Goal: Task Accomplishment & Management: Use online tool/utility

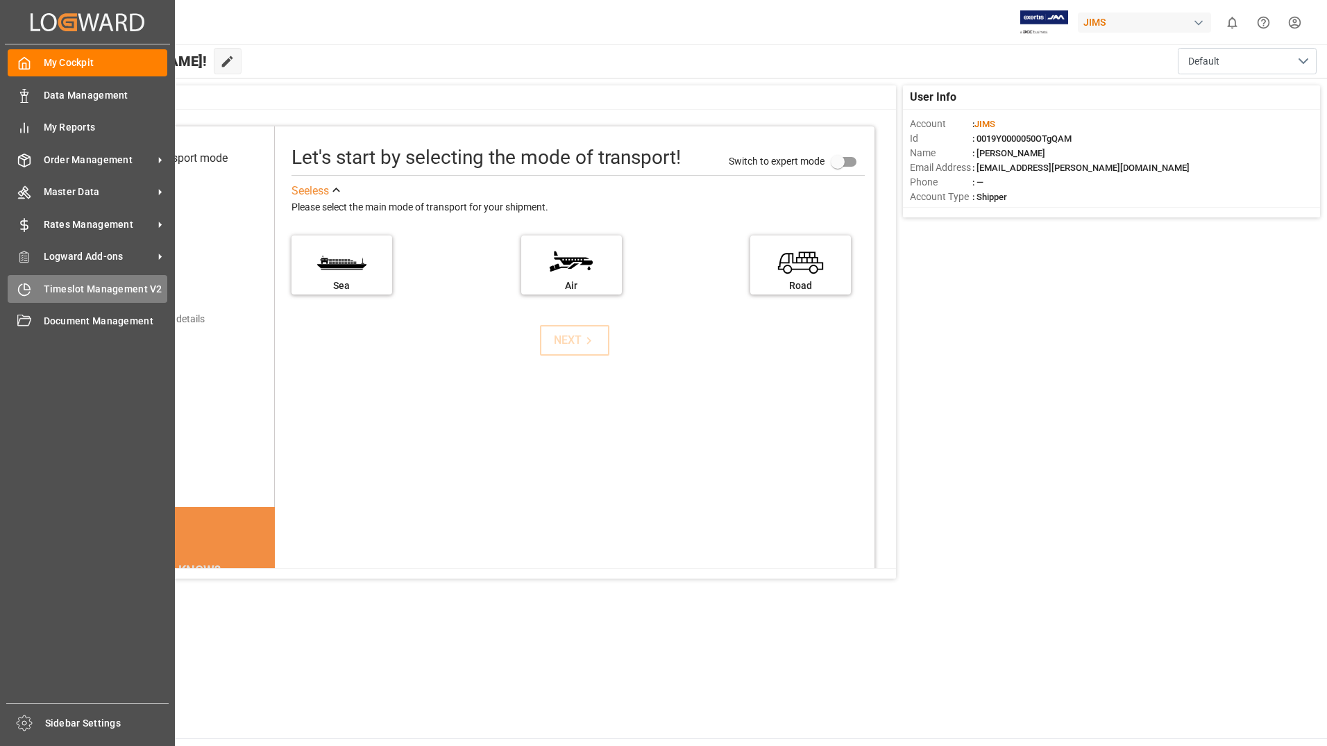
click at [59, 292] on span "Timeslot Management V2" at bounding box center [106, 289] width 124 height 15
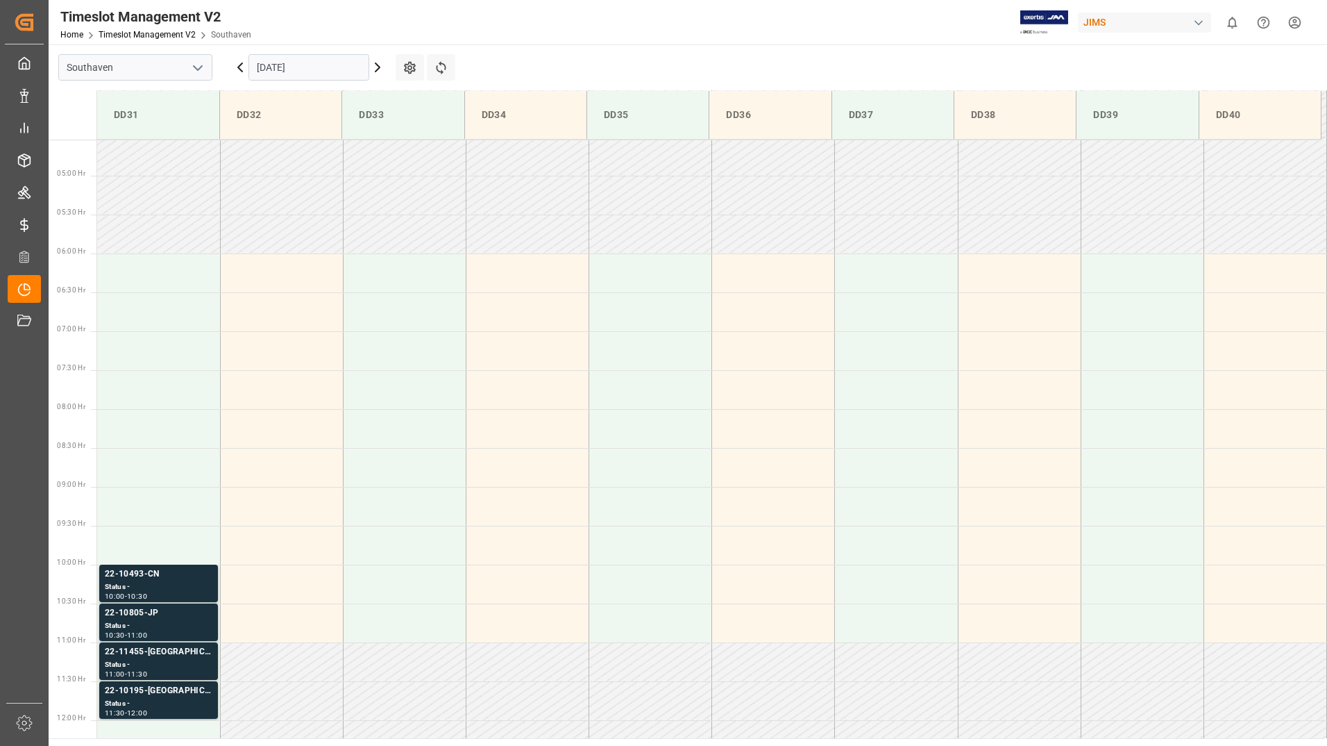
scroll to position [380, 0]
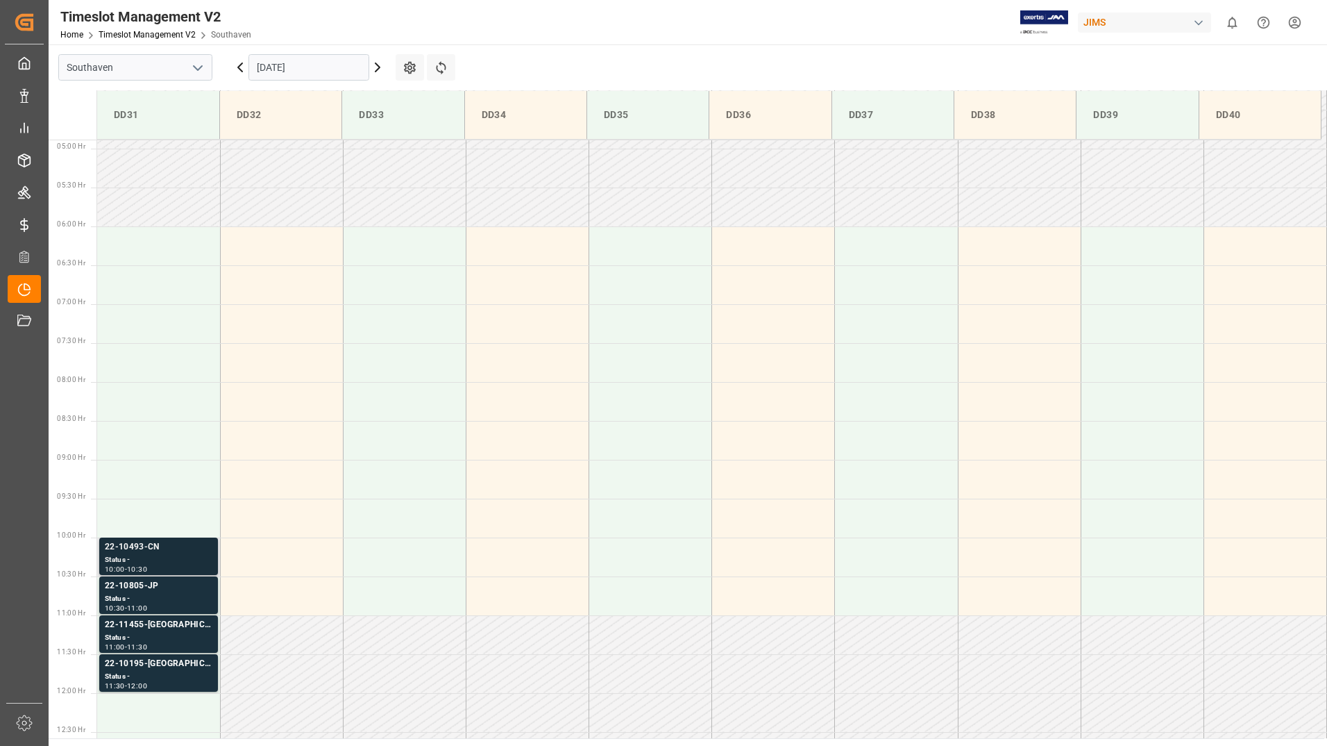
click at [186, 555] on div "Status -" at bounding box center [159, 560] width 108 height 12
click at [193, 591] on div "22-10805-JP" at bounding box center [159, 586] width 108 height 14
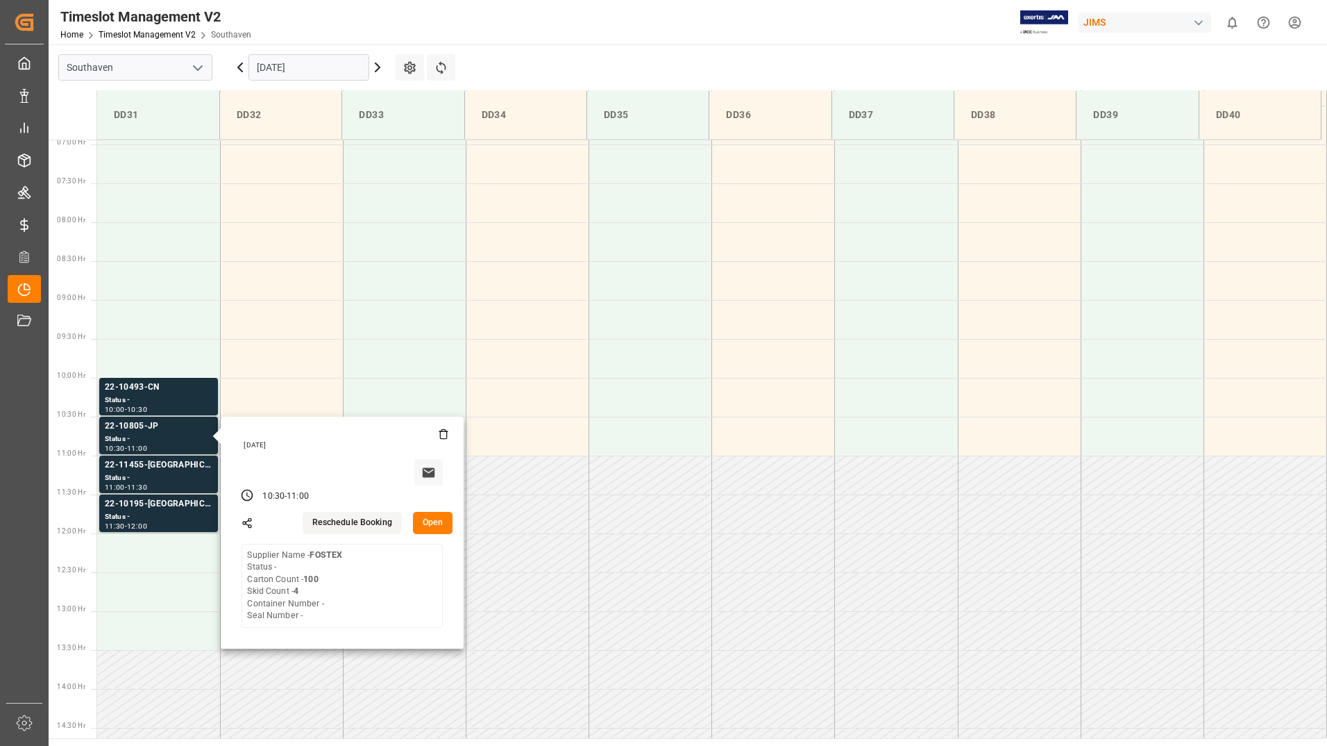
scroll to position [588, 0]
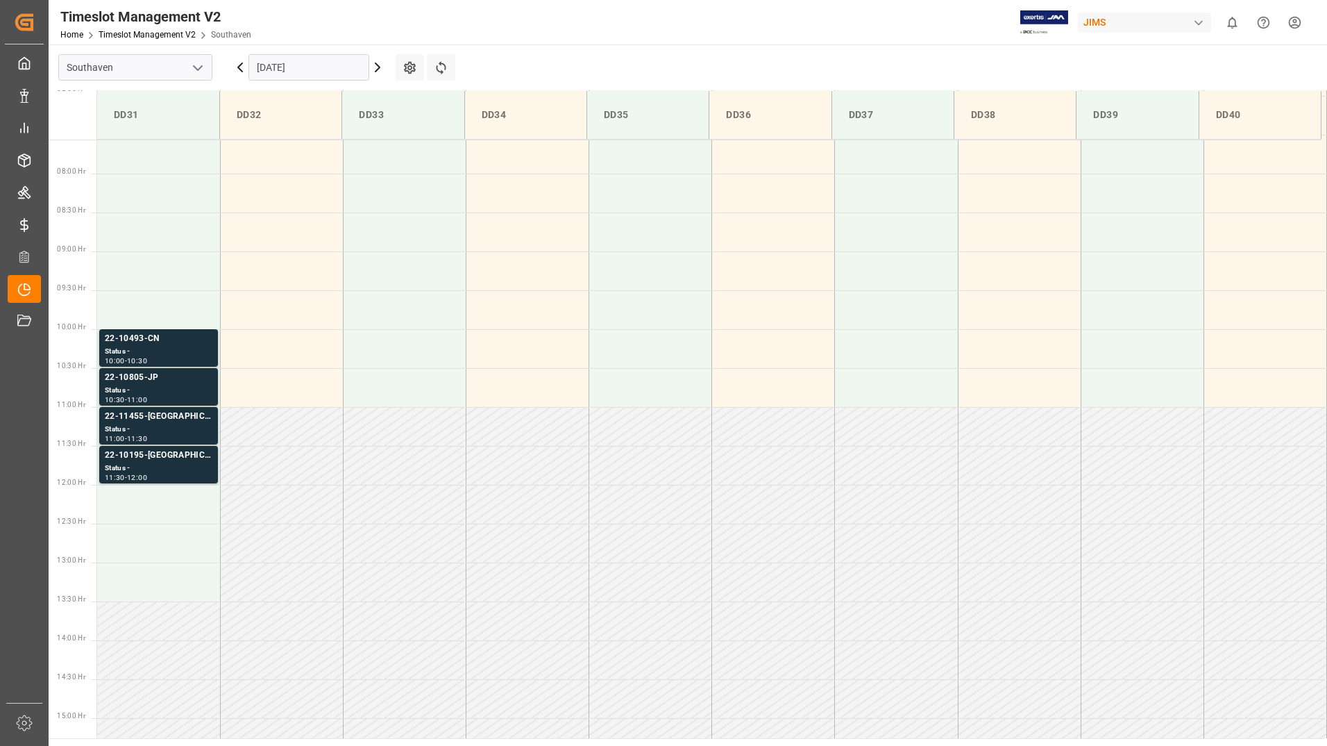
click at [183, 435] on div "11:00 - 11:30" at bounding box center [159, 439] width 108 height 8
click at [176, 455] on div "22-10195-[GEOGRAPHIC_DATA]" at bounding box center [159, 455] width 108 height 14
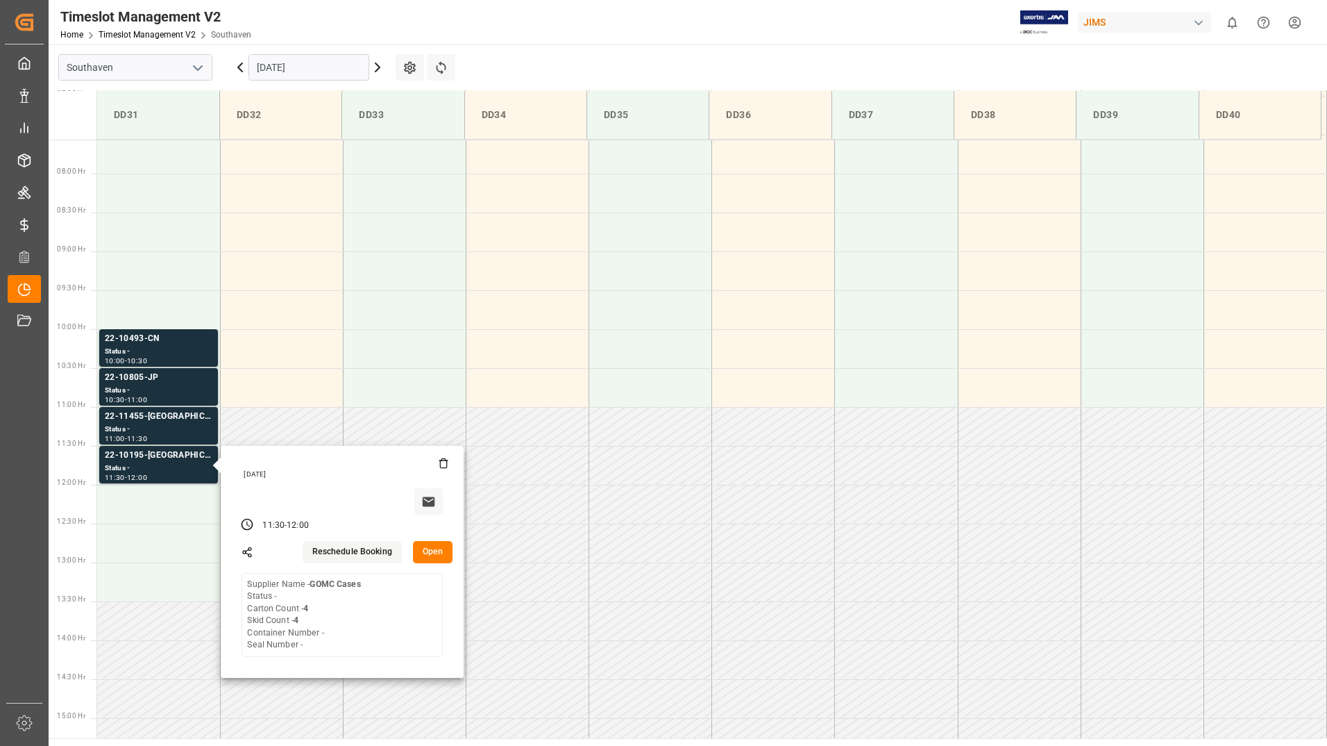
click at [358, 73] on input "[DATE]" at bounding box center [309, 67] width 121 height 26
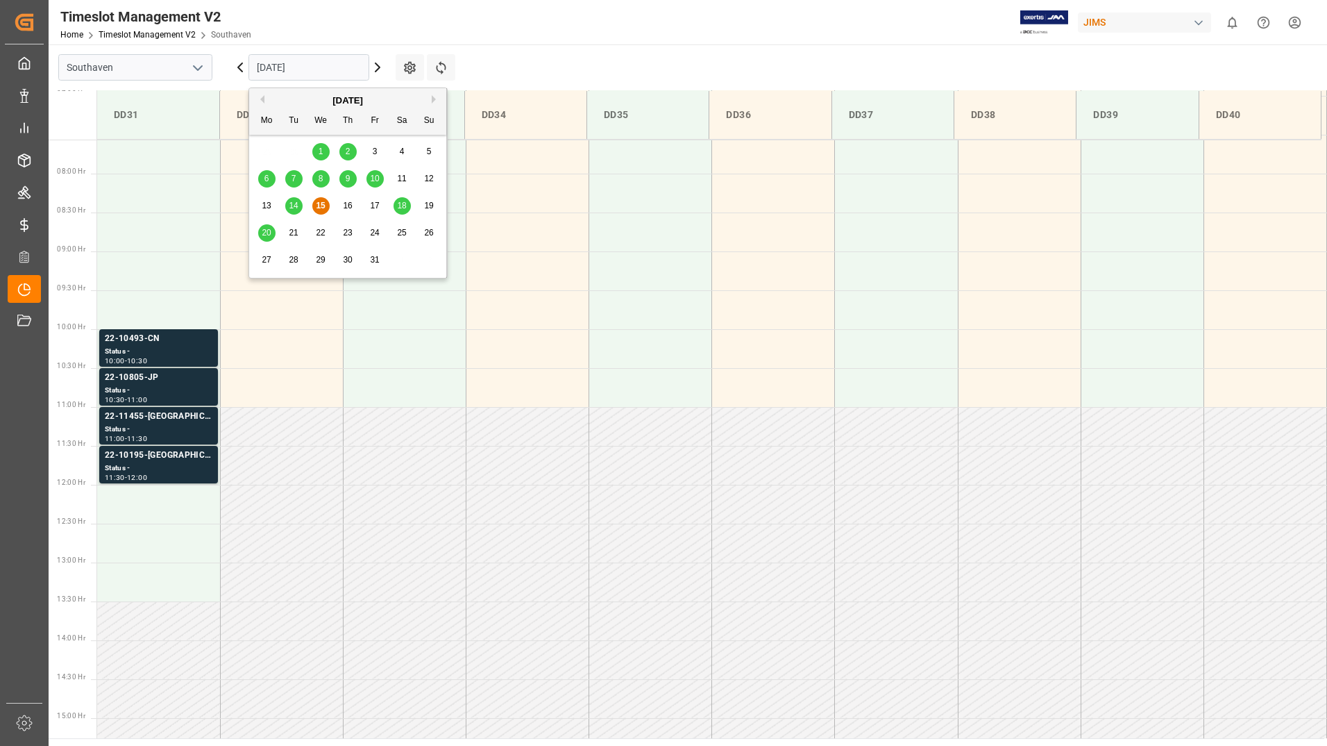
click at [267, 232] on span "20" at bounding box center [266, 233] width 9 height 10
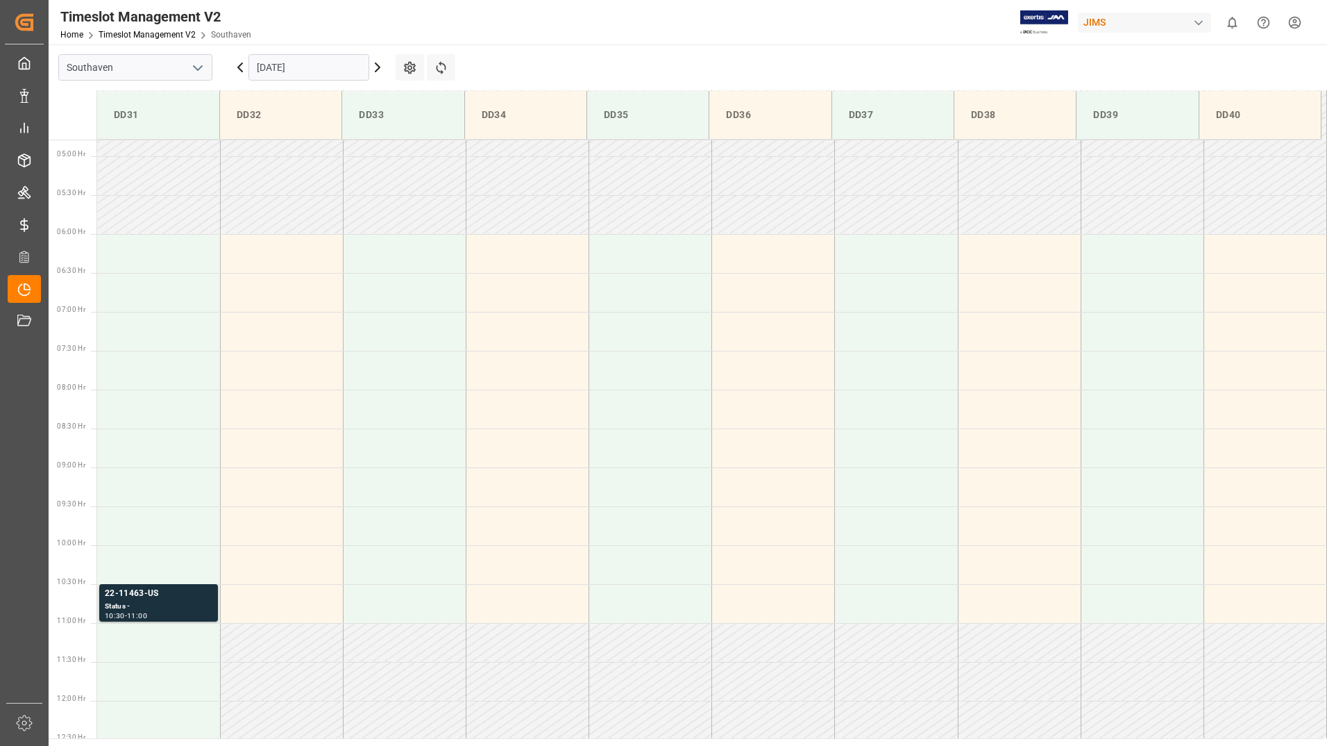
scroll to position [380, 0]
click at [138, 594] on div "Status -" at bounding box center [159, 599] width 108 height 12
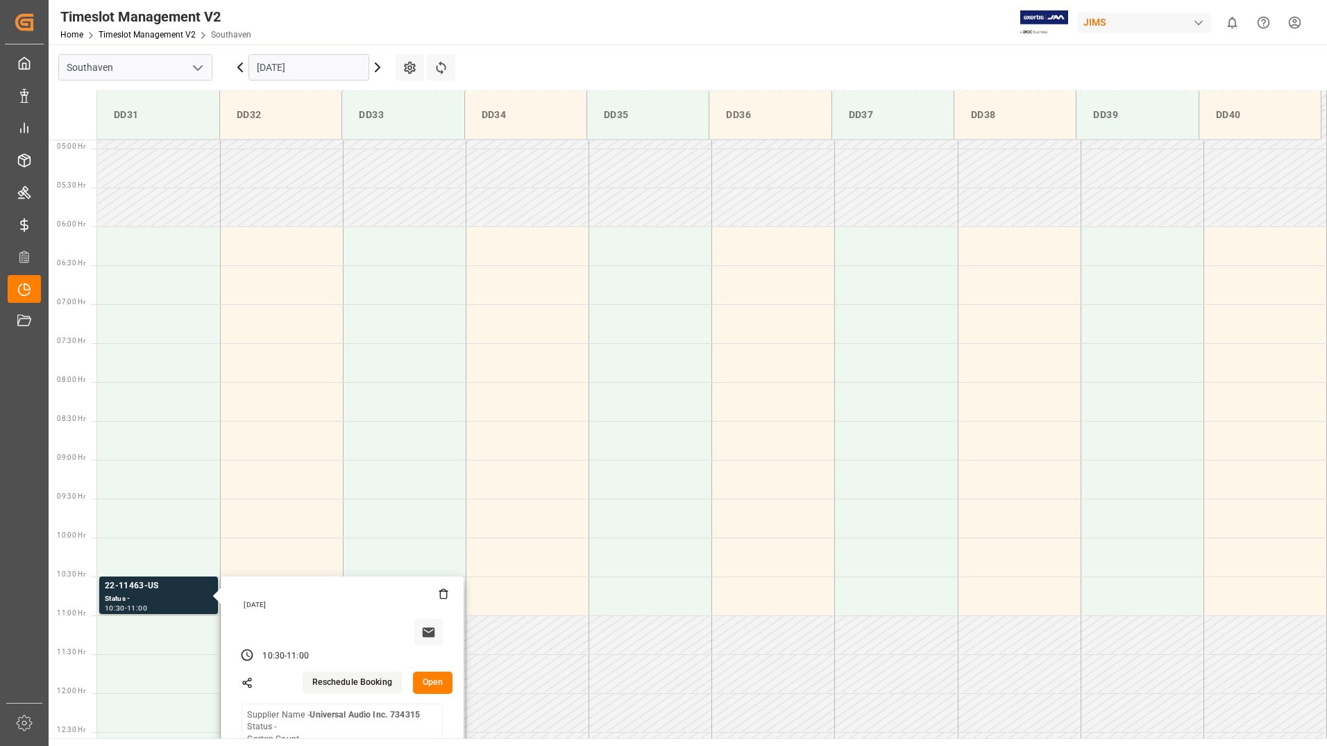
click at [326, 64] on input "[DATE]" at bounding box center [309, 67] width 121 height 26
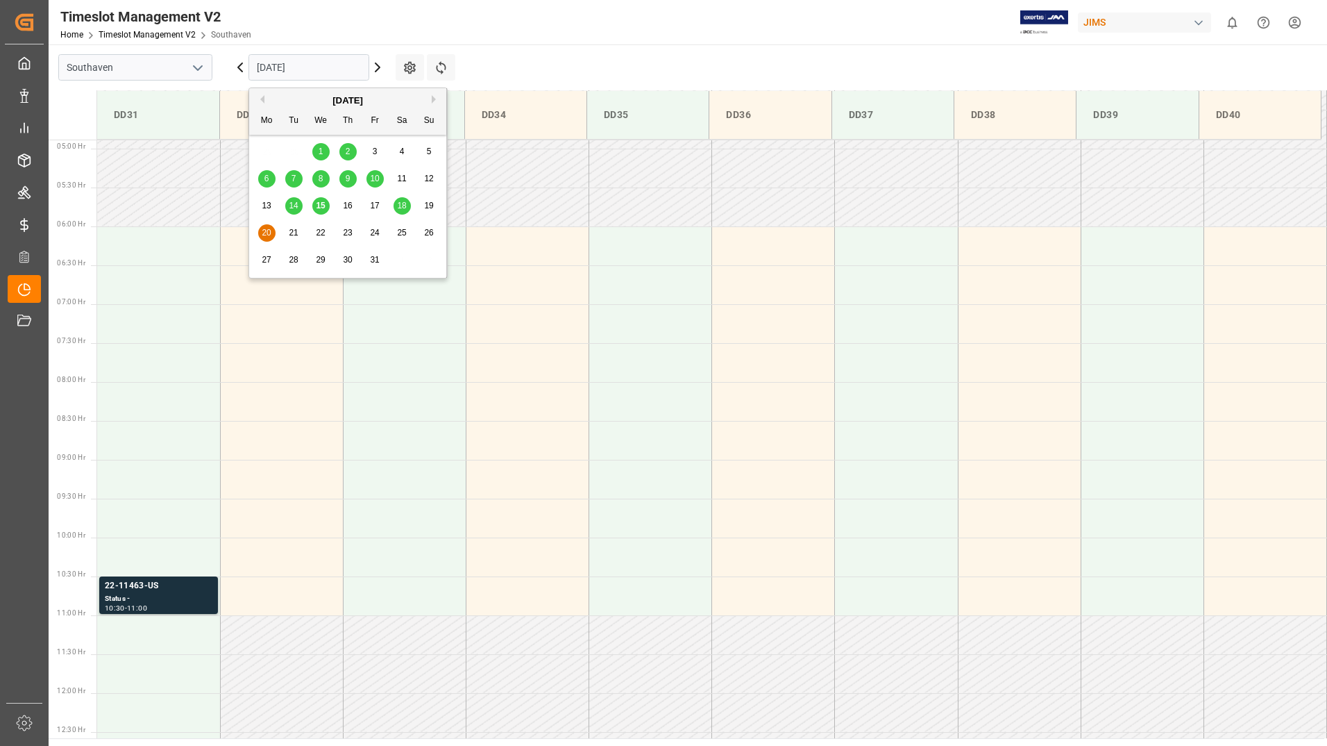
click at [321, 206] on span "15" at bounding box center [320, 206] width 9 height 10
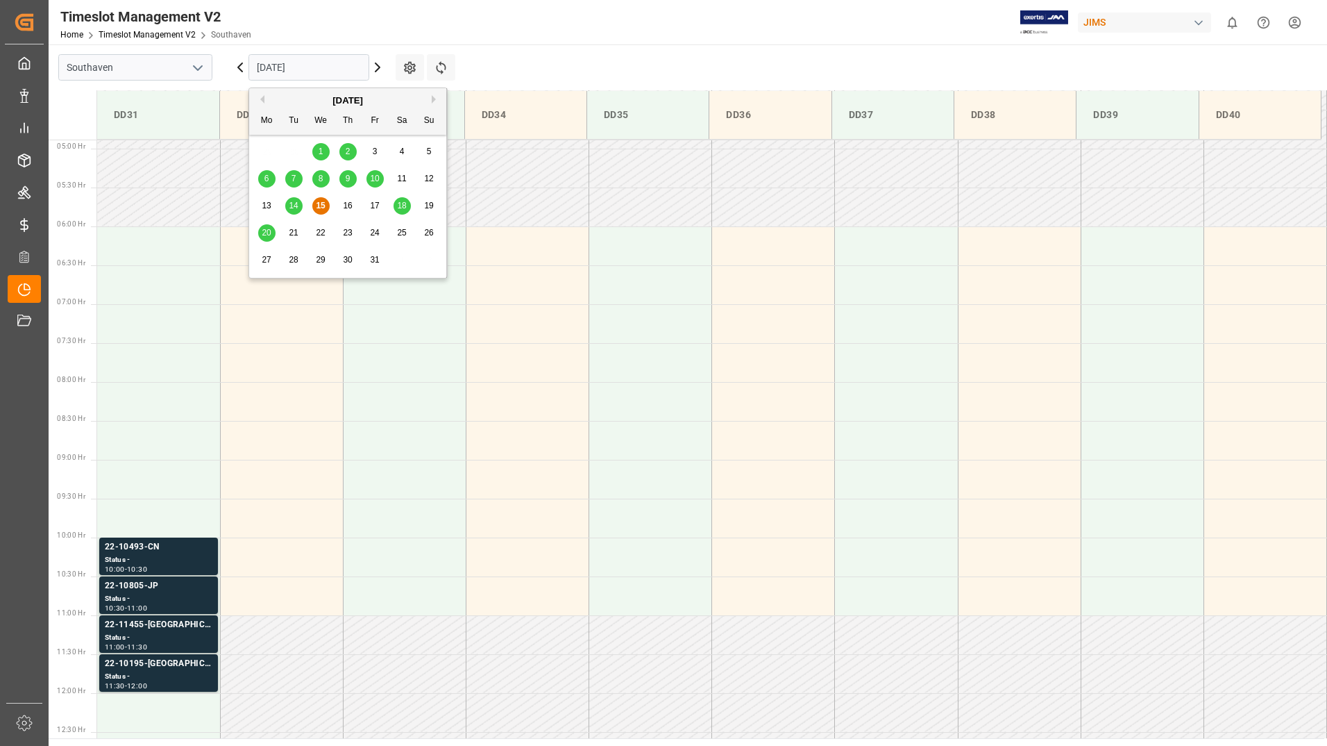
click at [345, 67] on input "[DATE]" at bounding box center [309, 67] width 121 height 26
click at [376, 180] on span "10" at bounding box center [374, 179] width 9 height 10
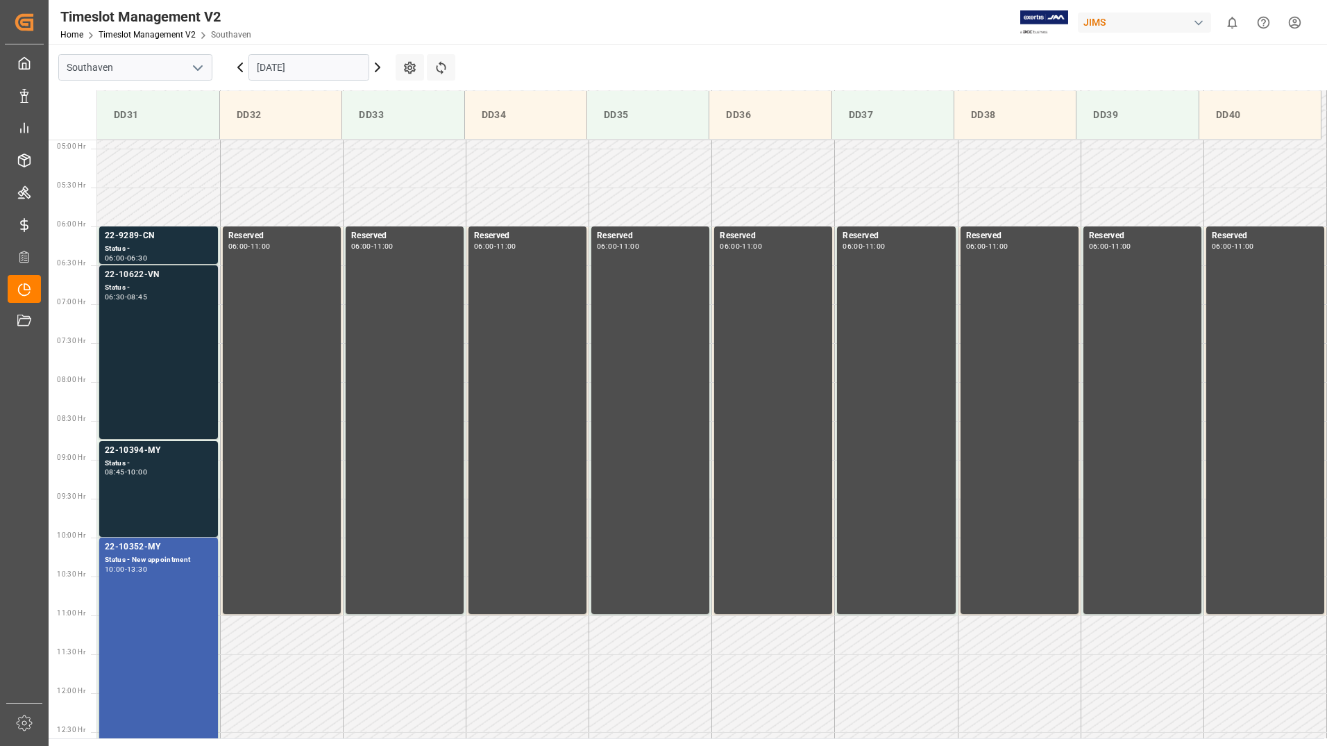
click at [149, 287] on div "Status -" at bounding box center [159, 288] width 108 height 12
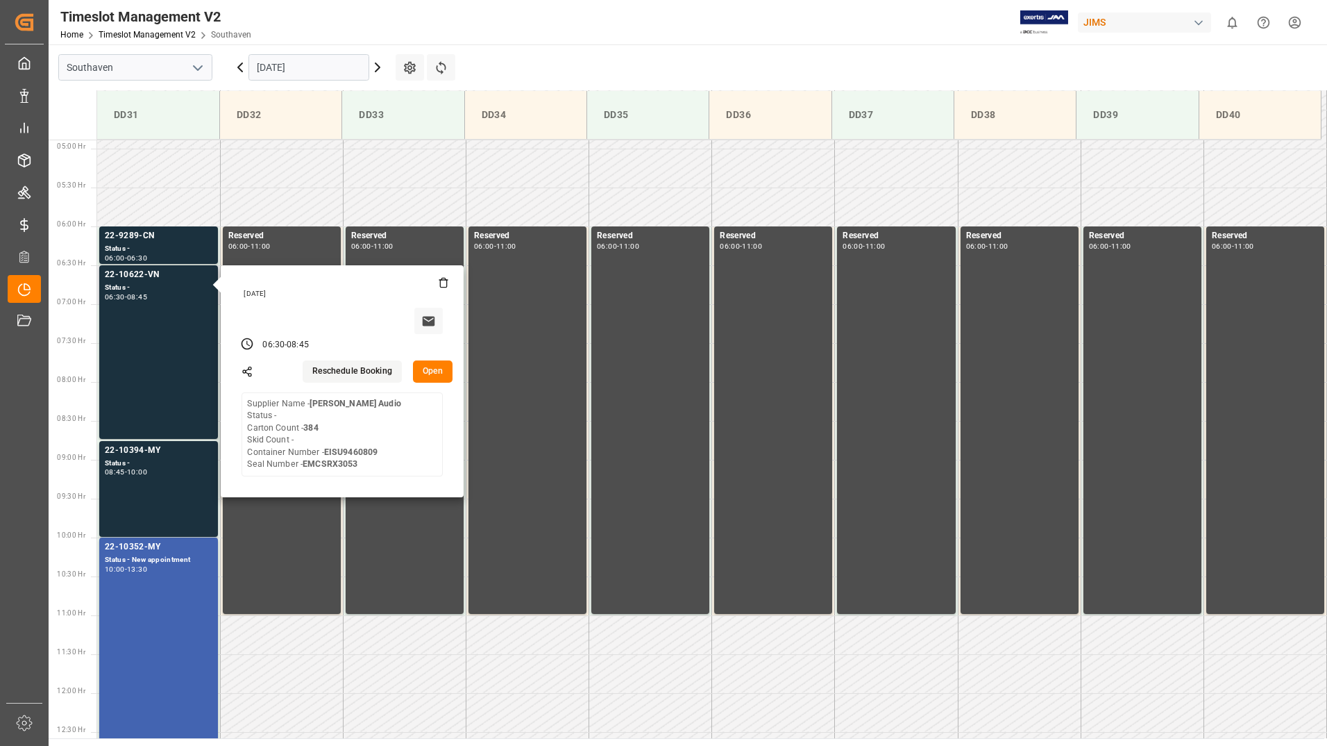
click at [430, 373] on button "Open" at bounding box center [433, 371] width 40 height 22
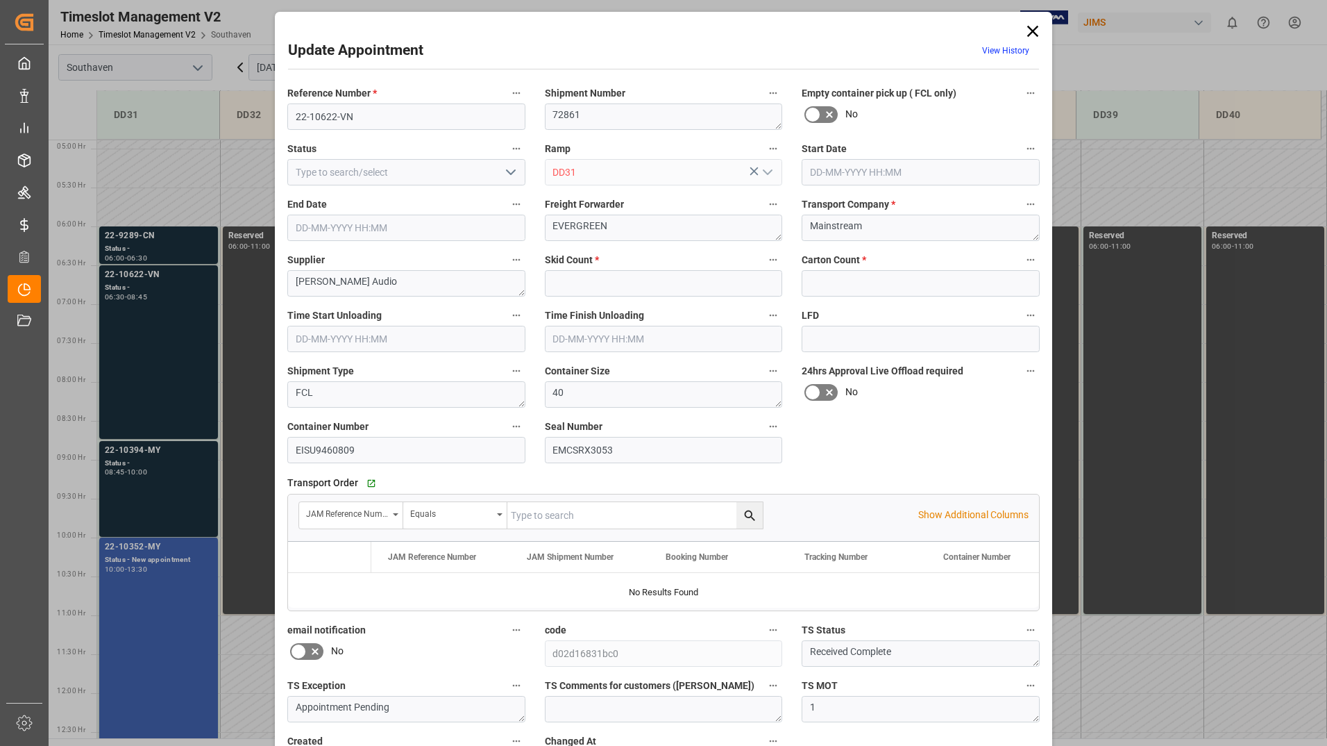
type input "0"
type input "384"
type input "[DATE] 06:30"
type input "[DATE] 08:45"
type input "[DATE] 16:00"
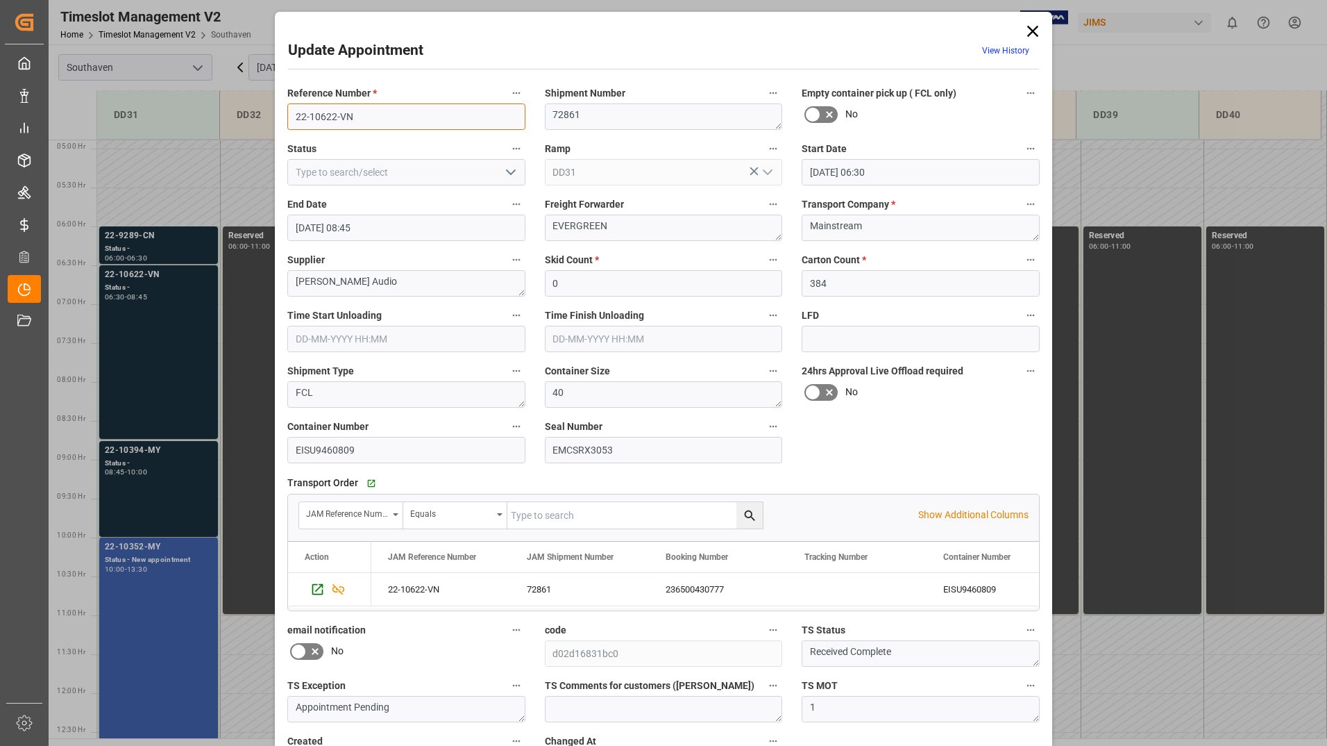
drag, startPoint x: 289, startPoint y: 116, endPoint x: 356, endPoint y: 120, distance: 66.8
click at [356, 120] on input "22-10622-VN" at bounding box center [406, 116] width 238 height 26
click at [1024, 26] on icon at bounding box center [1032, 31] width 19 height 19
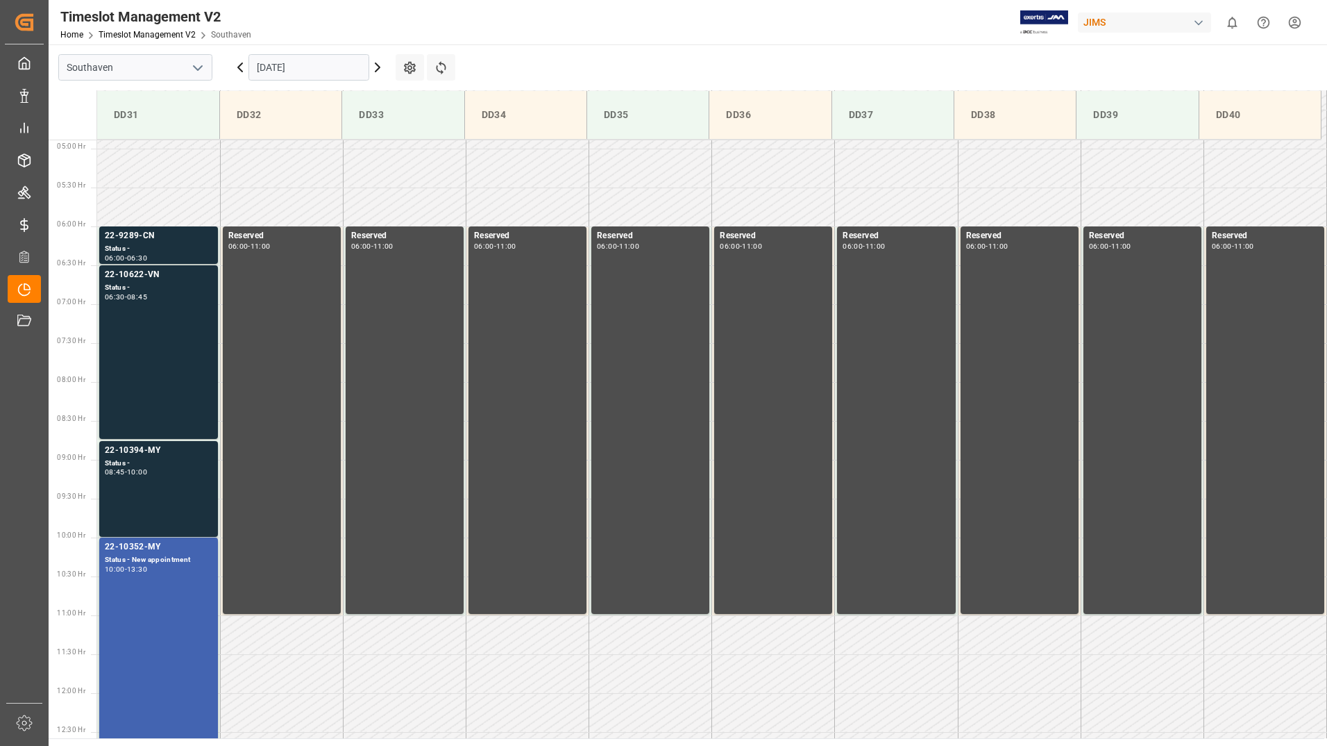
click at [343, 70] on input "[DATE]" at bounding box center [309, 67] width 121 height 26
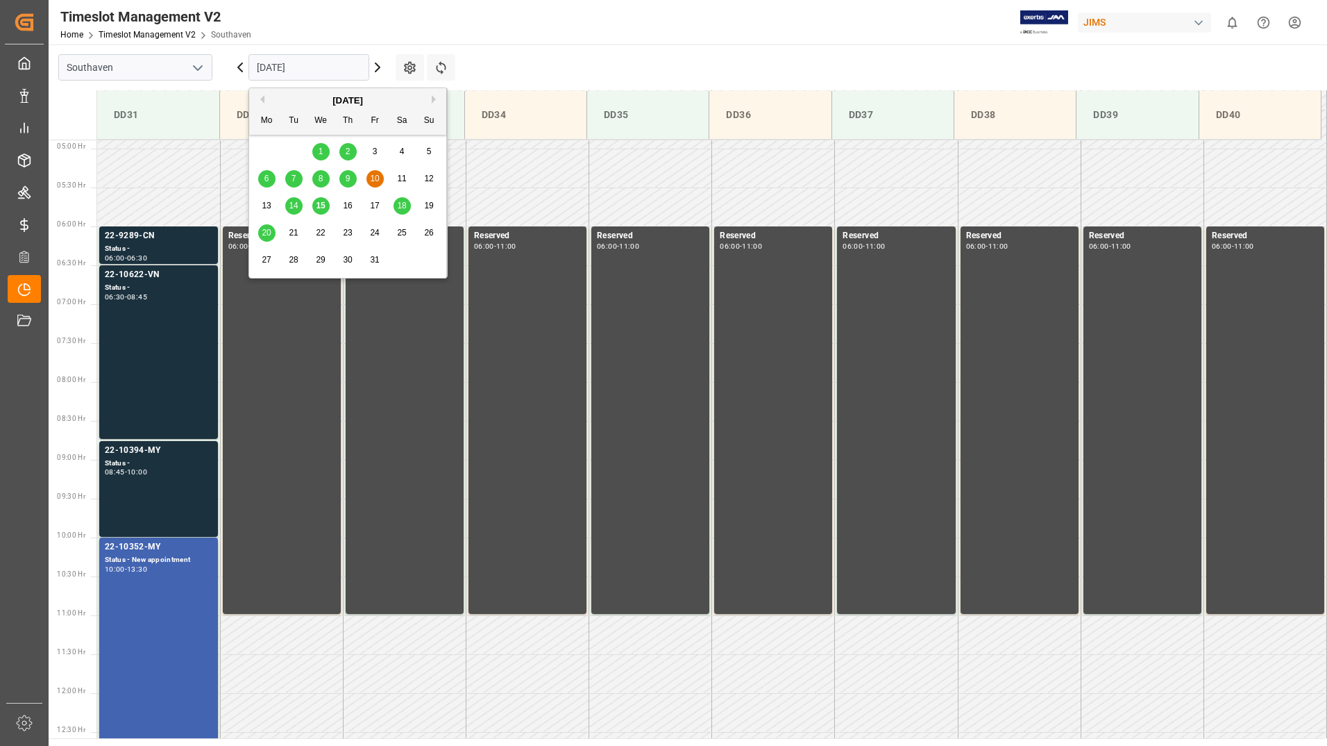
click at [348, 174] on span "9" at bounding box center [348, 179] width 5 height 10
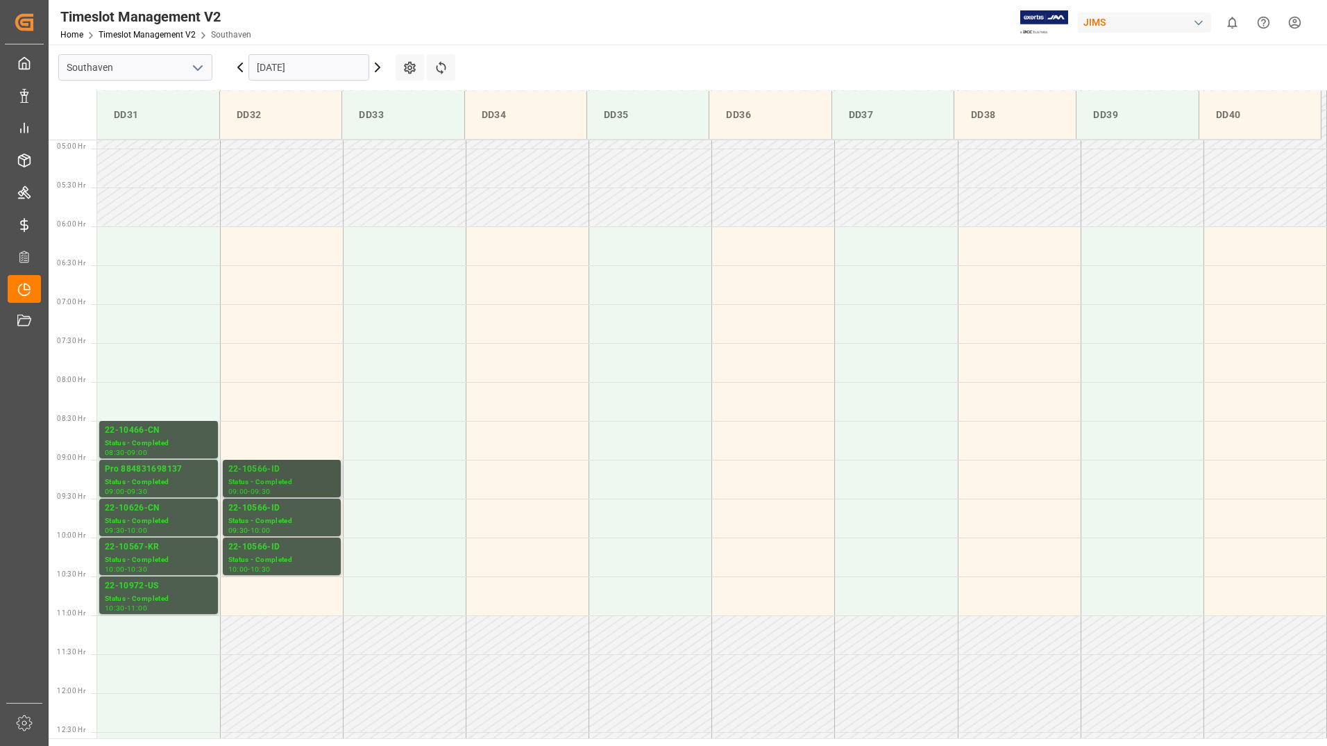
click at [263, 483] on div "Status - Completed" at bounding box center [281, 482] width 107 height 12
click at [256, 516] on div "Status - Completed" at bounding box center [281, 521] width 107 height 12
click at [266, 556] on div "Status - Completed" at bounding box center [281, 560] width 107 height 12
click at [174, 607] on div "10:30 - 11:00" at bounding box center [159, 609] width 108 height 8
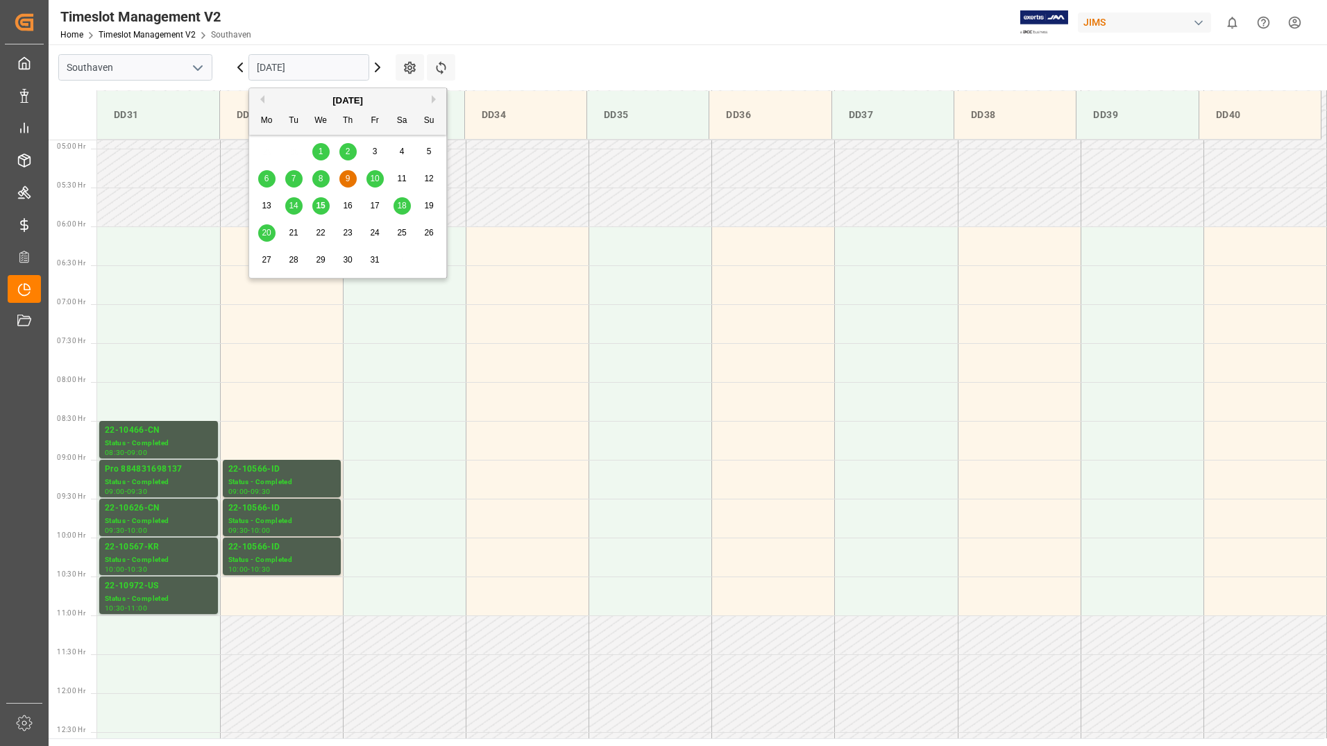
click at [295, 68] on input "[DATE]" at bounding box center [309, 67] width 121 height 26
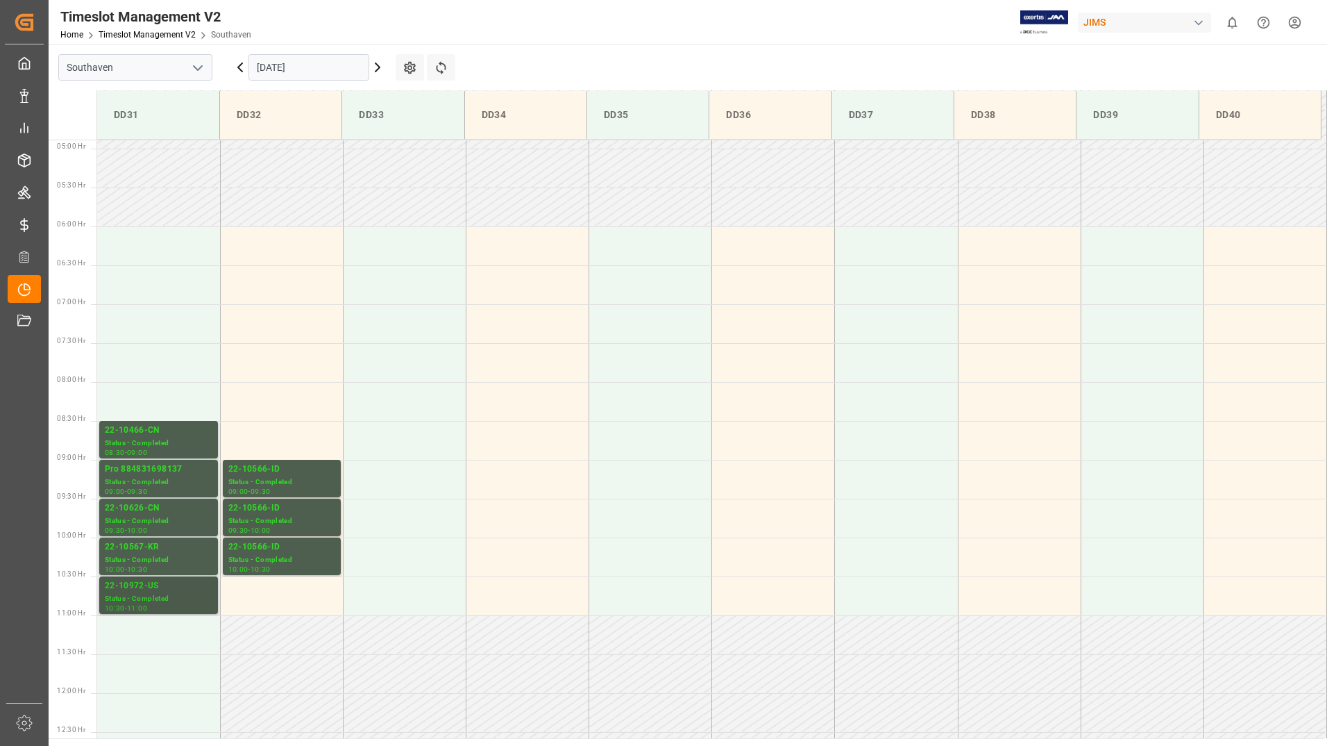
click at [146, 592] on div "22-10972-US" at bounding box center [159, 586] width 108 height 14
click at [153, 557] on div "Status - Completed" at bounding box center [159, 560] width 108 height 12
click at [154, 503] on div "22-10626-CN" at bounding box center [159, 508] width 108 height 14
click at [155, 475] on div "Pro 884831698137" at bounding box center [159, 469] width 108 height 14
click at [159, 450] on div "08:30 - 09:00" at bounding box center [159, 453] width 108 height 8
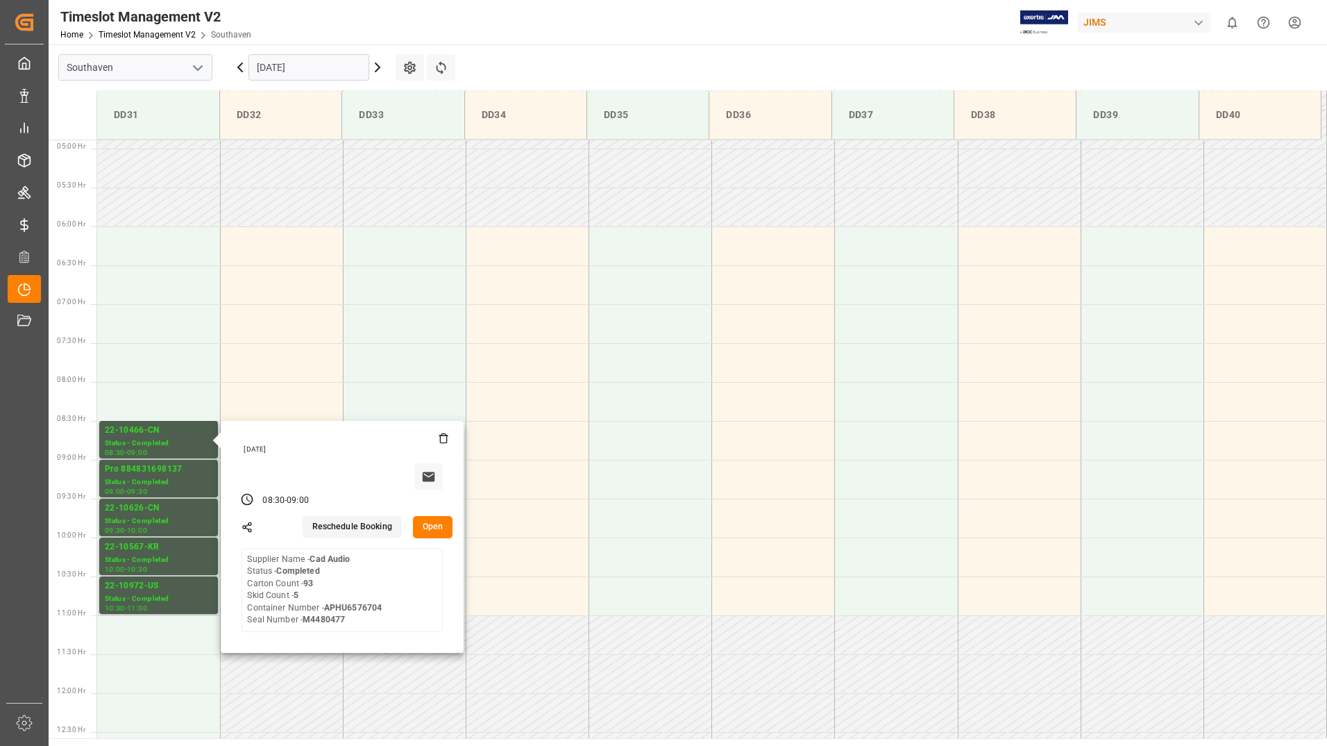
click at [344, 67] on input "[DATE]" at bounding box center [309, 67] width 121 height 26
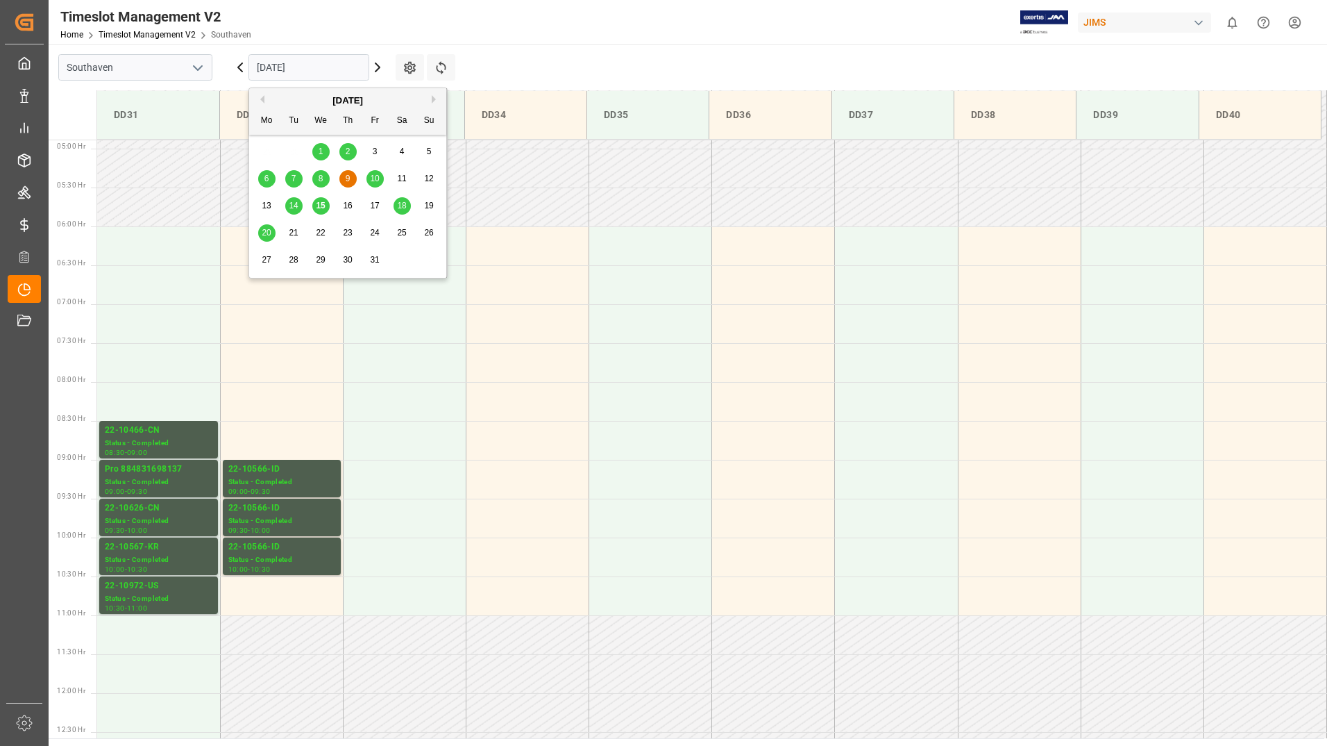
click at [320, 180] on span "8" at bounding box center [321, 179] width 5 height 10
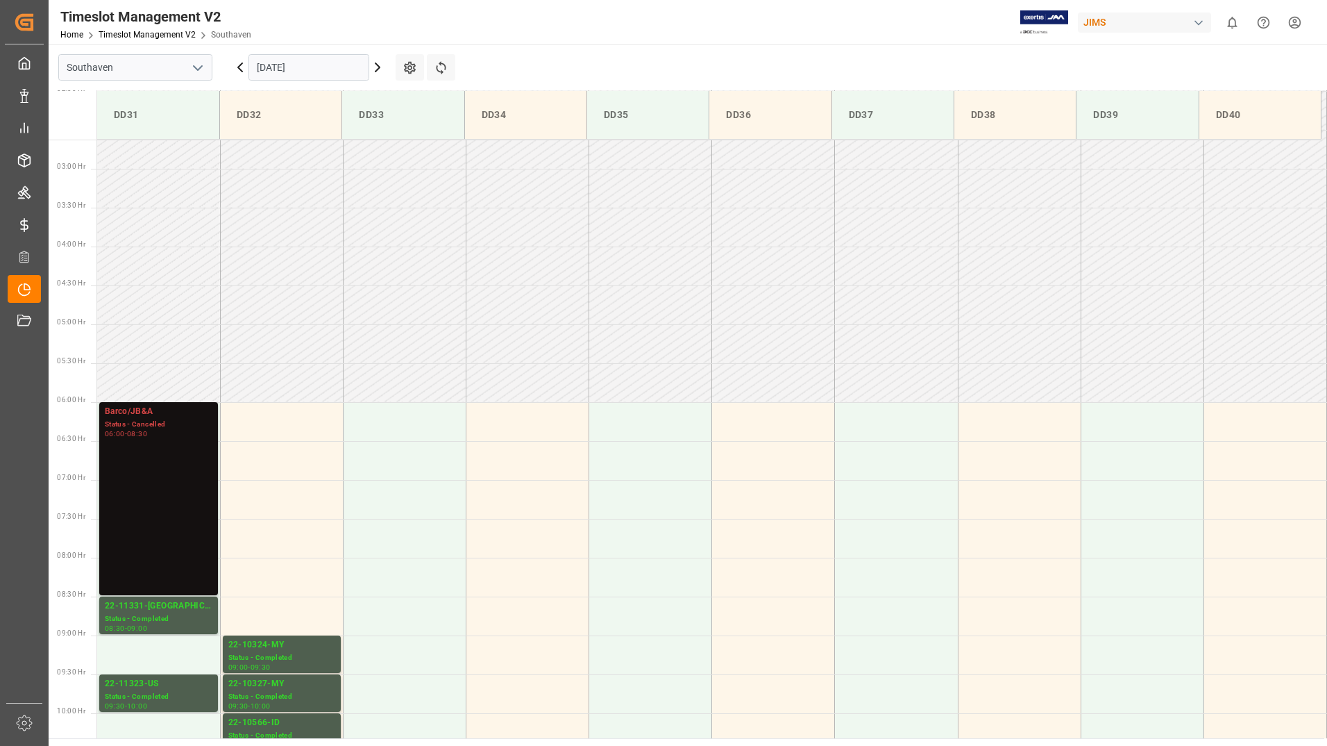
scroll to position [457, 0]
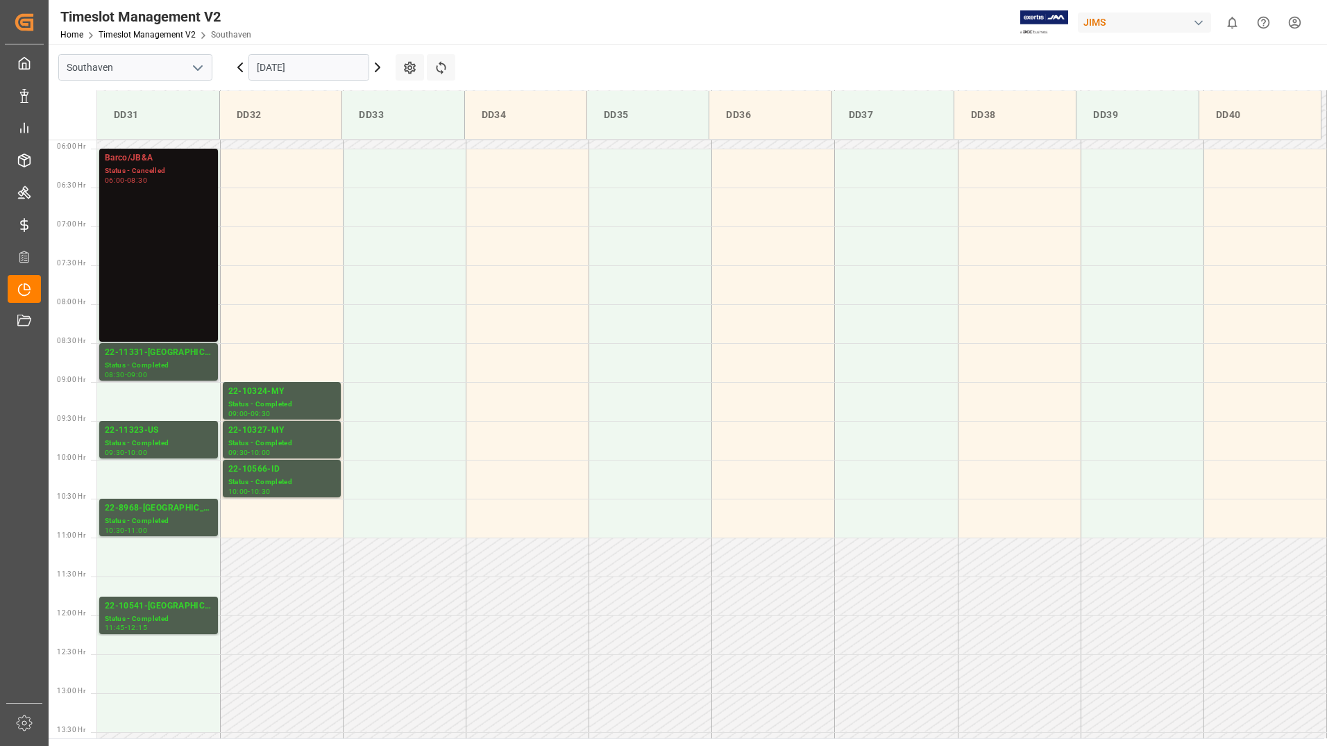
click at [154, 370] on div "Status - Completed" at bounding box center [159, 366] width 108 height 12
click at [160, 438] on div "Status - Completed" at bounding box center [159, 443] width 108 height 12
click at [165, 511] on div "22-8968-[GEOGRAPHIC_DATA]" at bounding box center [159, 508] width 108 height 14
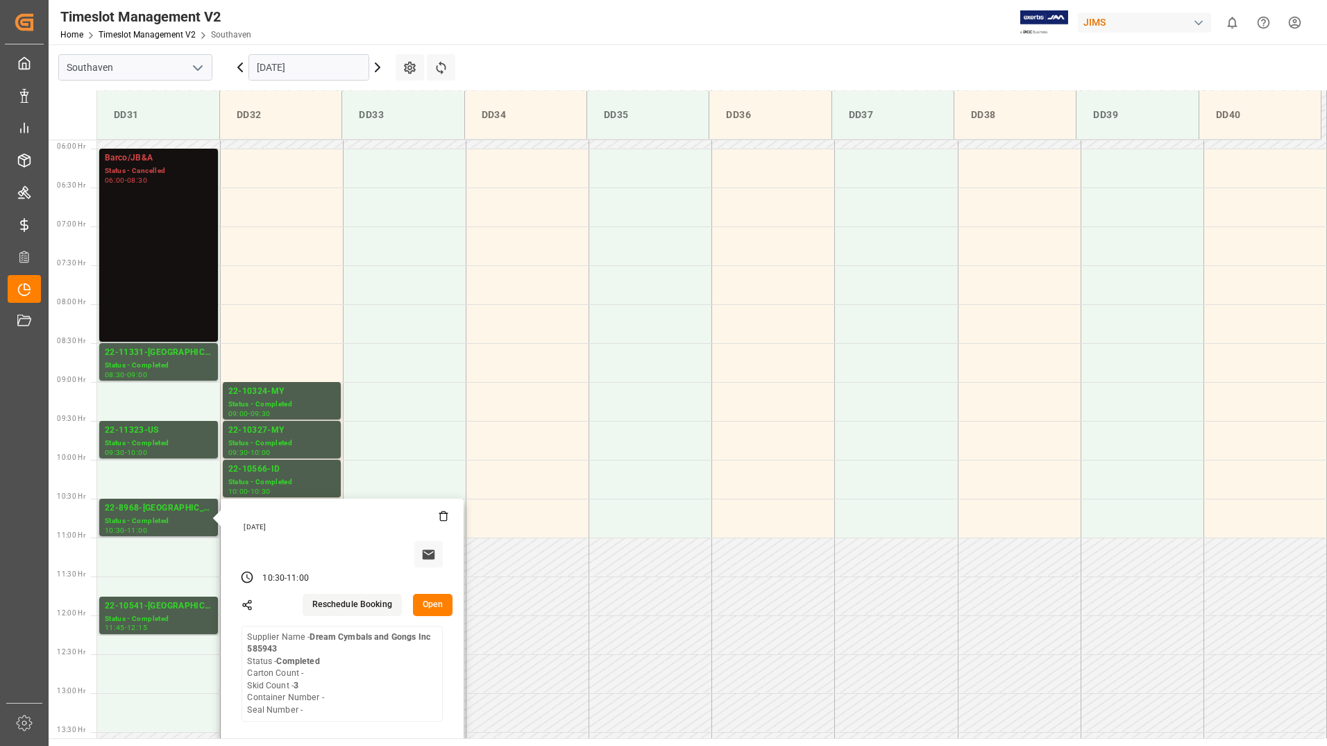
click at [444, 606] on button "Open" at bounding box center [433, 605] width 40 height 22
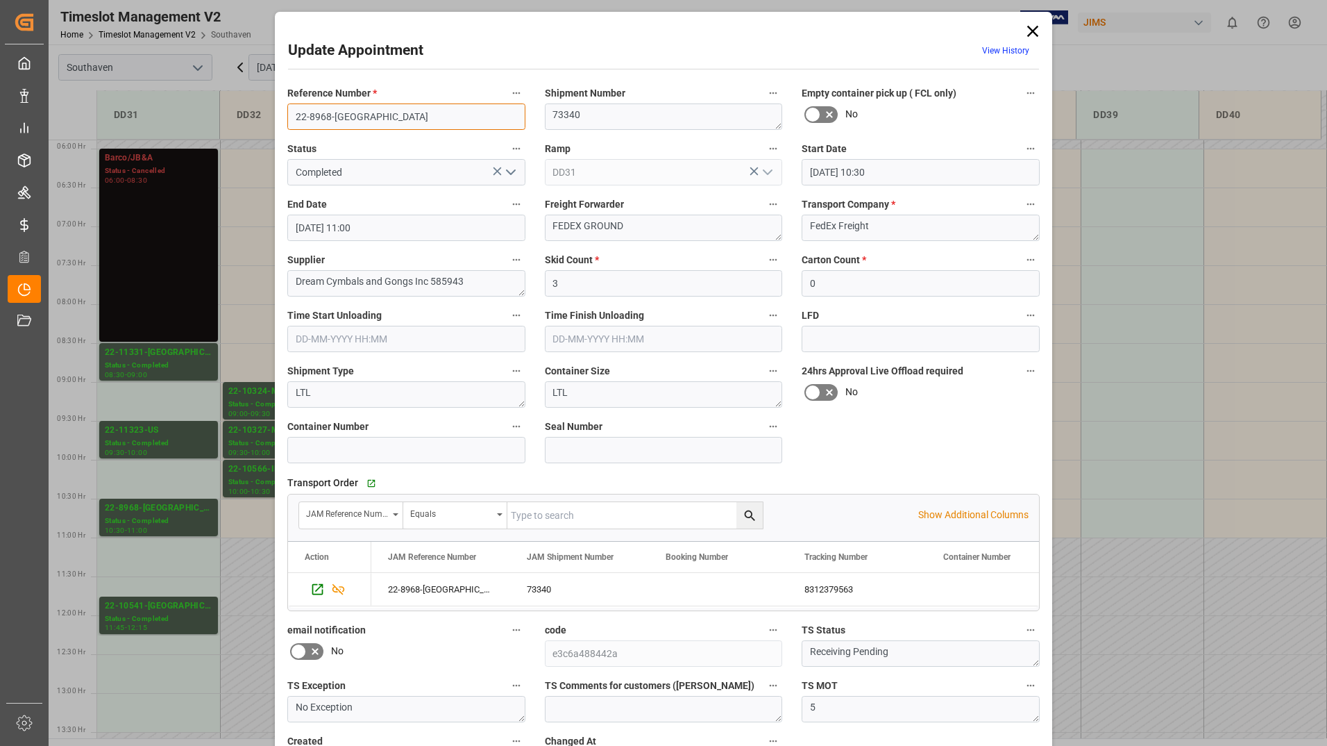
drag, startPoint x: 289, startPoint y: 117, endPoint x: 349, endPoint y: 121, distance: 60.5
click at [349, 121] on input "22-8968-[GEOGRAPHIC_DATA]" at bounding box center [406, 116] width 238 height 26
click at [1031, 31] on icon at bounding box center [1032, 31] width 11 height 11
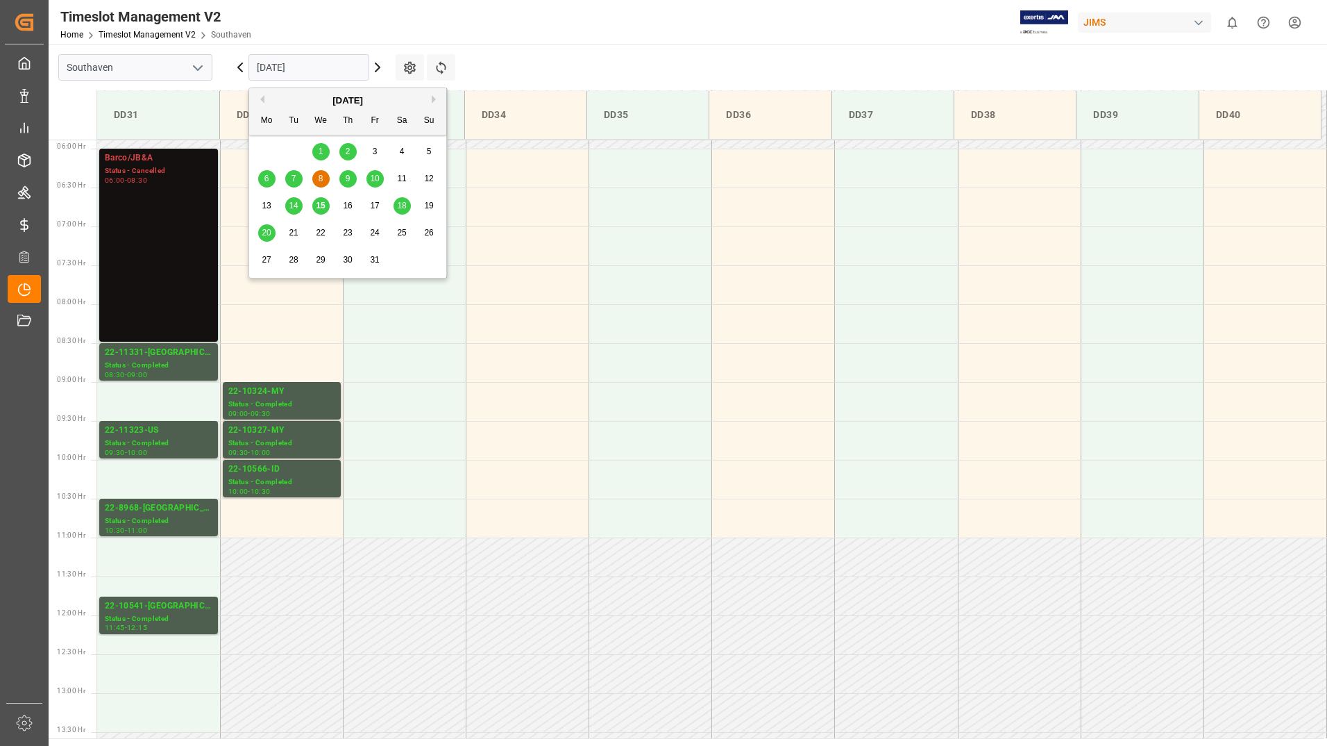
click at [322, 65] on input "[DATE]" at bounding box center [309, 67] width 121 height 26
click at [293, 207] on span "14" at bounding box center [293, 206] width 9 height 10
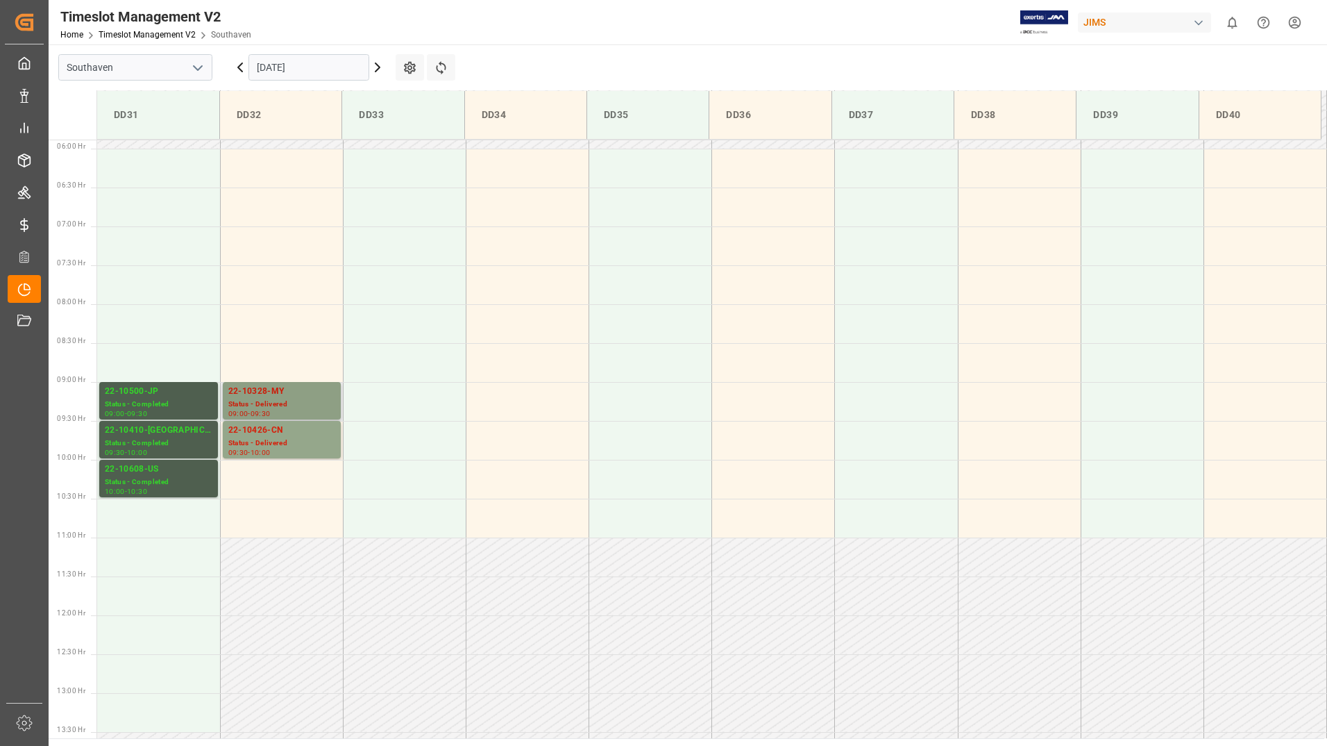
click at [283, 399] on div "Status - Delivered" at bounding box center [281, 404] width 107 height 12
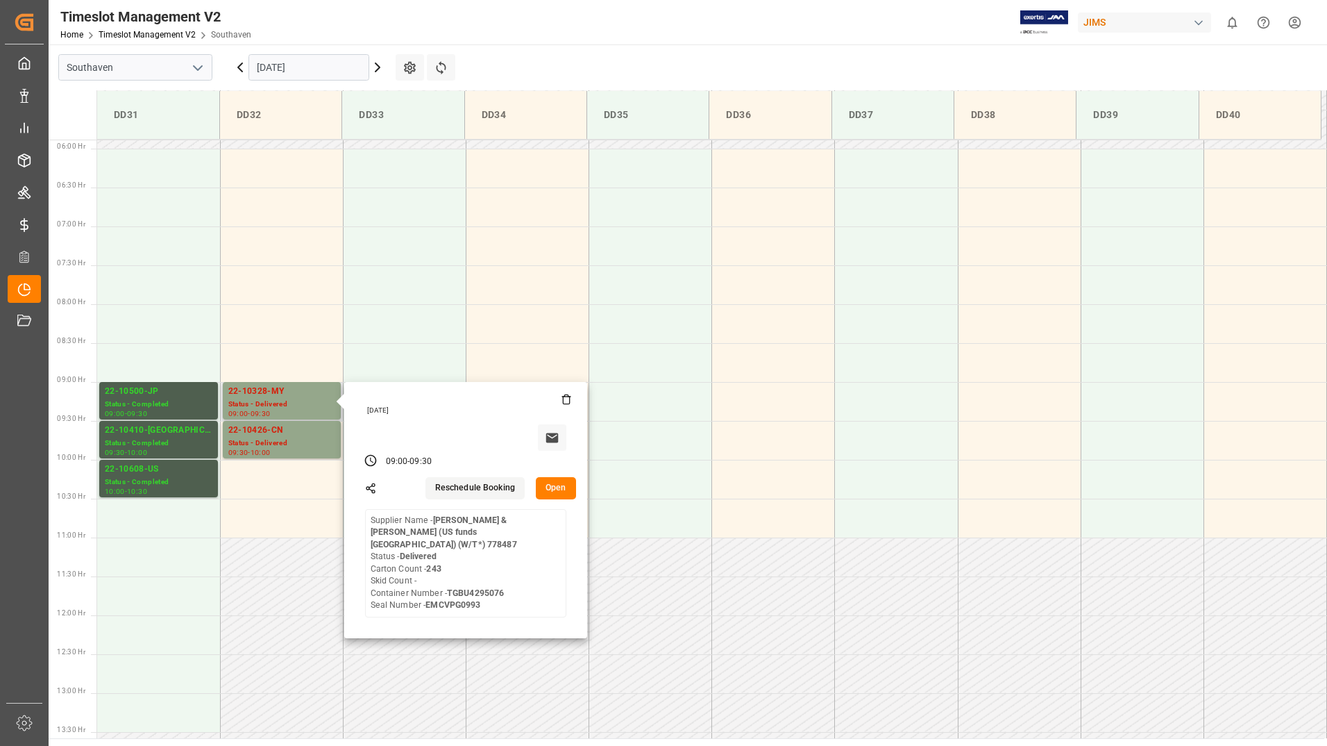
click at [551, 488] on button "Open" at bounding box center [556, 488] width 40 height 22
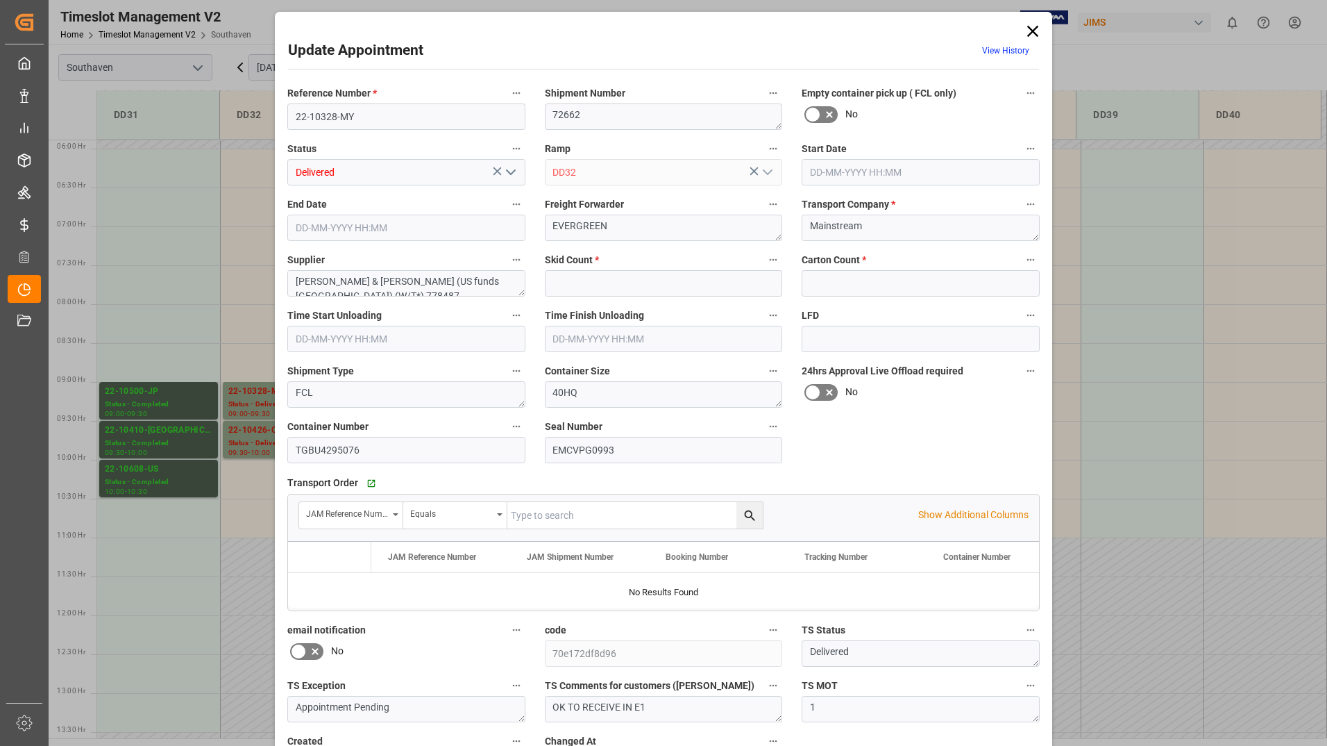
type input "0"
type input "243"
type input "[DATE] 09:00"
type input "[DATE] 09:30"
type input "[DATE] 19:47"
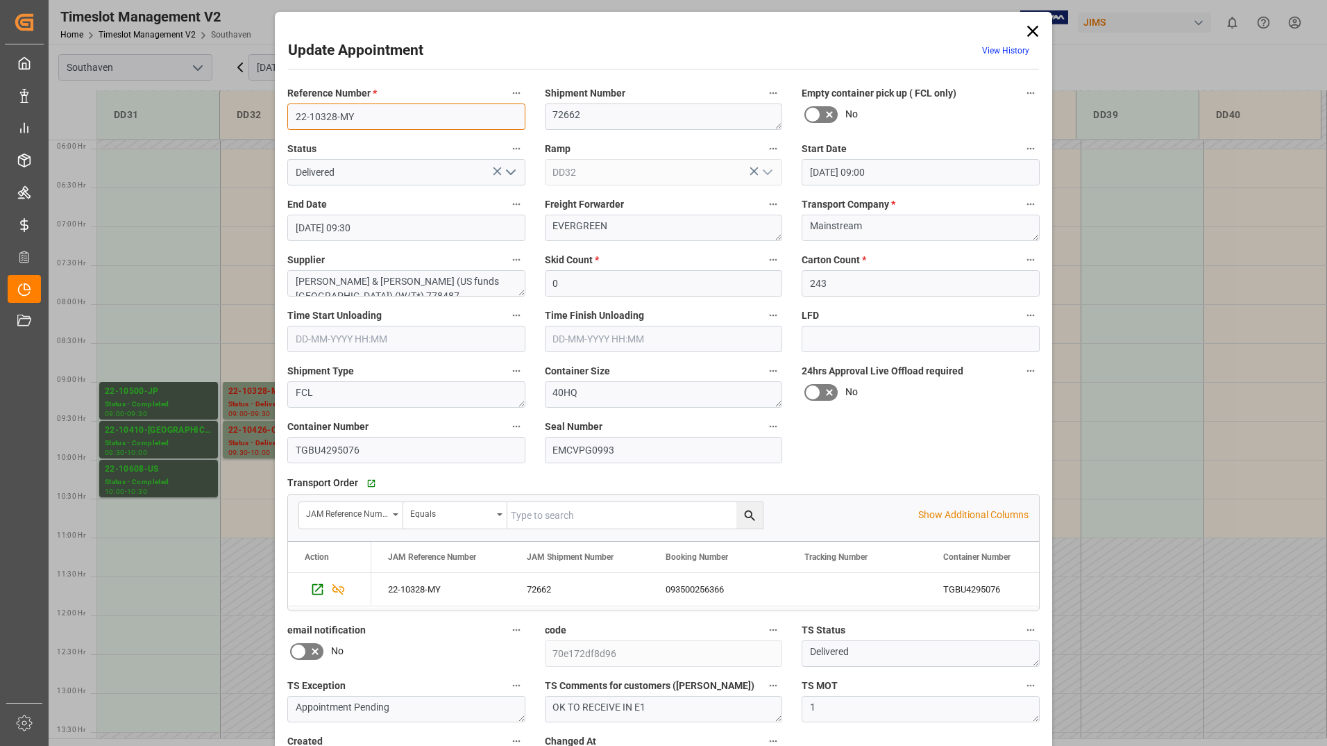
drag, startPoint x: 293, startPoint y: 118, endPoint x: 376, endPoint y: 112, distance: 83.5
click at [376, 112] on input "22-10328-MY" at bounding box center [406, 116] width 238 height 26
click at [1034, 28] on icon at bounding box center [1032, 31] width 11 height 11
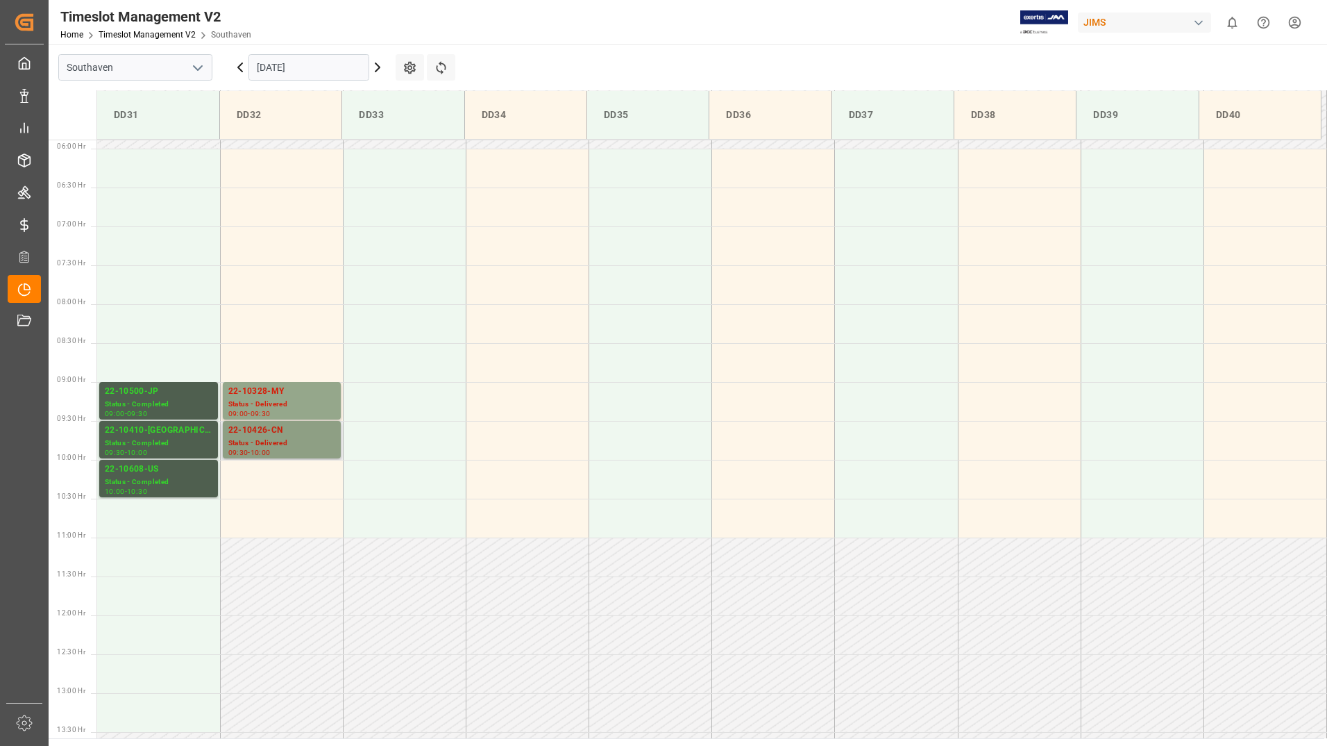
click at [278, 422] on div "22-10426-CN Status - Delivered 09:30 - 10:00" at bounding box center [282, 439] width 118 height 37
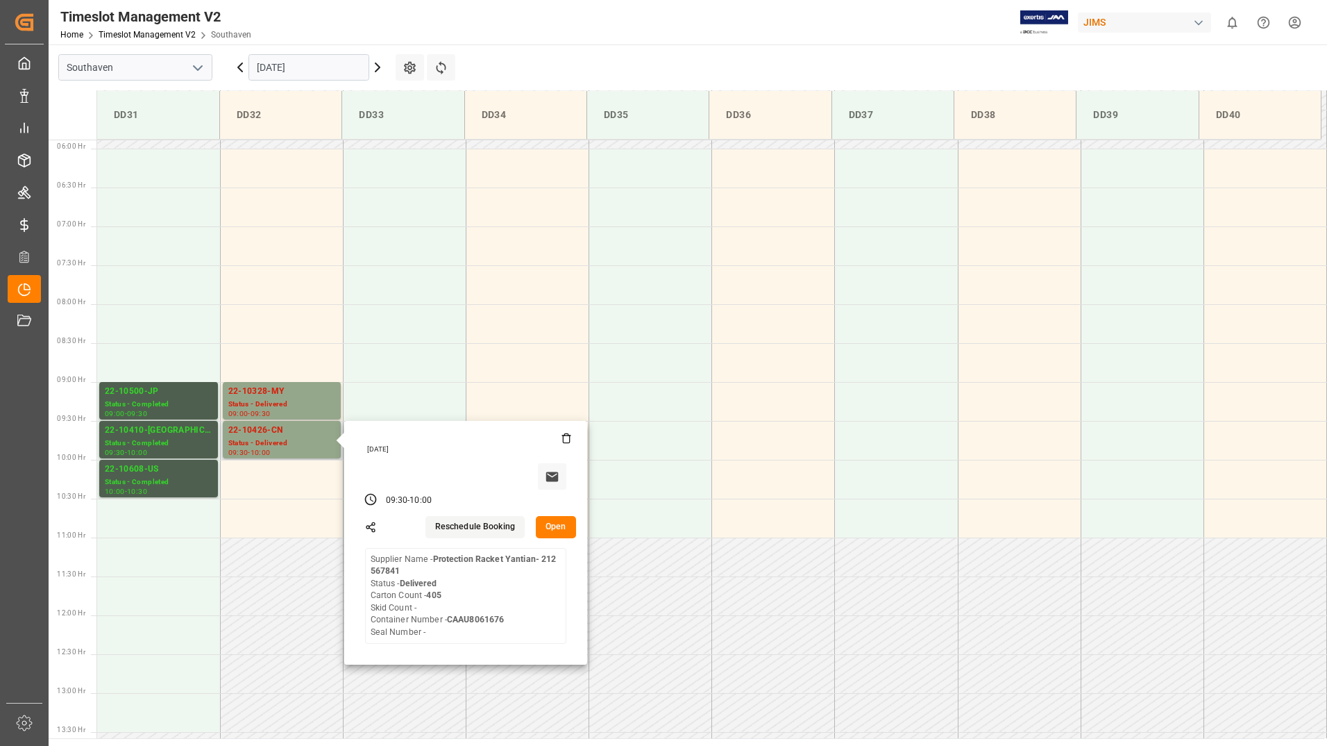
click at [548, 524] on button "Open" at bounding box center [556, 527] width 40 height 22
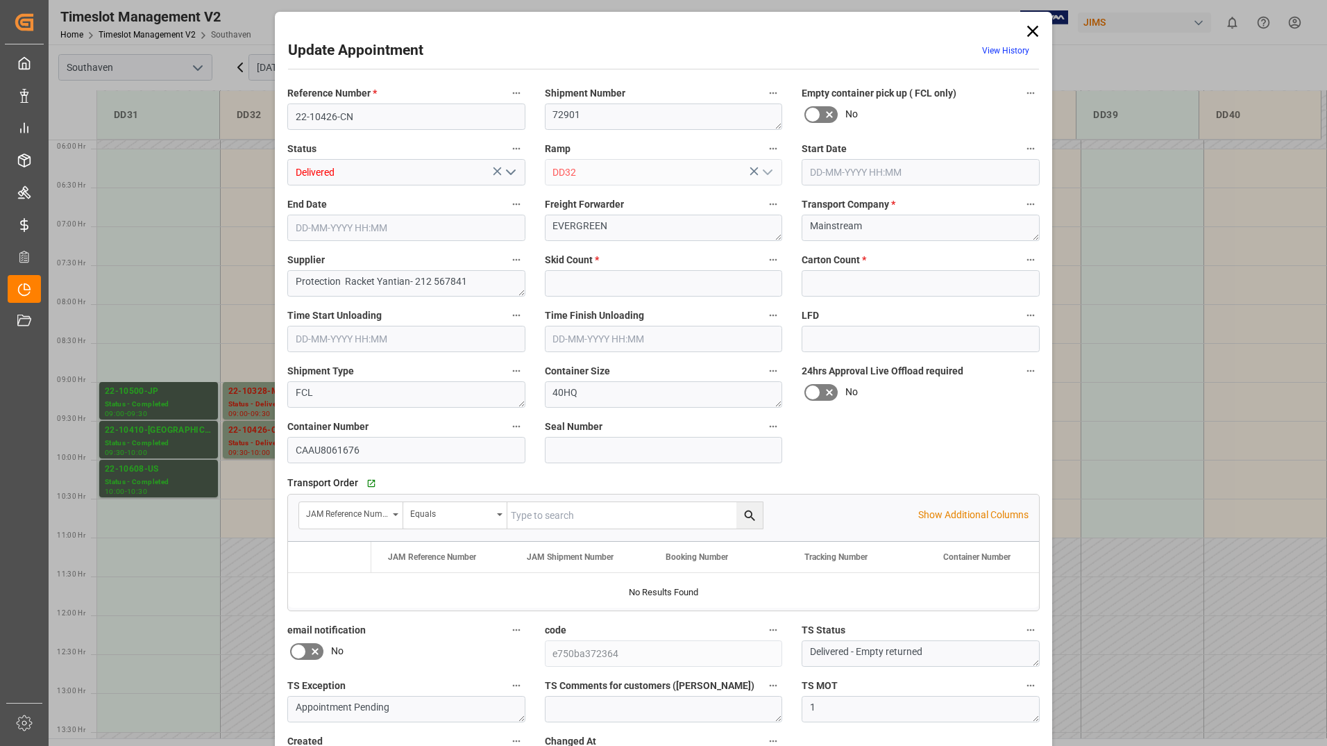
type input "0"
type input "405"
type input "[DATE] 09:30"
type input "[DATE] 10:00"
type input "[DATE] 19:44"
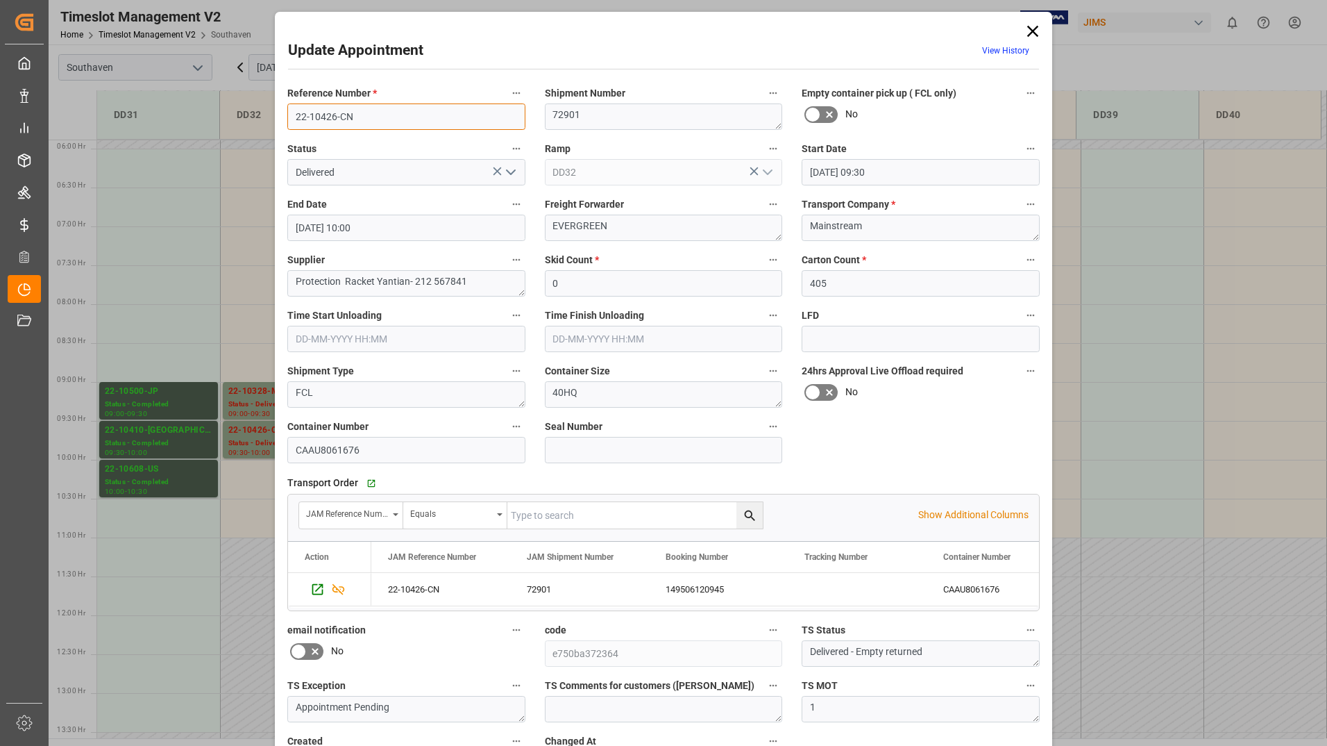
drag, startPoint x: 288, startPoint y: 115, endPoint x: 367, endPoint y: 114, distance: 78.4
click at [367, 114] on input "22-10426-CN" at bounding box center [406, 116] width 238 height 26
click at [1039, 31] on icon at bounding box center [1032, 31] width 19 height 19
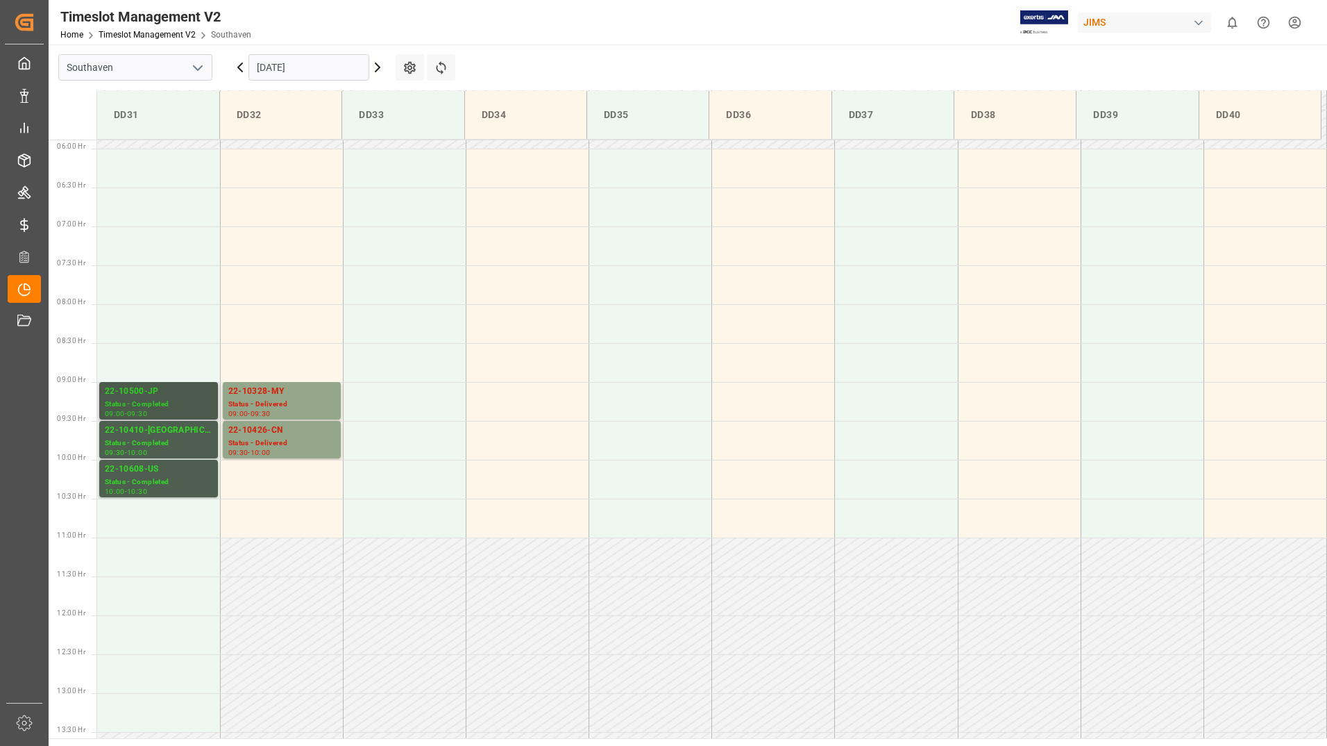
click at [174, 406] on div "Status - Completed" at bounding box center [159, 404] width 108 height 12
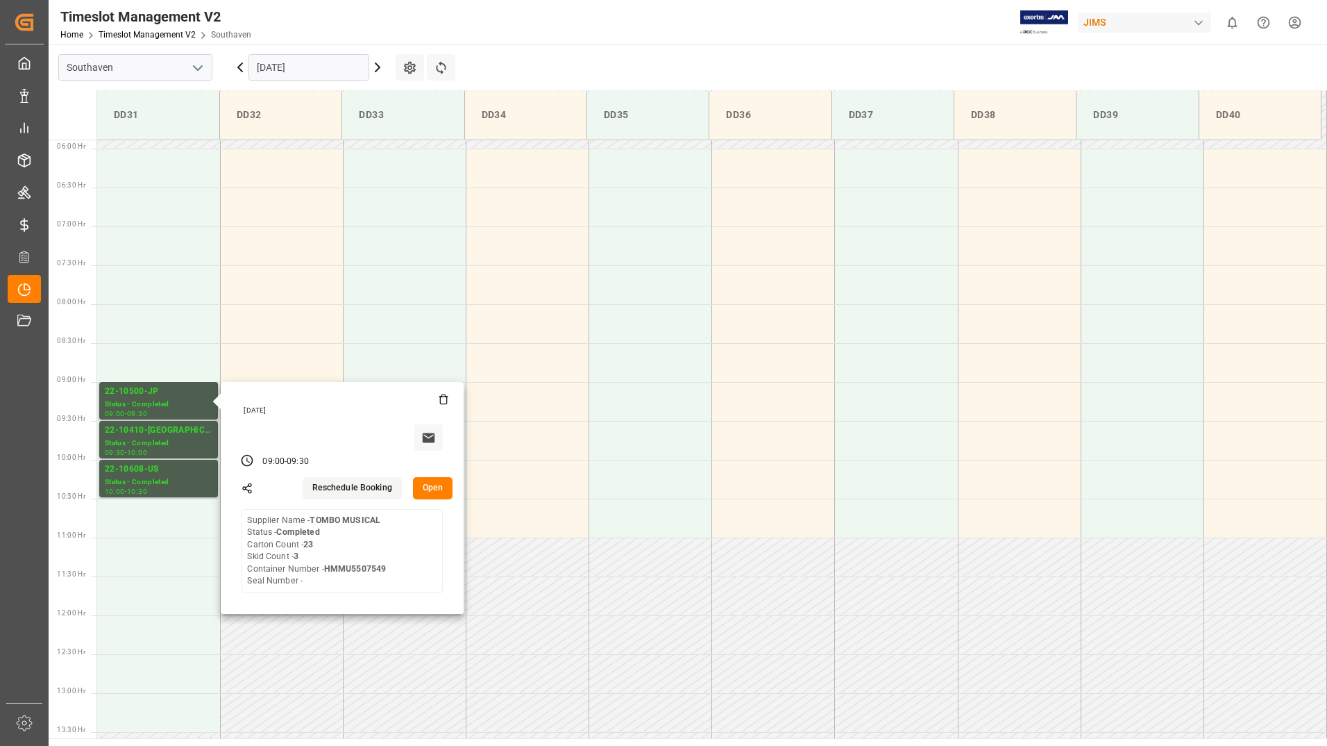
click at [436, 482] on button "Open" at bounding box center [433, 488] width 40 height 22
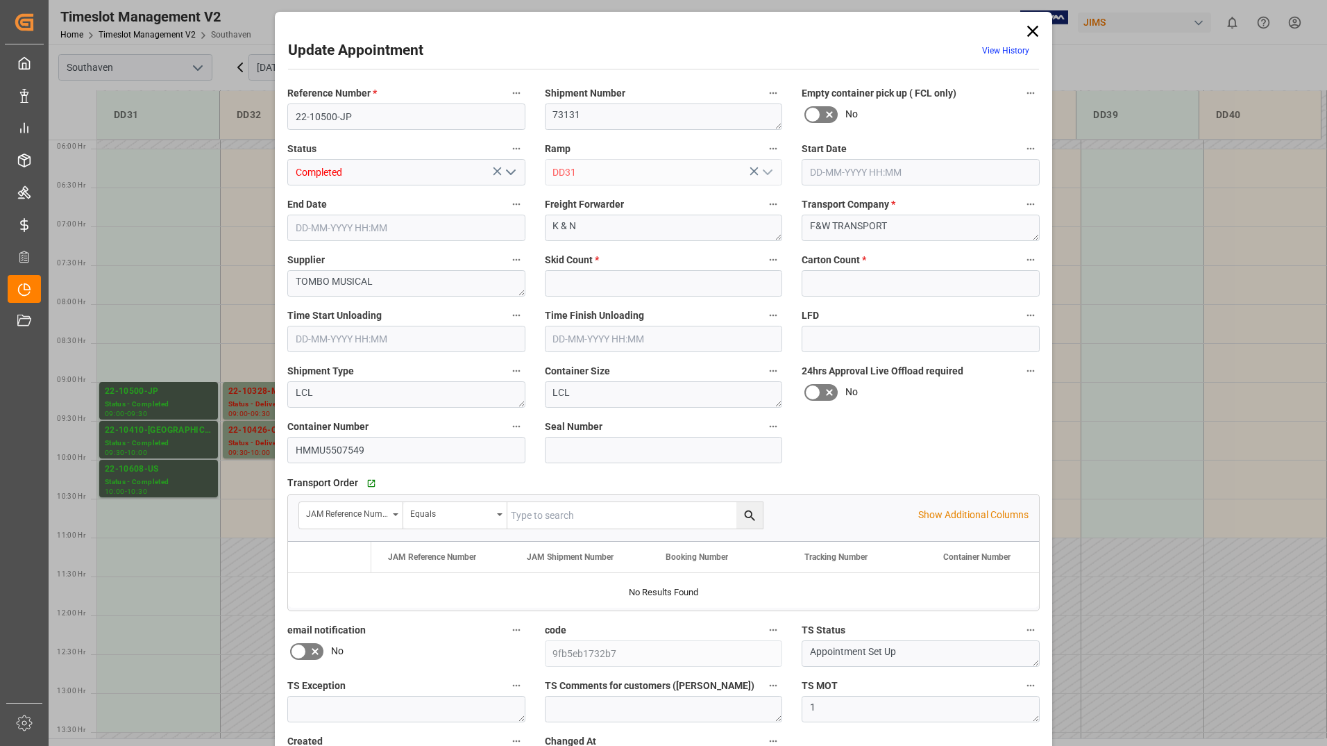
type input "3"
type input "23"
type input "[DATE] 09:00"
type input "[DATE] 09:30"
type input "[DATE] 14:16"
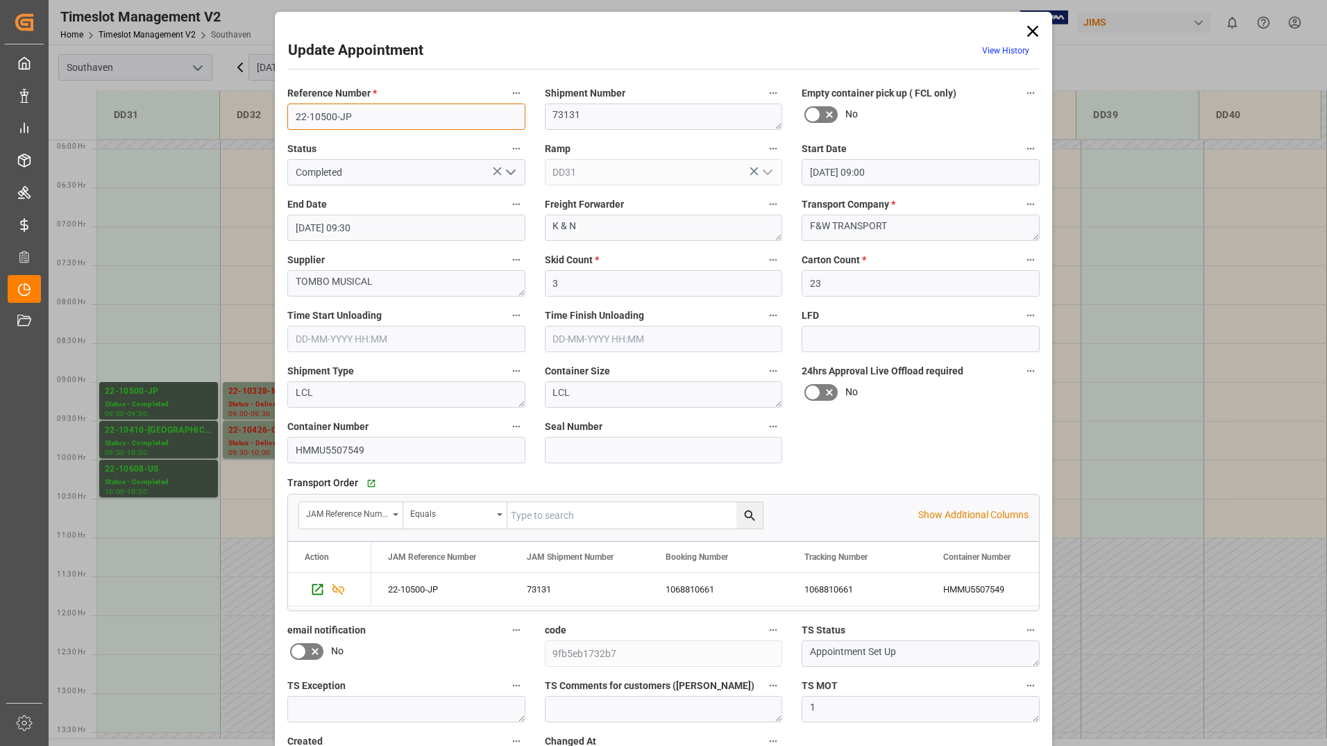
drag, startPoint x: 293, startPoint y: 114, endPoint x: 371, endPoint y: 115, distance: 78.4
click at [371, 115] on input "22-10500-JP" at bounding box center [406, 116] width 238 height 26
click at [1036, 32] on icon at bounding box center [1032, 31] width 19 height 19
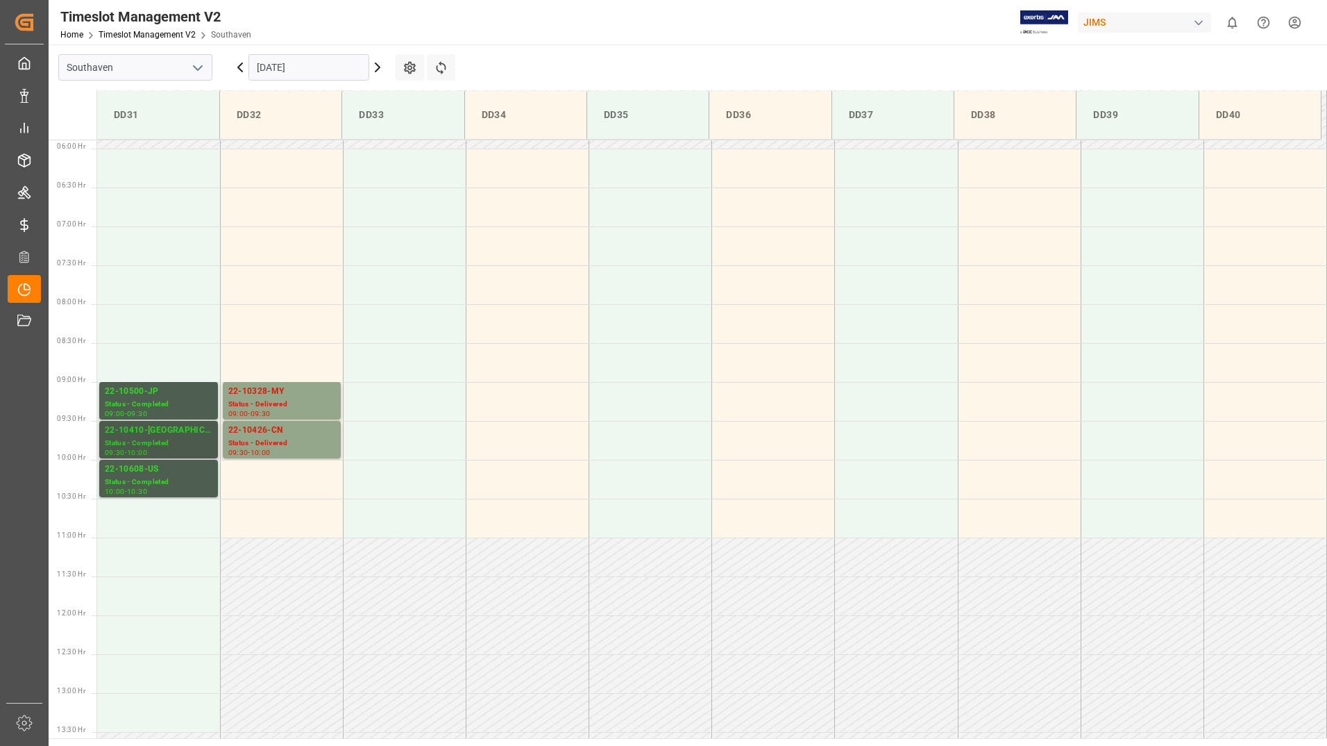
click at [141, 447] on div "Status - Completed" at bounding box center [159, 443] width 108 height 12
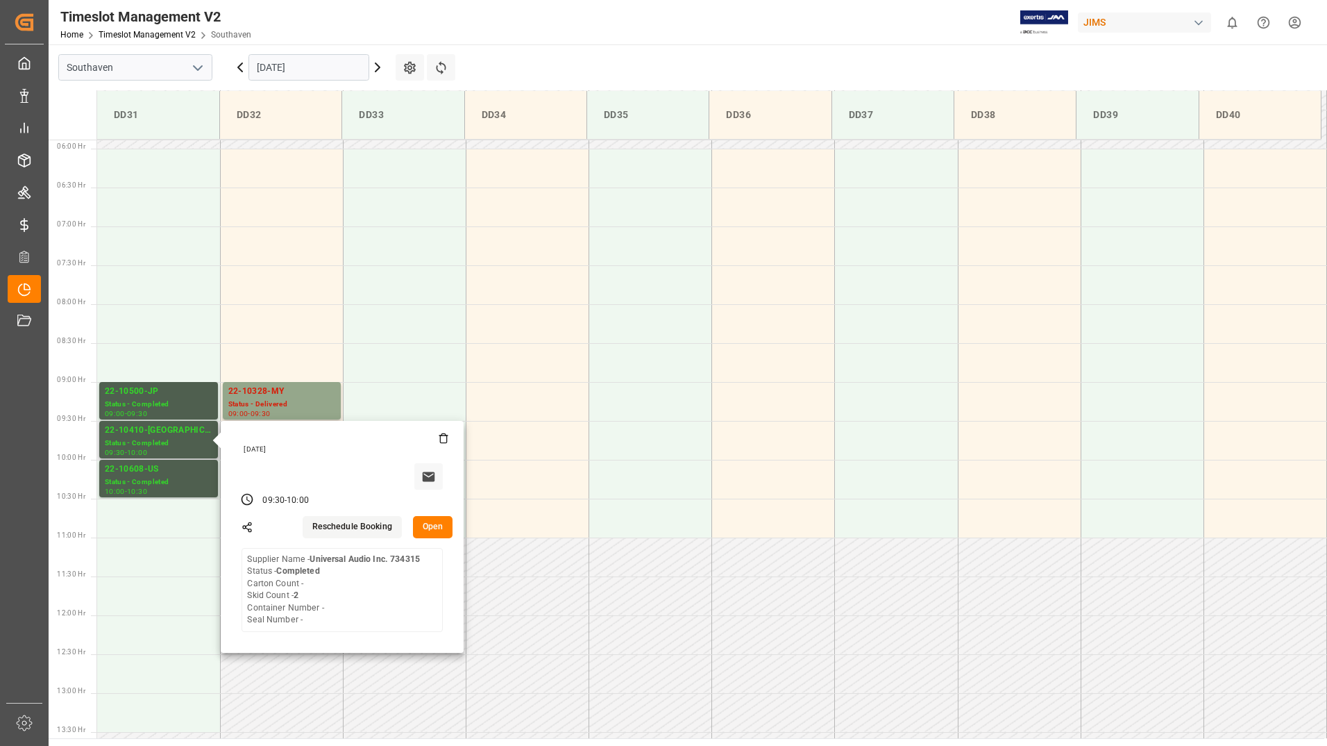
click at [430, 526] on button "Open" at bounding box center [433, 527] width 40 height 22
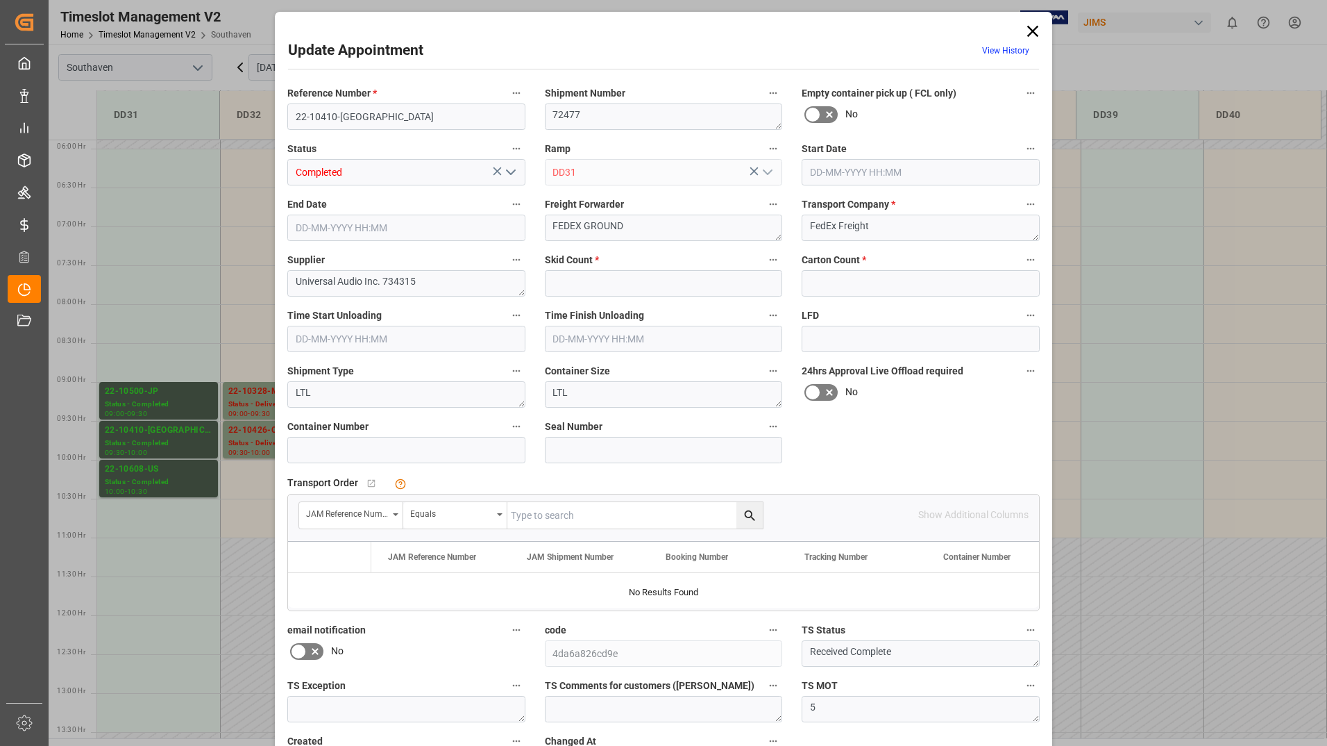
type input "2"
type input "0"
type input "[DATE] 09:30"
type input "[DATE] 10:00"
type input "[DATE] 15:22"
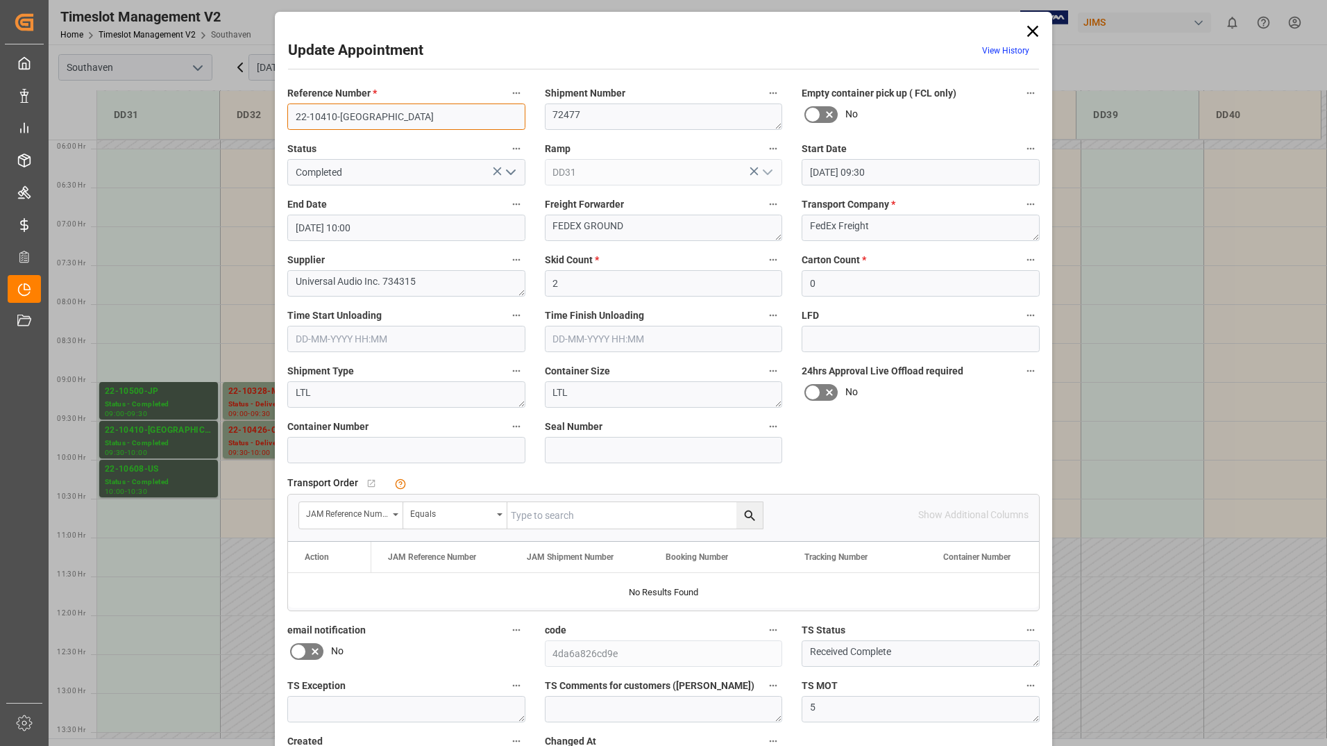
drag, startPoint x: 293, startPoint y: 119, endPoint x: 368, endPoint y: 109, distance: 75.6
click at [368, 109] on input "22-10410-[GEOGRAPHIC_DATA]" at bounding box center [406, 116] width 238 height 26
drag, startPoint x: 1029, startPoint y: 32, endPoint x: 1024, endPoint y: 40, distance: 9.4
click at [1029, 32] on icon at bounding box center [1032, 31] width 11 height 11
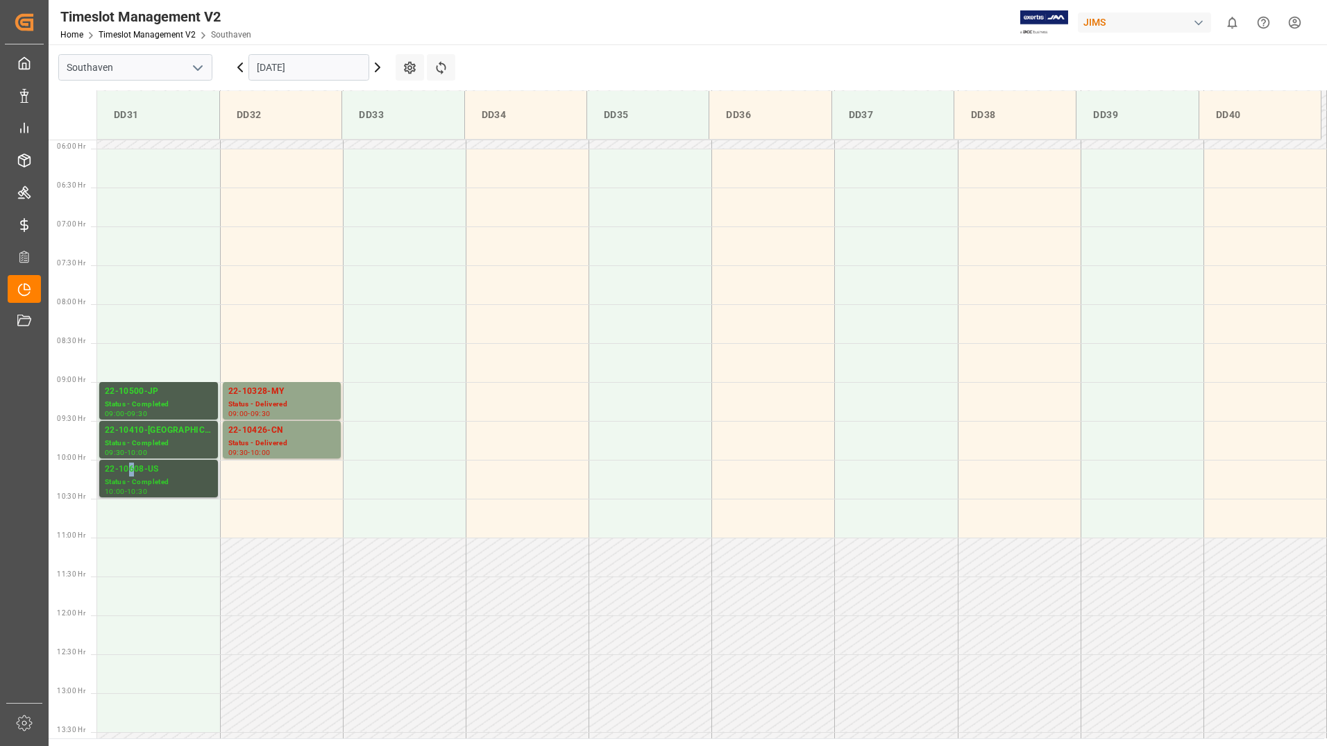
click at [132, 469] on div "22-10608-US" at bounding box center [159, 469] width 108 height 14
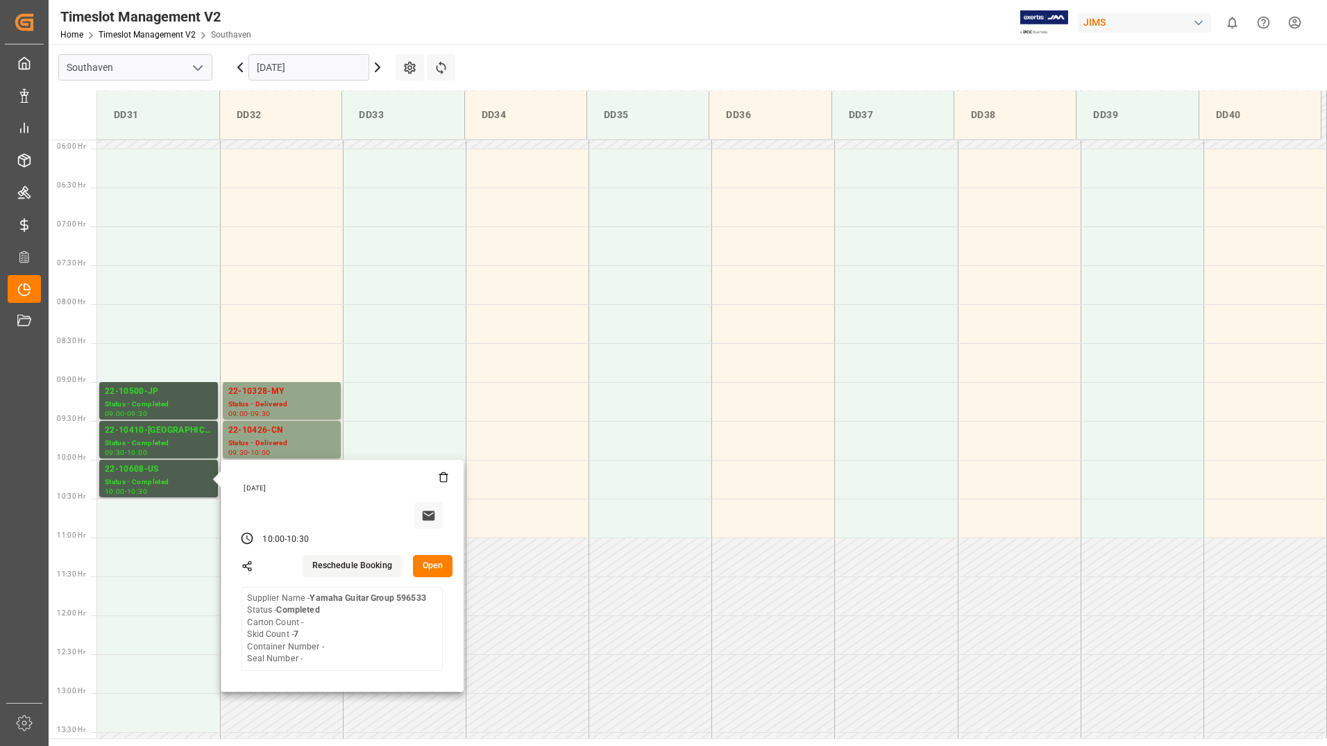
click at [437, 571] on button "Open" at bounding box center [433, 566] width 40 height 22
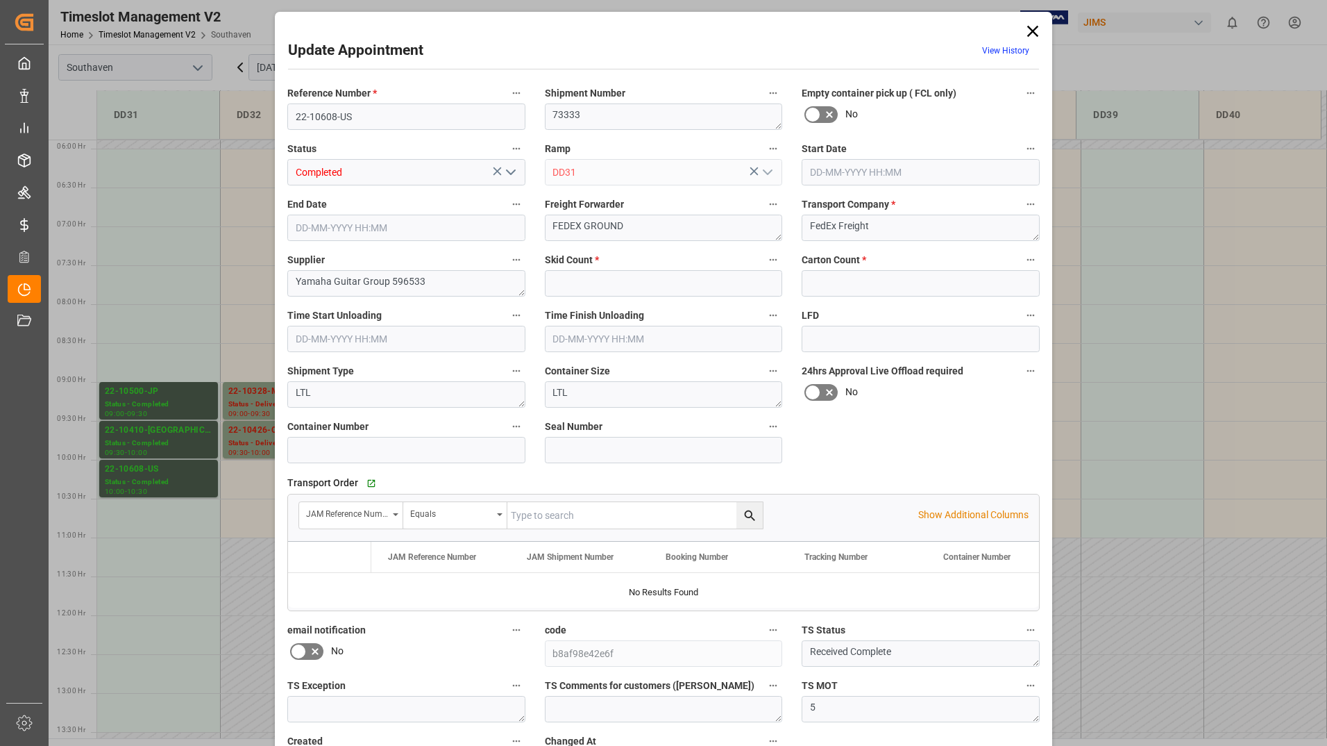
type input "7"
type input "0"
type input "[DATE] 10:00"
type input "[DATE] 10:30"
type input "[DATE] 16:50"
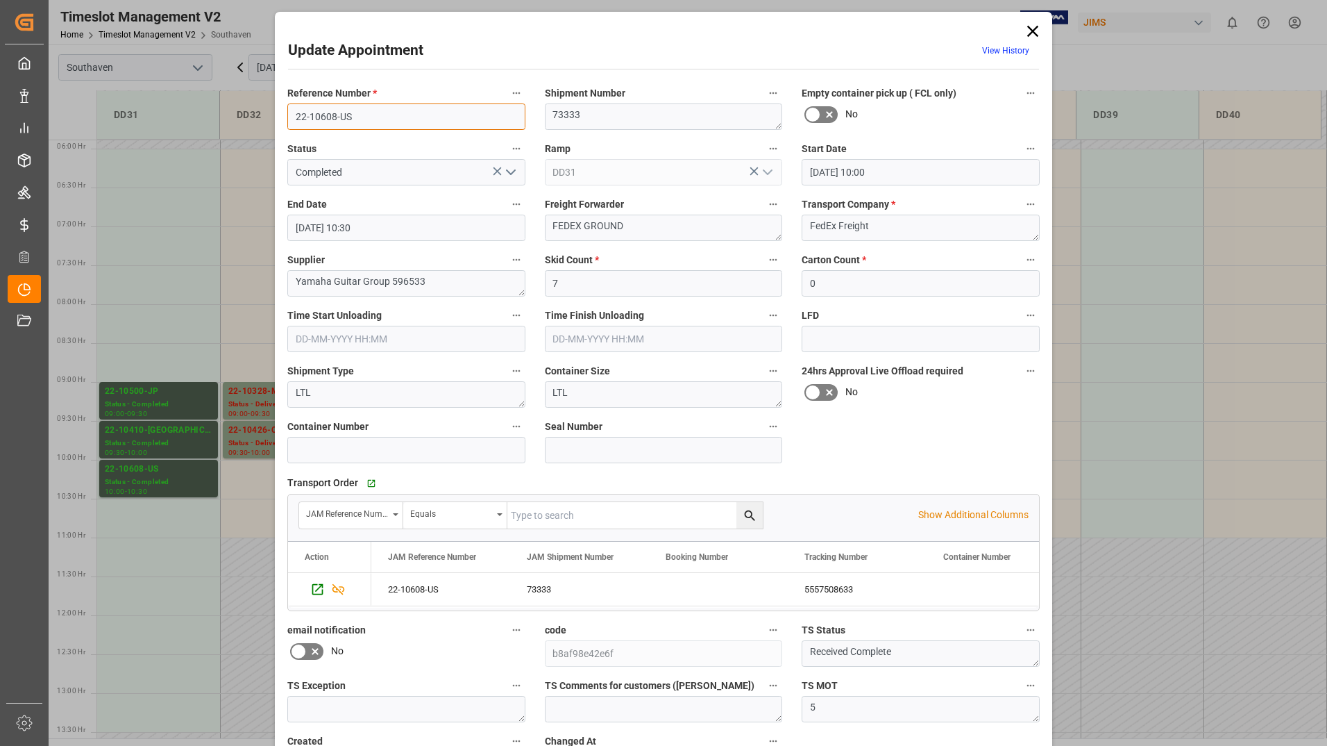
drag, startPoint x: 301, startPoint y: 116, endPoint x: 360, endPoint y: 117, distance: 59.0
click at [360, 117] on input "22-10608-US" at bounding box center [406, 116] width 238 height 26
click at [361, 149] on label "Status" at bounding box center [406, 149] width 238 height 19
click at [507, 149] on button "Status" at bounding box center [516, 149] width 18 height 18
drag, startPoint x: 287, startPoint y: 112, endPoint x: 295, endPoint y: 113, distance: 7.7
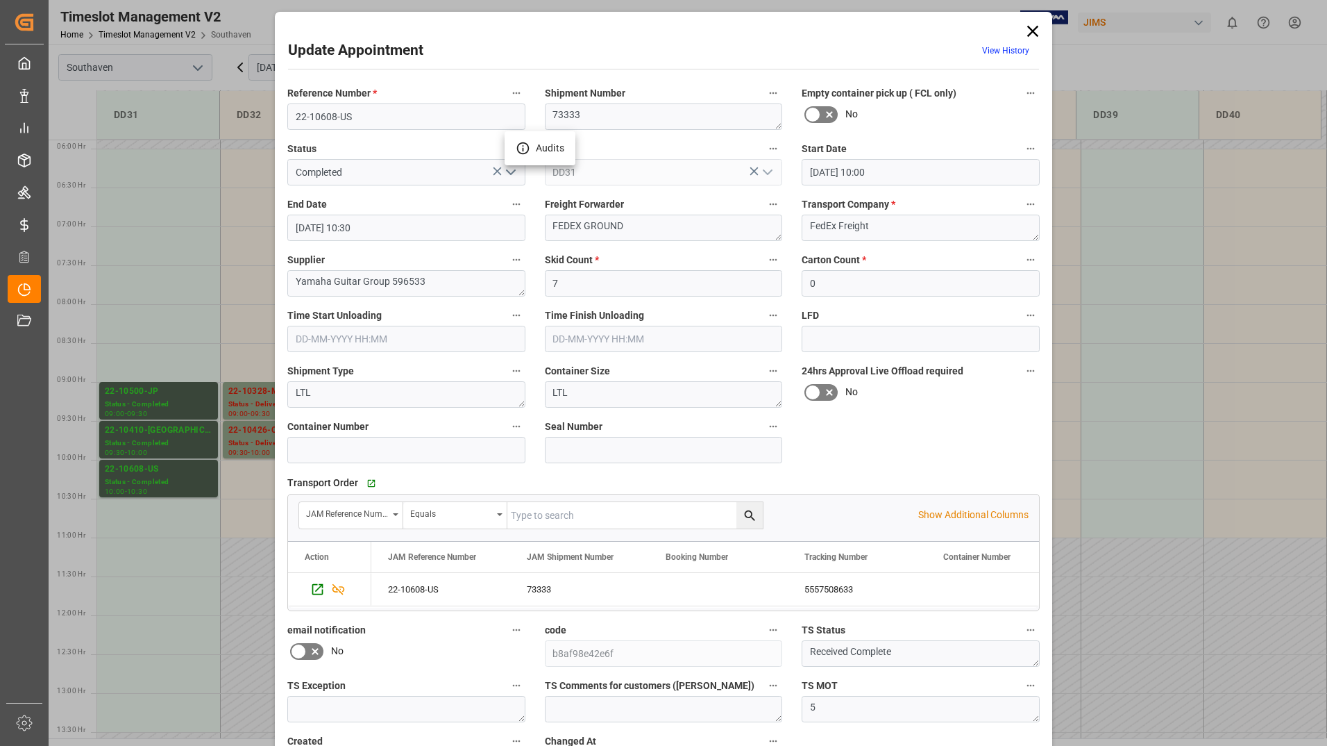
click at [295, 113] on div at bounding box center [663, 373] width 1327 height 746
drag, startPoint x: 296, startPoint y: 117, endPoint x: 322, endPoint y: 116, distance: 26.4
click at [322, 116] on input "22-10608-US" at bounding box center [406, 116] width 238 height 26
drag, startPoint x: 292, startPoint y: 110, endPoint x: 354, endPoint y: 115, distance: 62.0
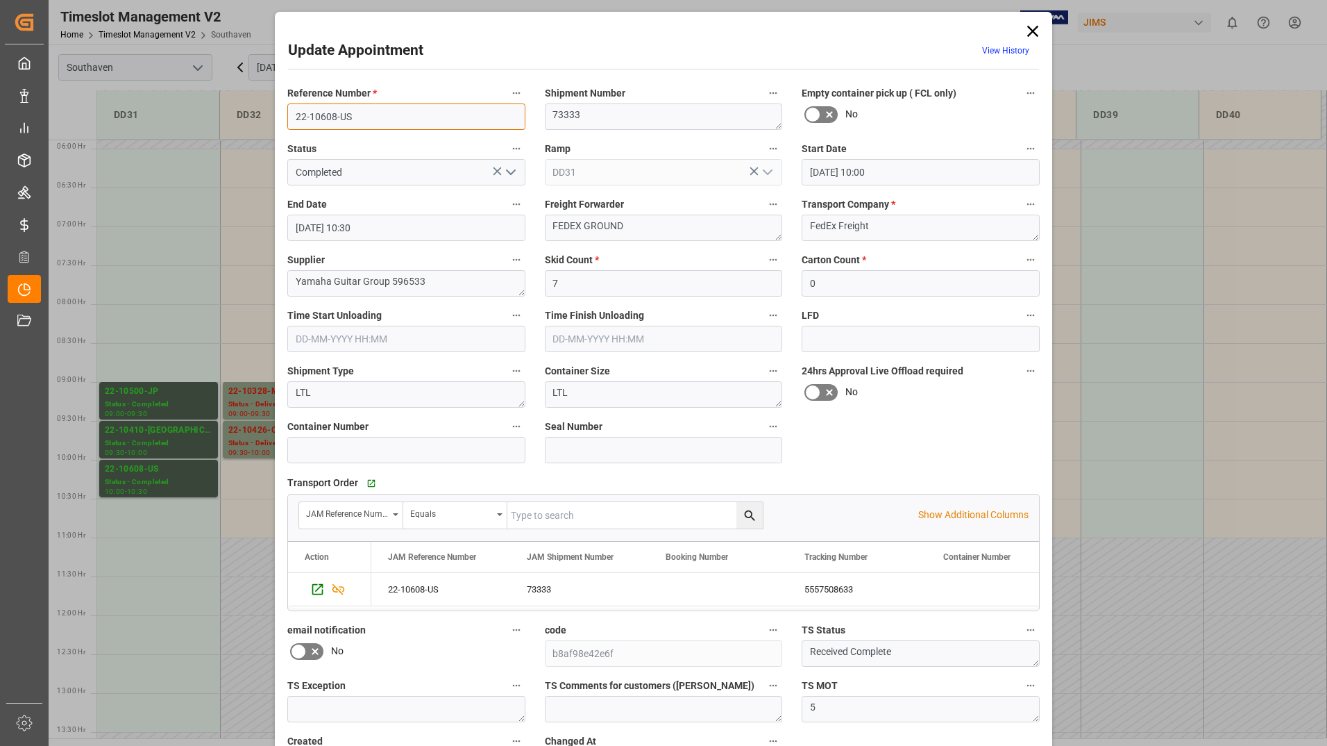
click at [354, 115] on input "22-10608-US" at bounding box center [406, 116] width 238 height 26
click at [1031, 31] on icon at bounding box center [1032, 31] width 11 height 11
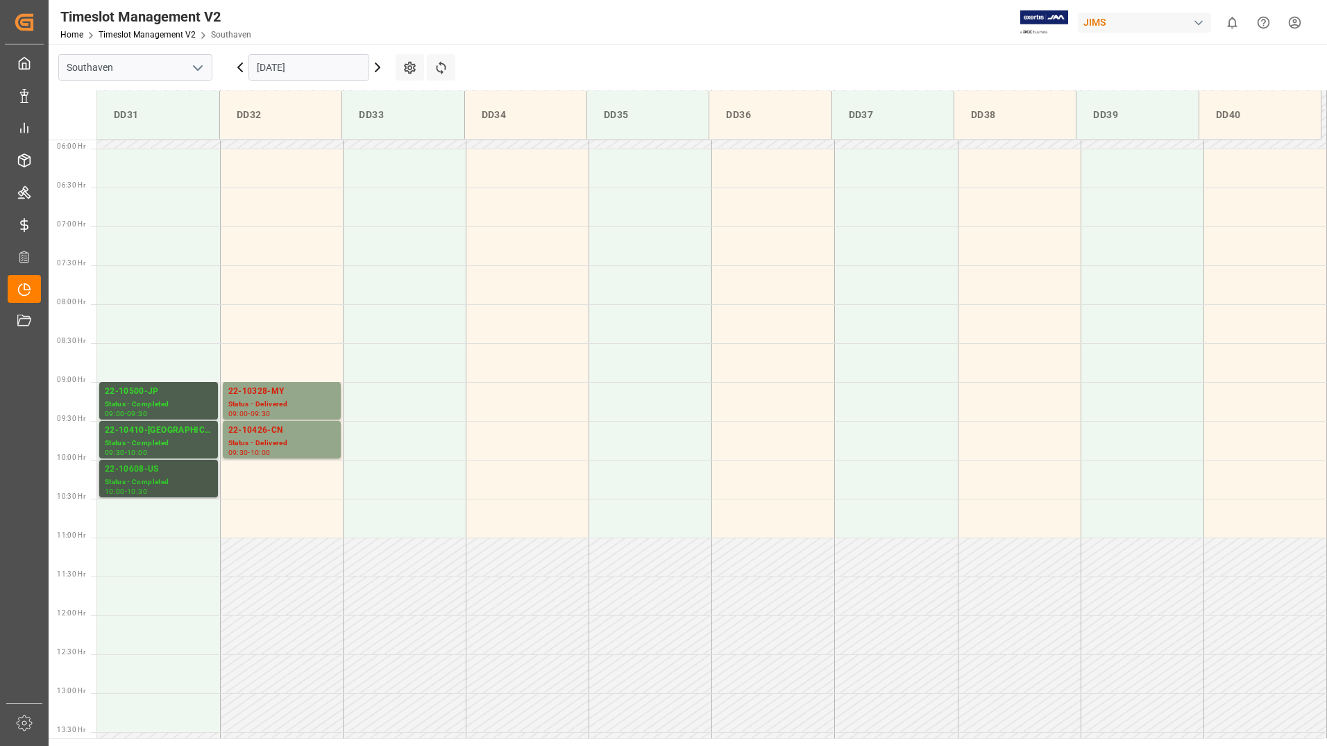
click at [206, 478] on div "Status - Completed" at bounding box center [159, 482] width 108 height 12
click at [184, 448] on div "Status - Completed" at bounding box center [159, 443] width 108 height 12
click at [177, 393] on div "22-10500-JP" at bounding box center [159, 392] width 108 height 14
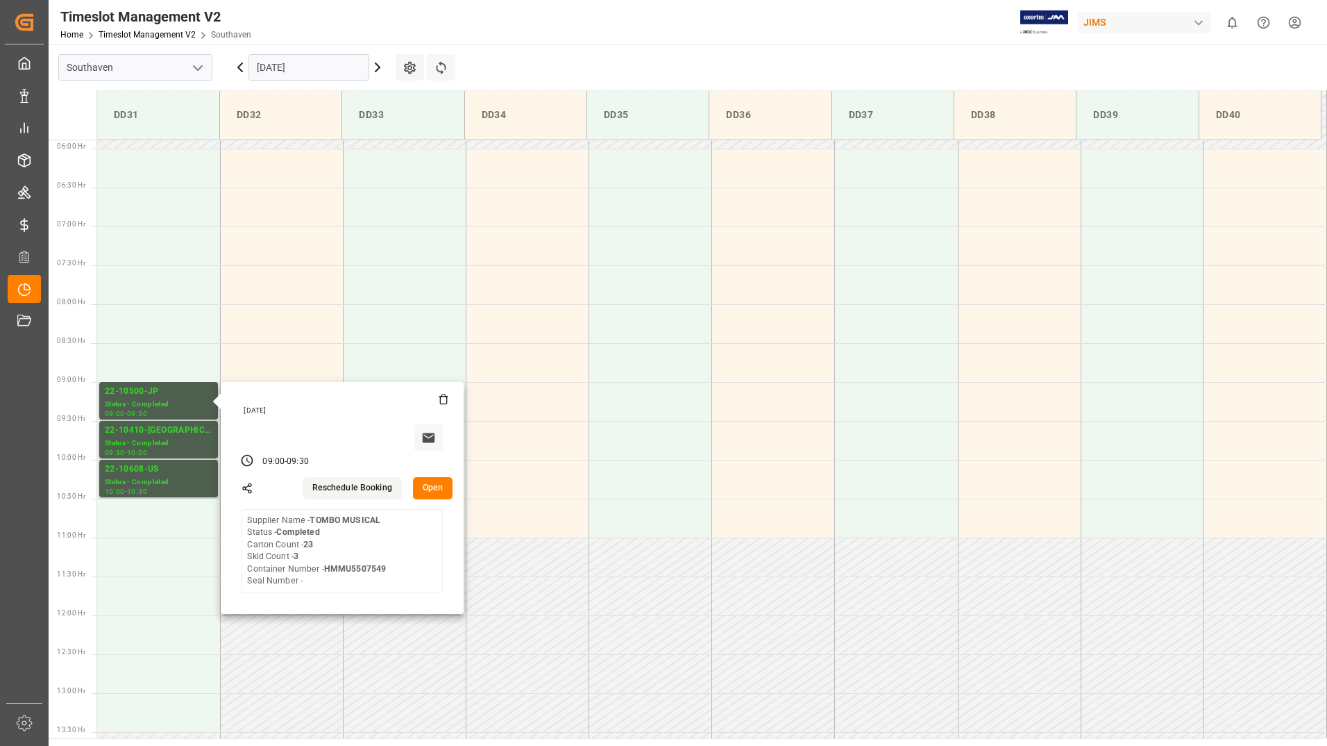
click at [343, 66] on input "[DATE]" at bounding box center [309, 67] width 121 height 26
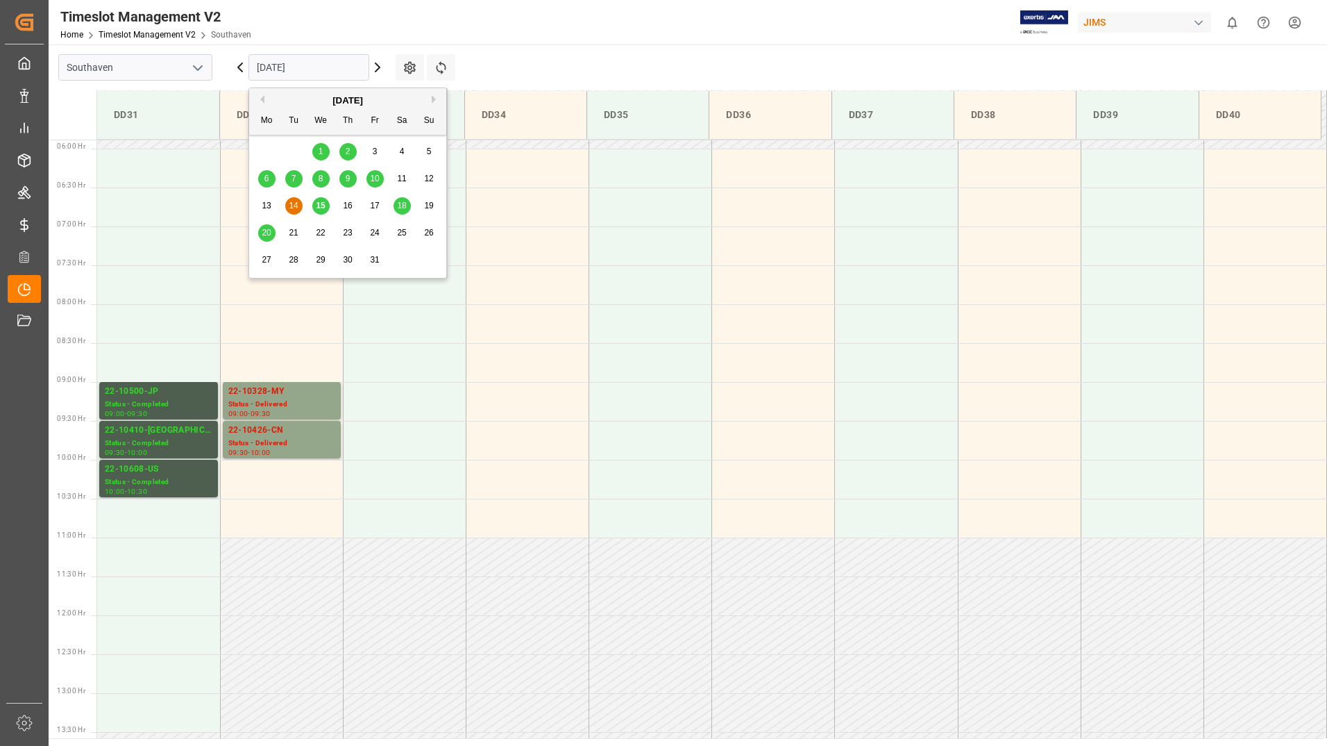
click at [371, 176] on span "10" at bounding box center [374, 179] width 9 height 10
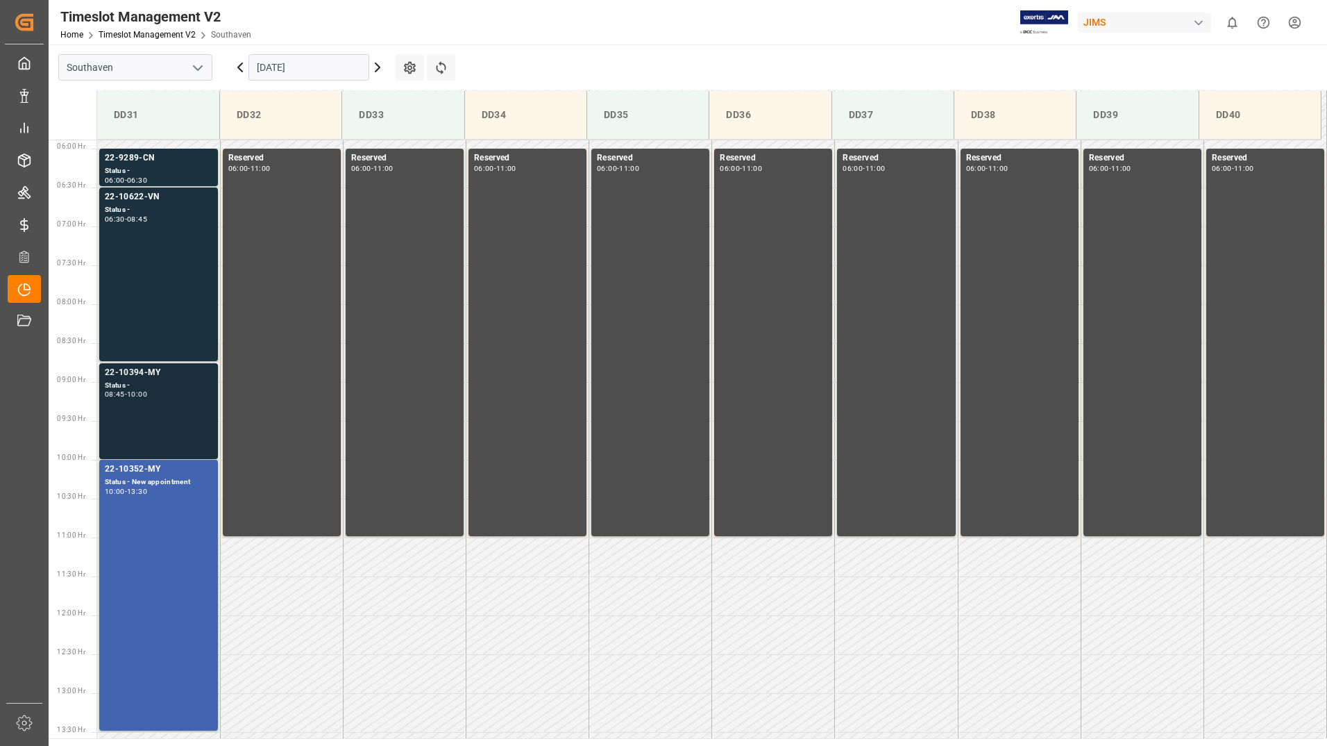
click at [181, 396] on div "08:45 - 10:00" at bounding box center [159, 395] width 108 height 8
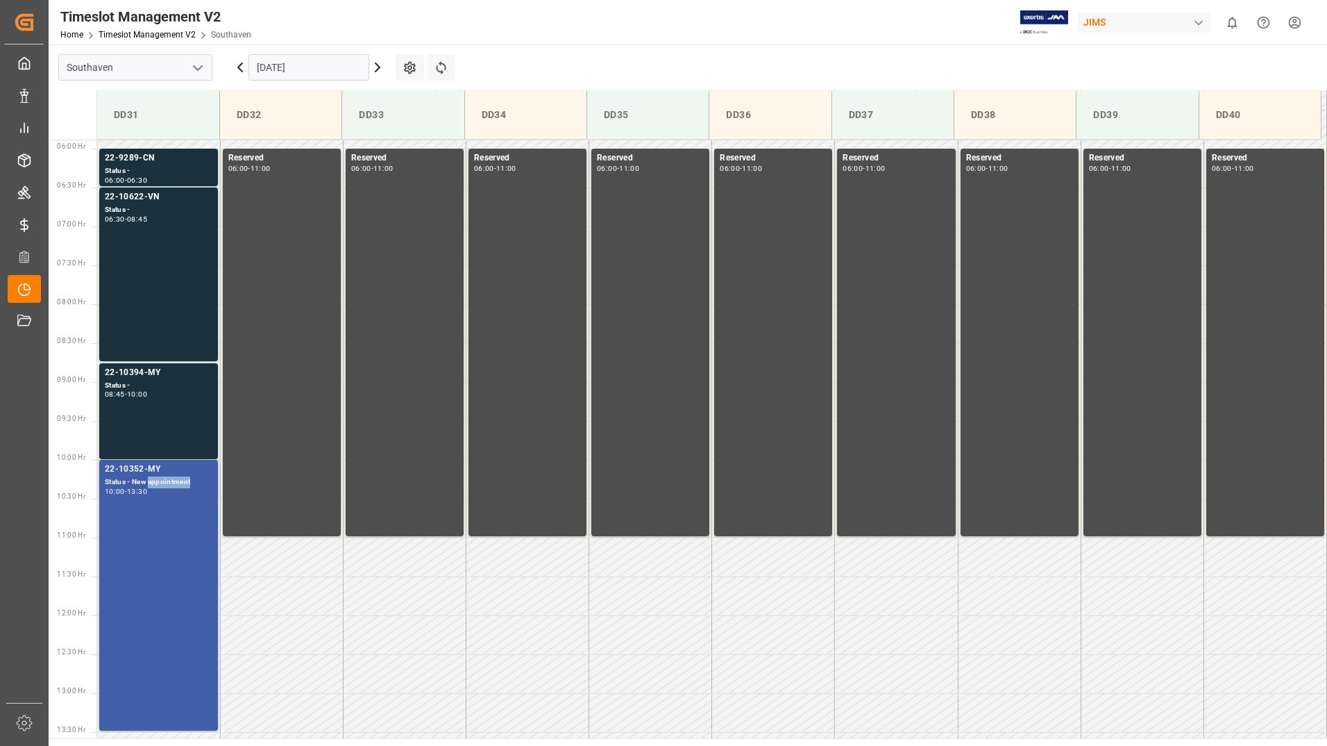
click at [177, 483] on div "Status - New appointment" at bounding box center [159, 482] width 108 height 12
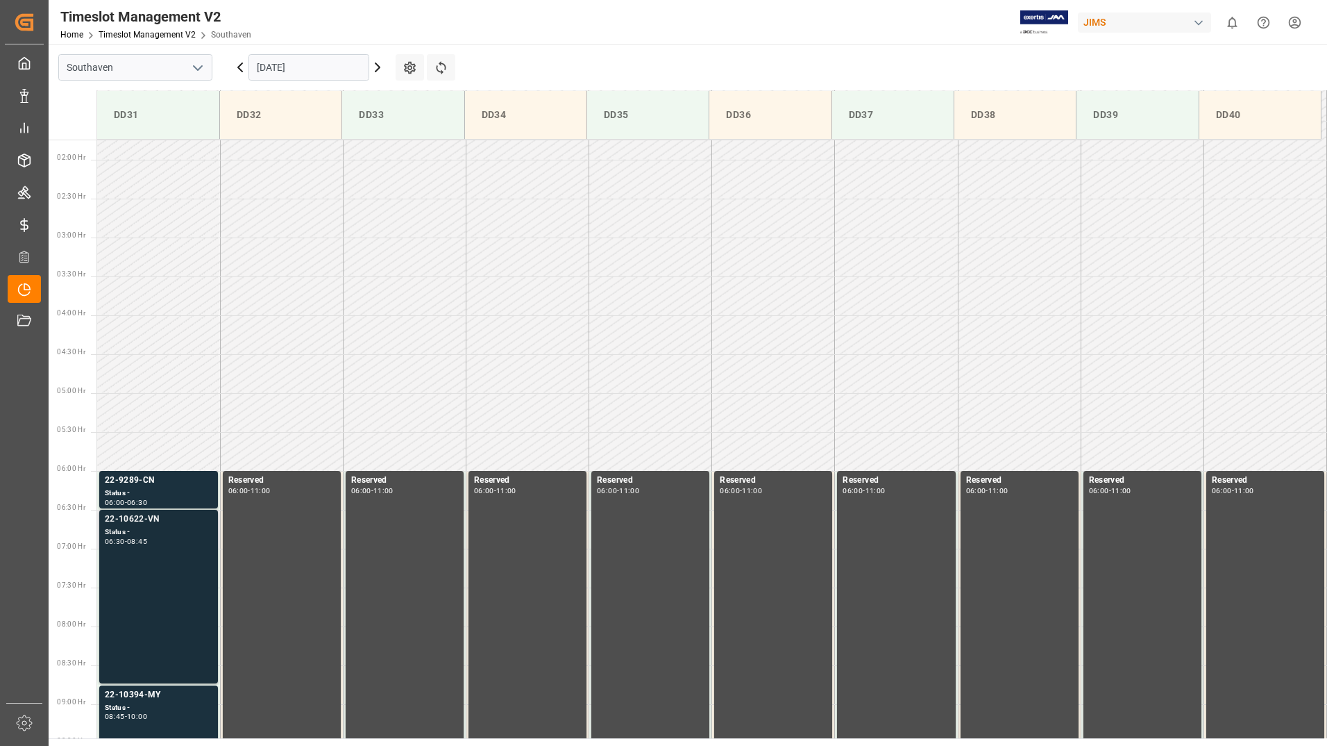
scroll to position [110, 0]
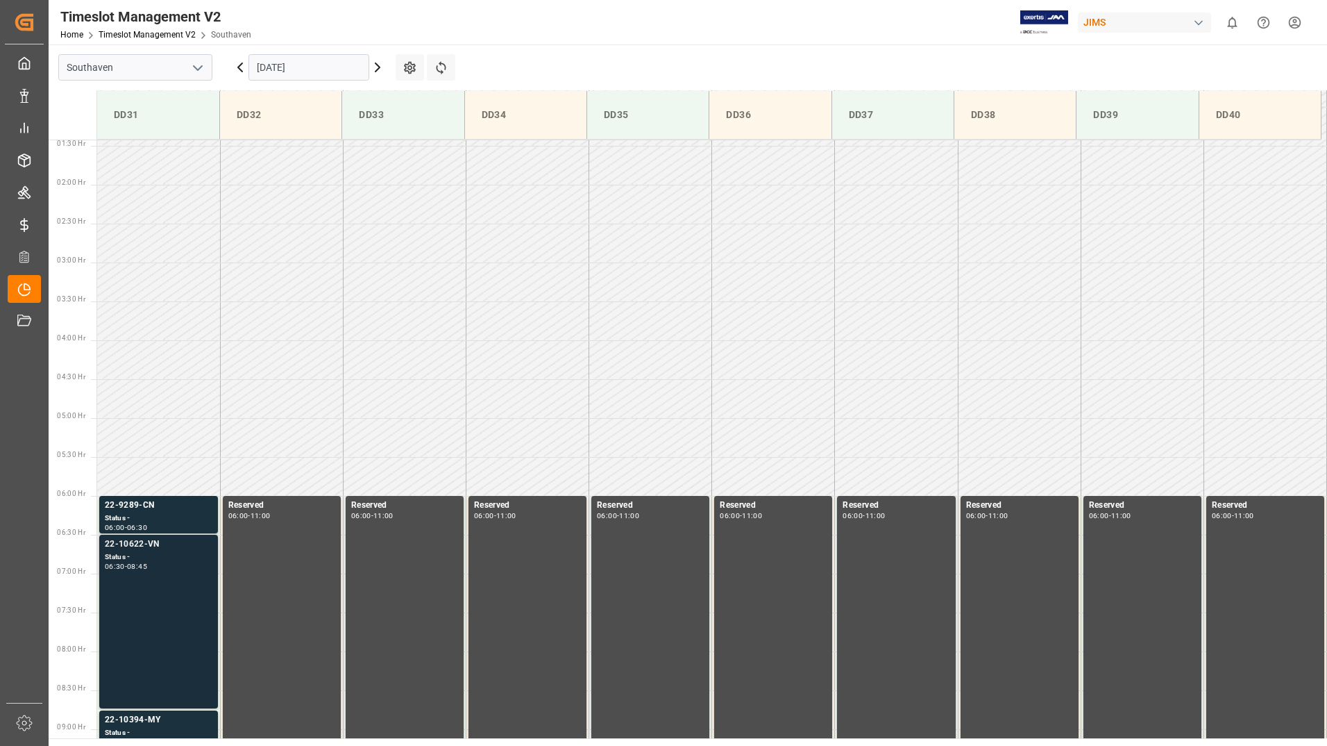
click at [160, 553] on div "Status -" at bounding box center [159, 557] width 108 height 12
click at [155, 505] on div "22-9289-CN" at bounding box center [159, 505] width 108 height 14
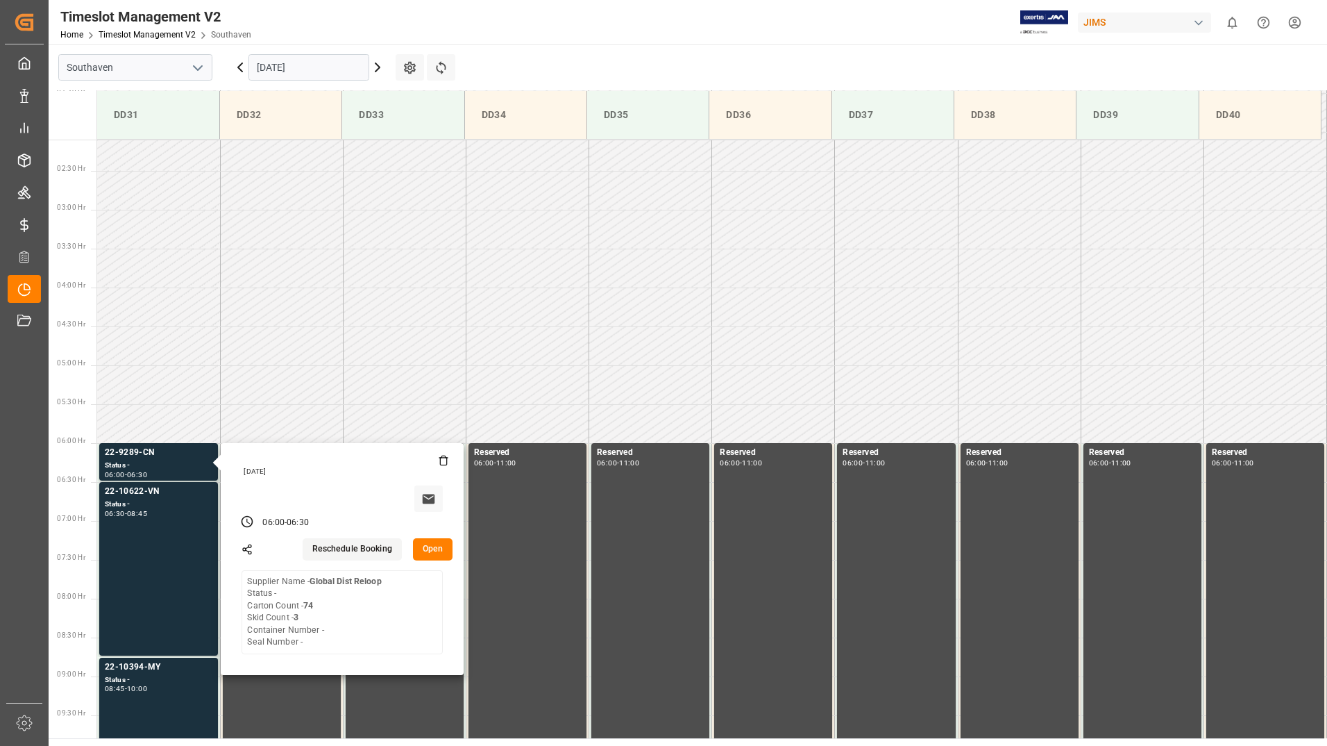
scroll to position [388, 0]
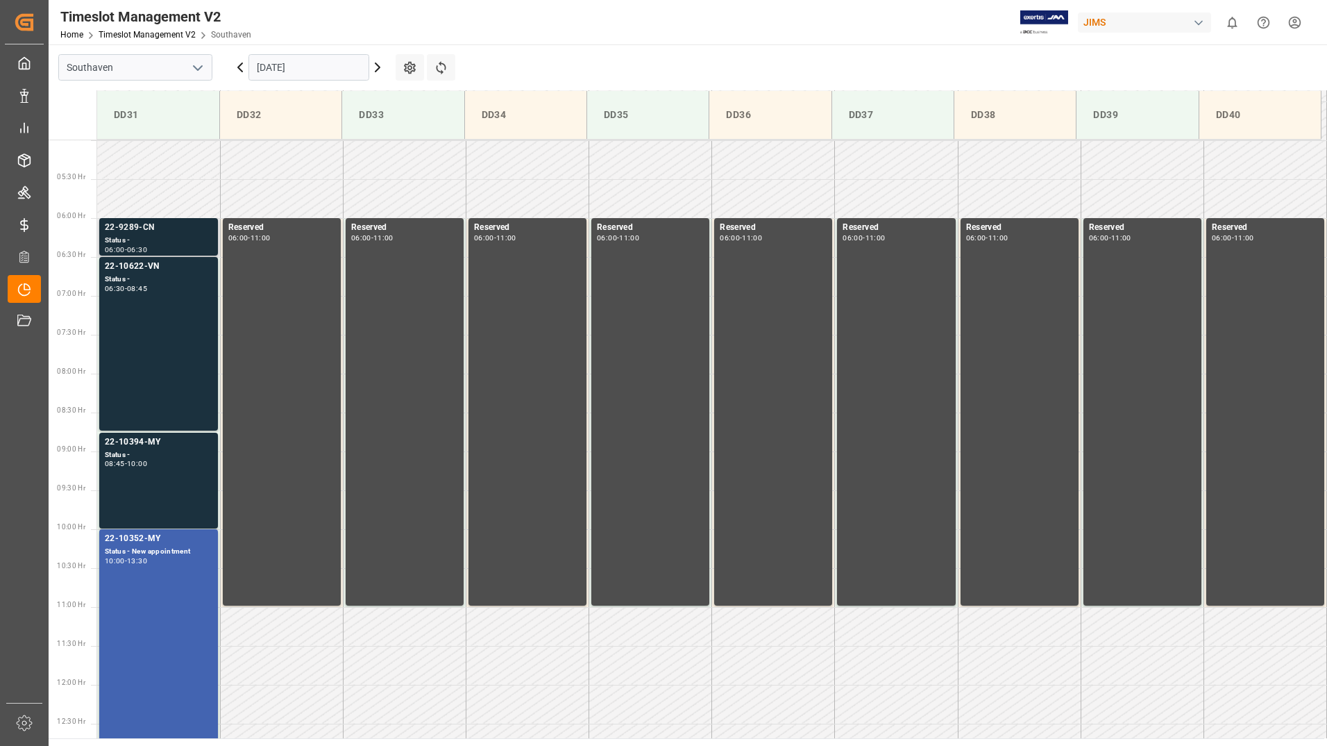
click at [180, 229] on div "22-9289-CN" at bounding box center [159, 228] width 108 height 14
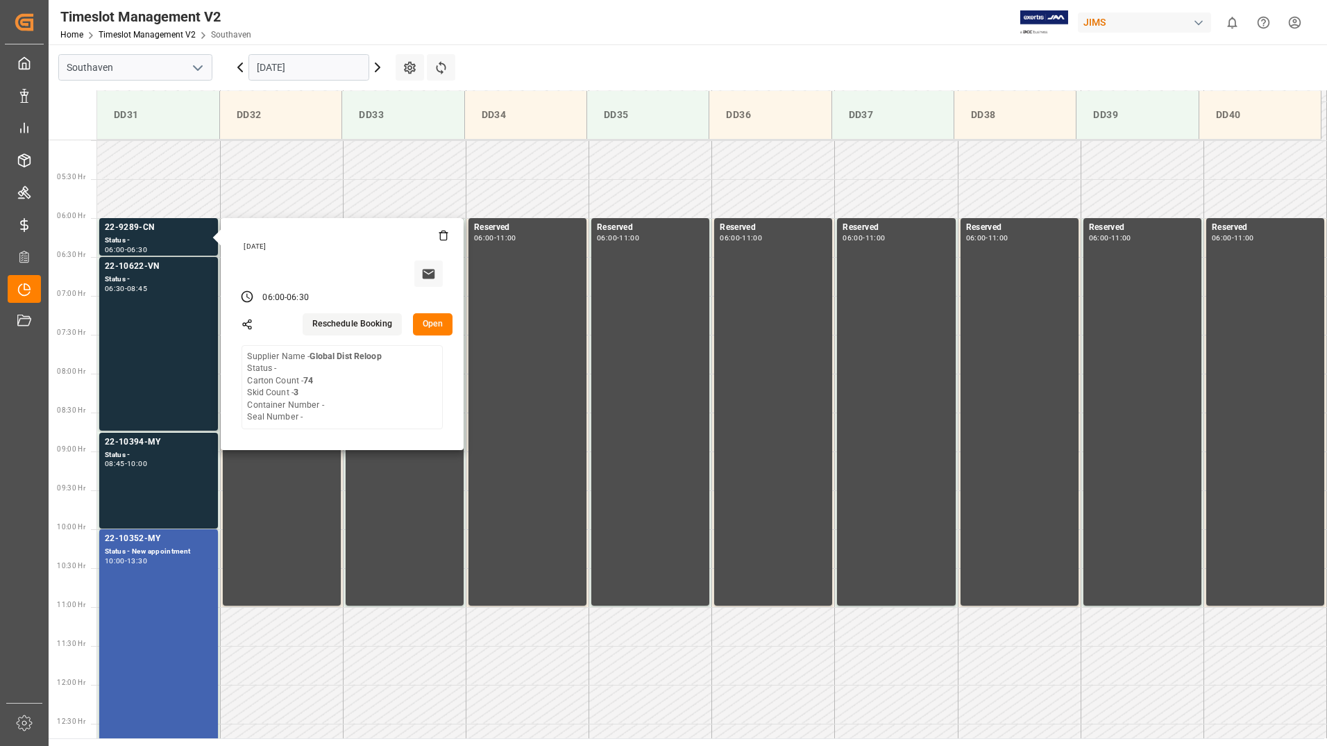
click at [326, 62] on input "[DATE]" at bounding box center [309, 67] width 121 height 26
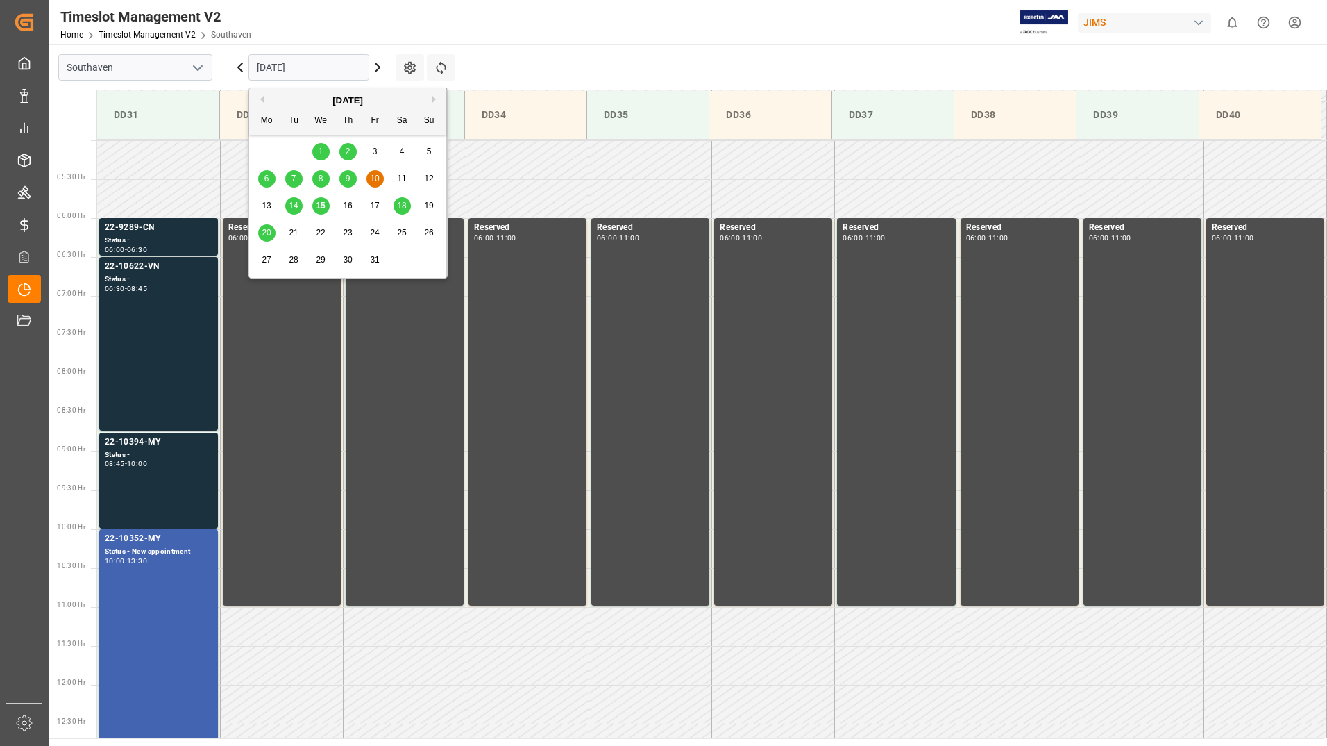
click at [347, 176] on span "9" at bounding box center [348, 179] width 5 height 10
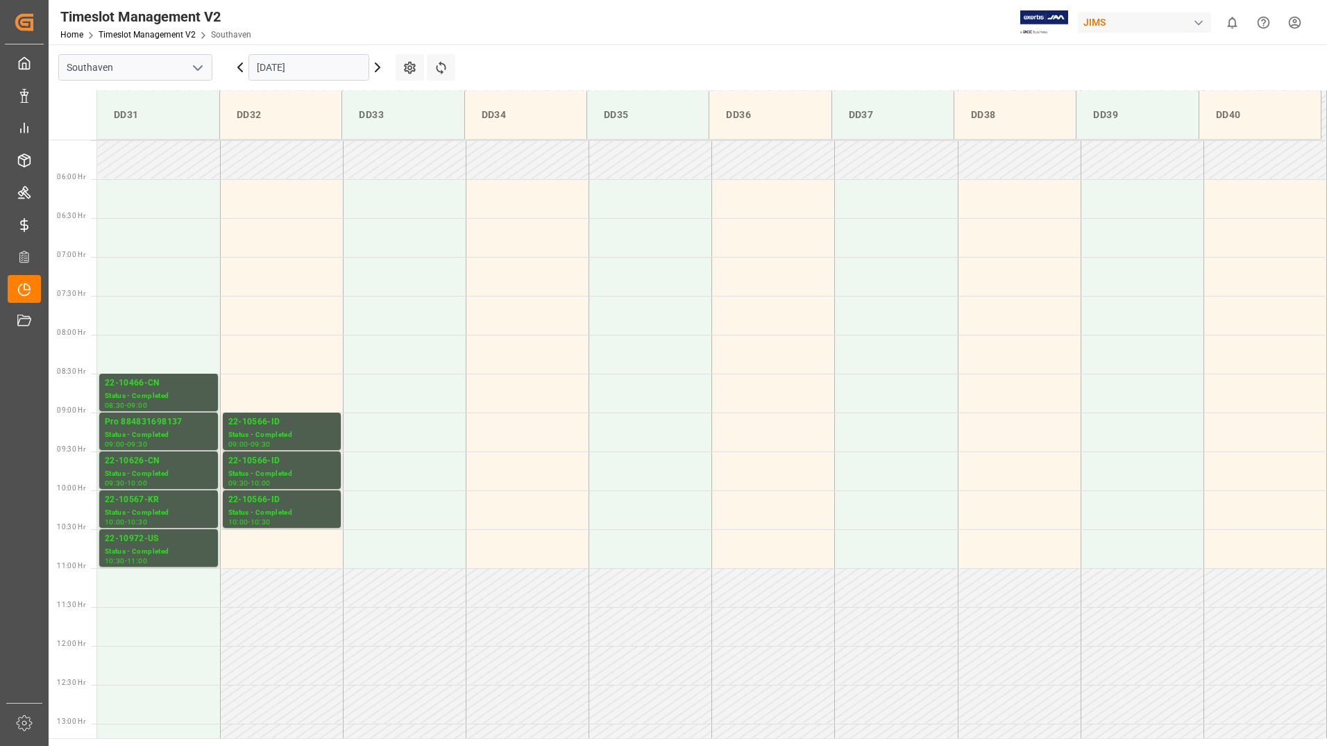
scroll to position [457, 0]
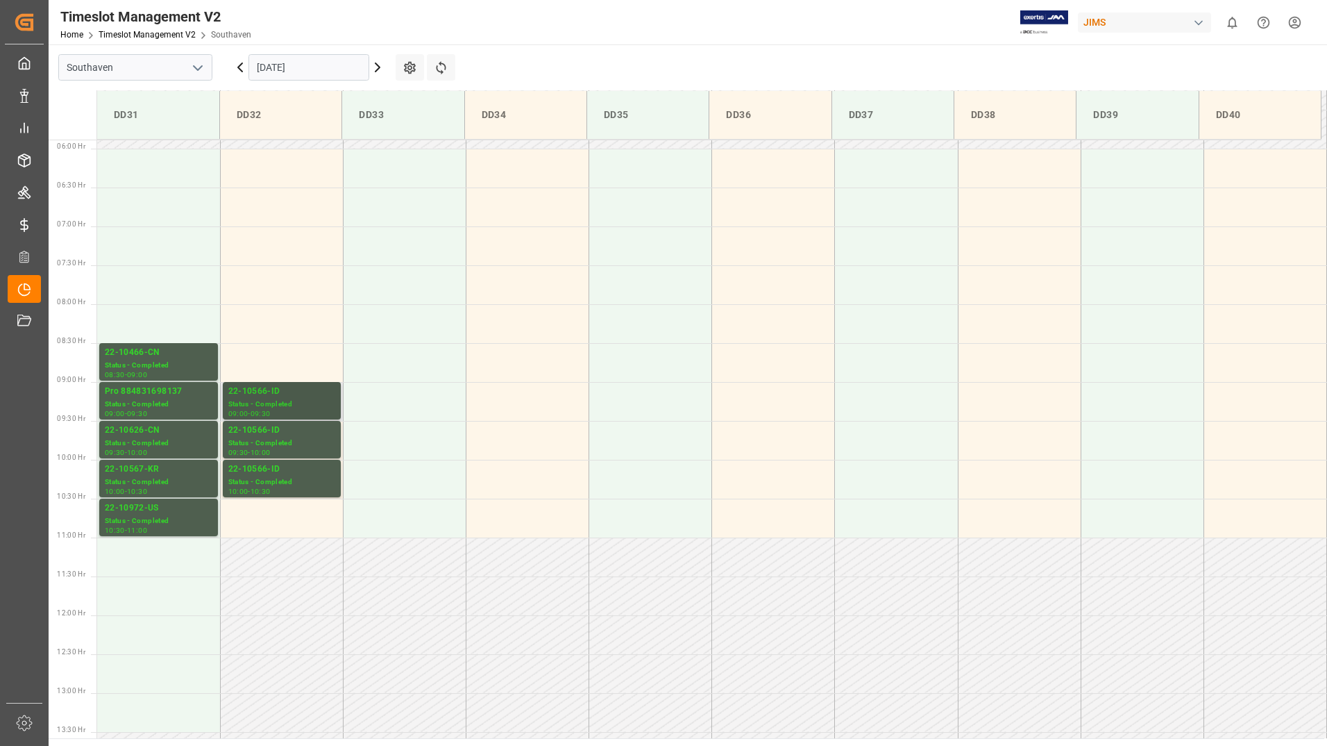
click at [312, 400] on div "Status - Completed" at bounding box center [281, 404] width 107 height 12
click at [311, 439] on div "Status - Completed" at bounding box center [281, 443] width 107 height 12
click at [305, 483] on div "Status - Completed" at bounding box center [281, 482] width 107 height 12
click at [158, 362] on div "Status - Completed" at bounding box center [159, 366] width 108 height 12
click at [158, 403] on div "Status - Completed" at bounding box center [159, 404] width 108 height 12
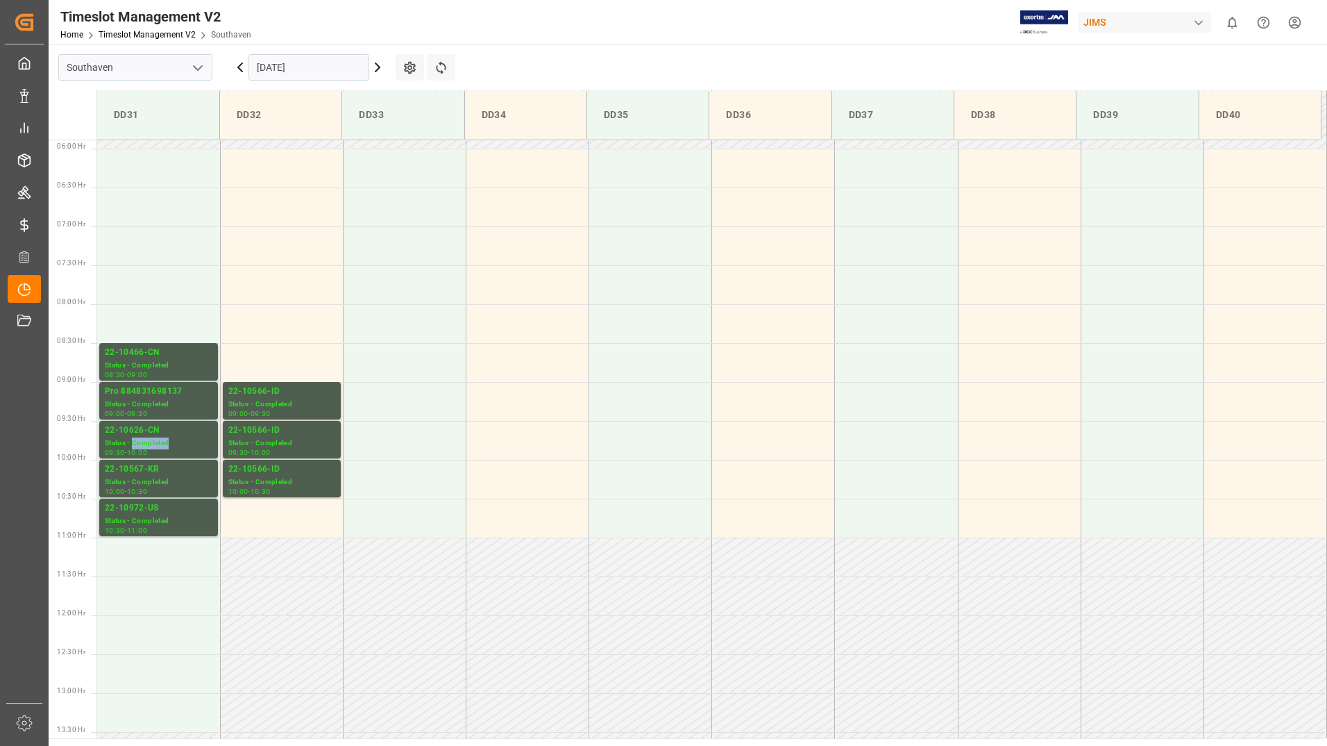
click at [167, 445] on div "Status - Completed" at bounding box center [159, 443] width 108 height 12
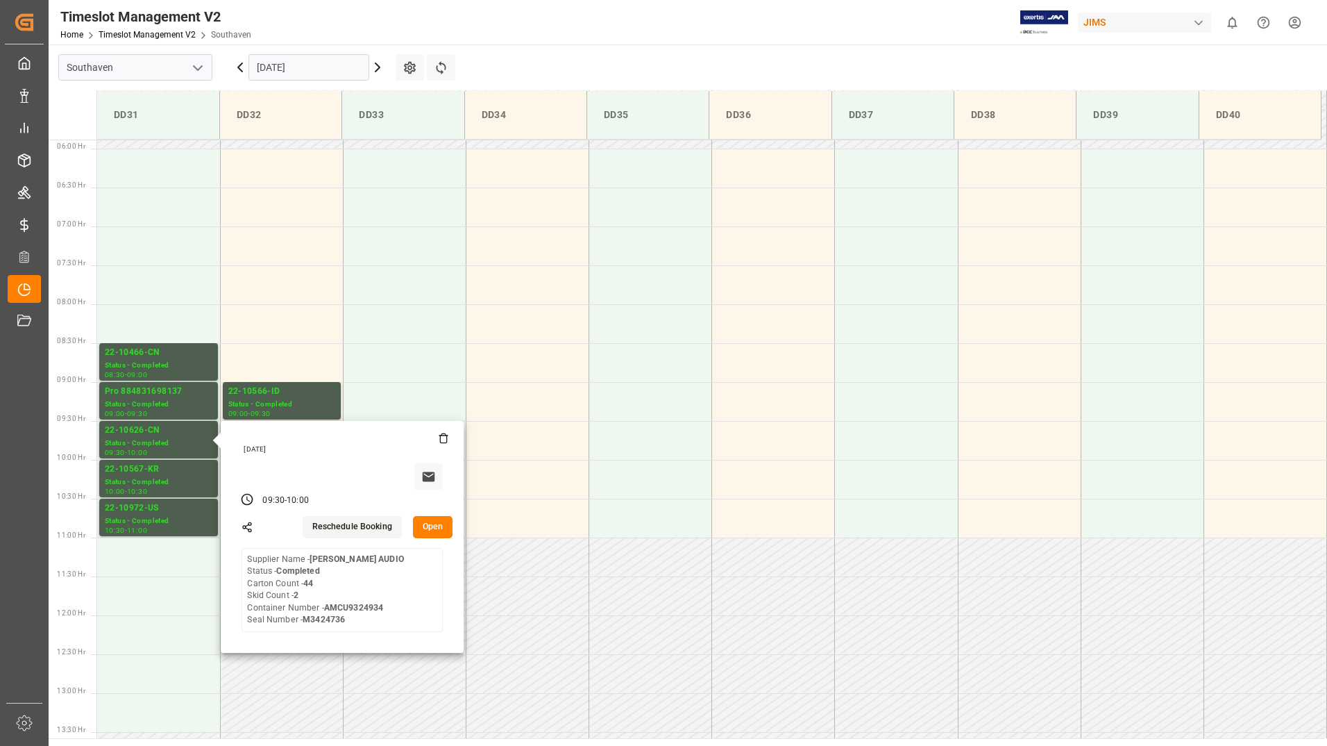
click at [333, 68] on input "[DATE]" at bounding box center [309, 67] width 121 height 26
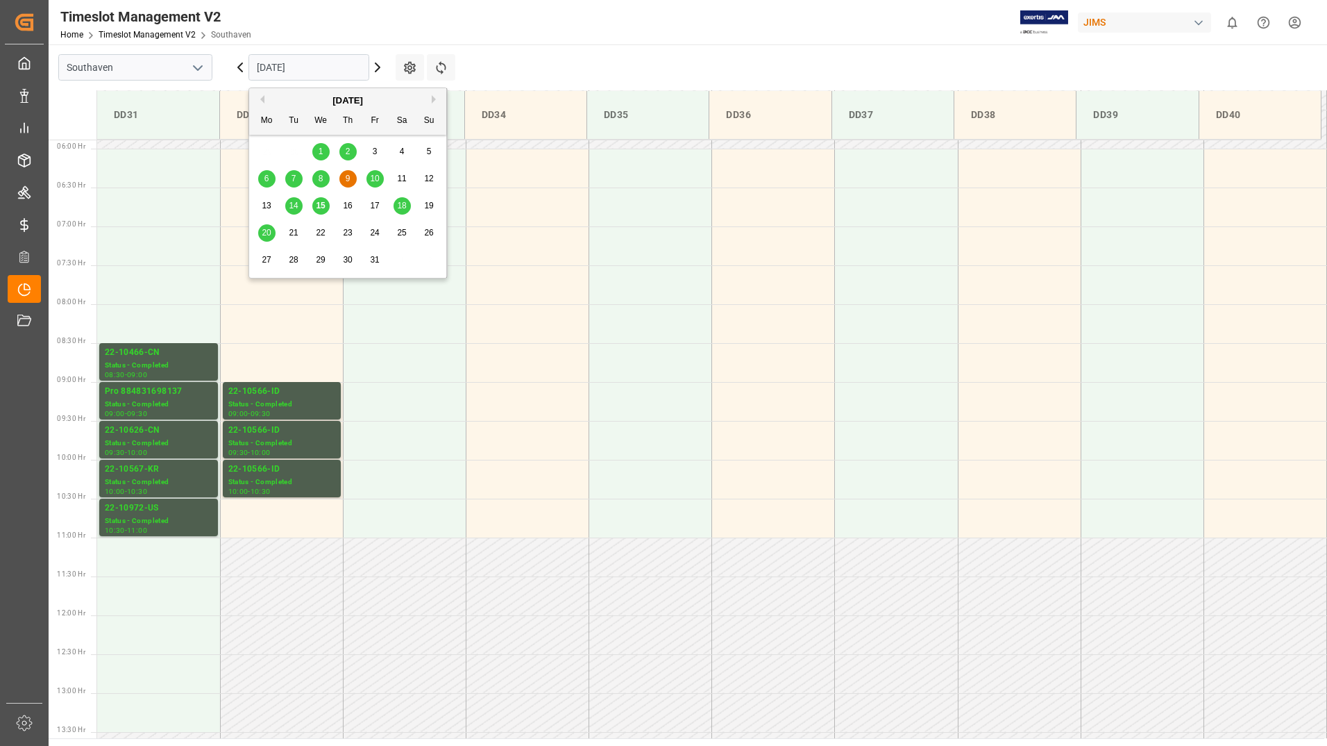
click at [376, 180] on span "10" at bounding box center [374, 179] width 9 height 10
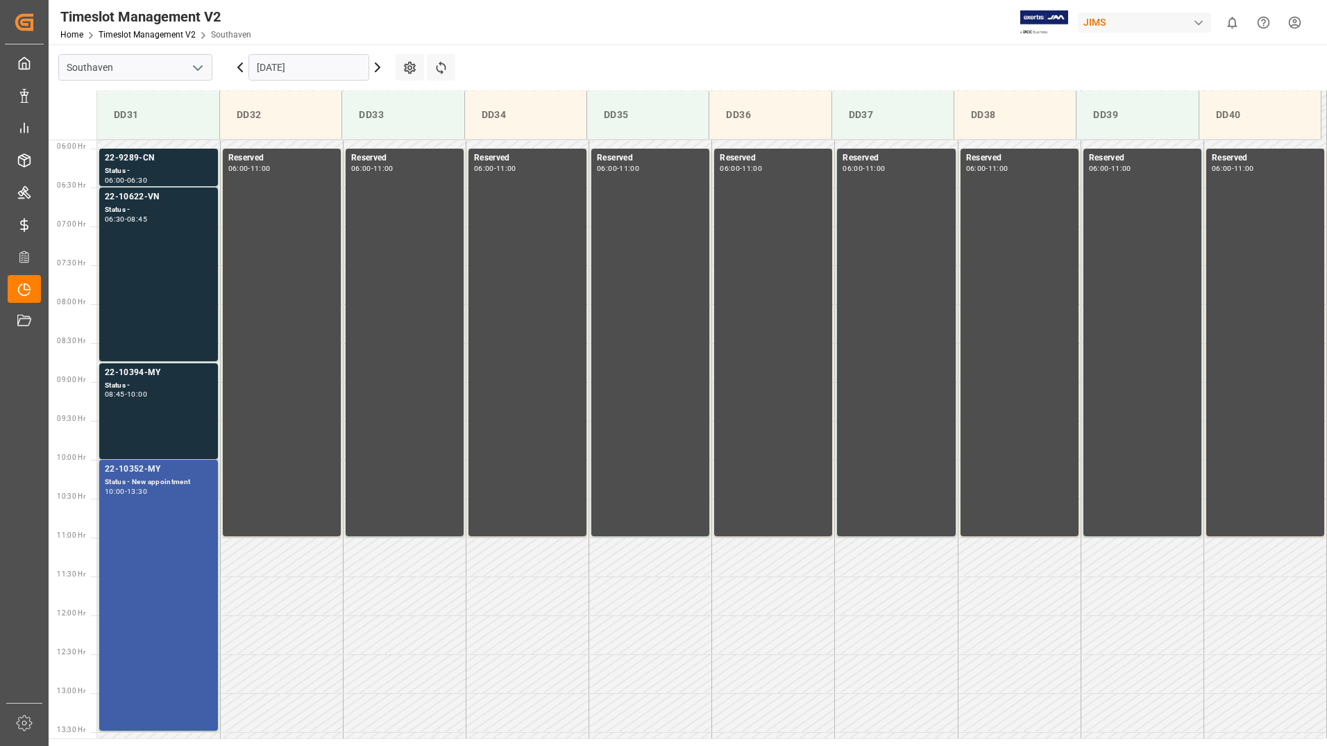
click at [192, 511] on div "22-10352-MY Status - New appointment 10:00 - 13:30" at bounding box center [159, 594] width 108 height 265
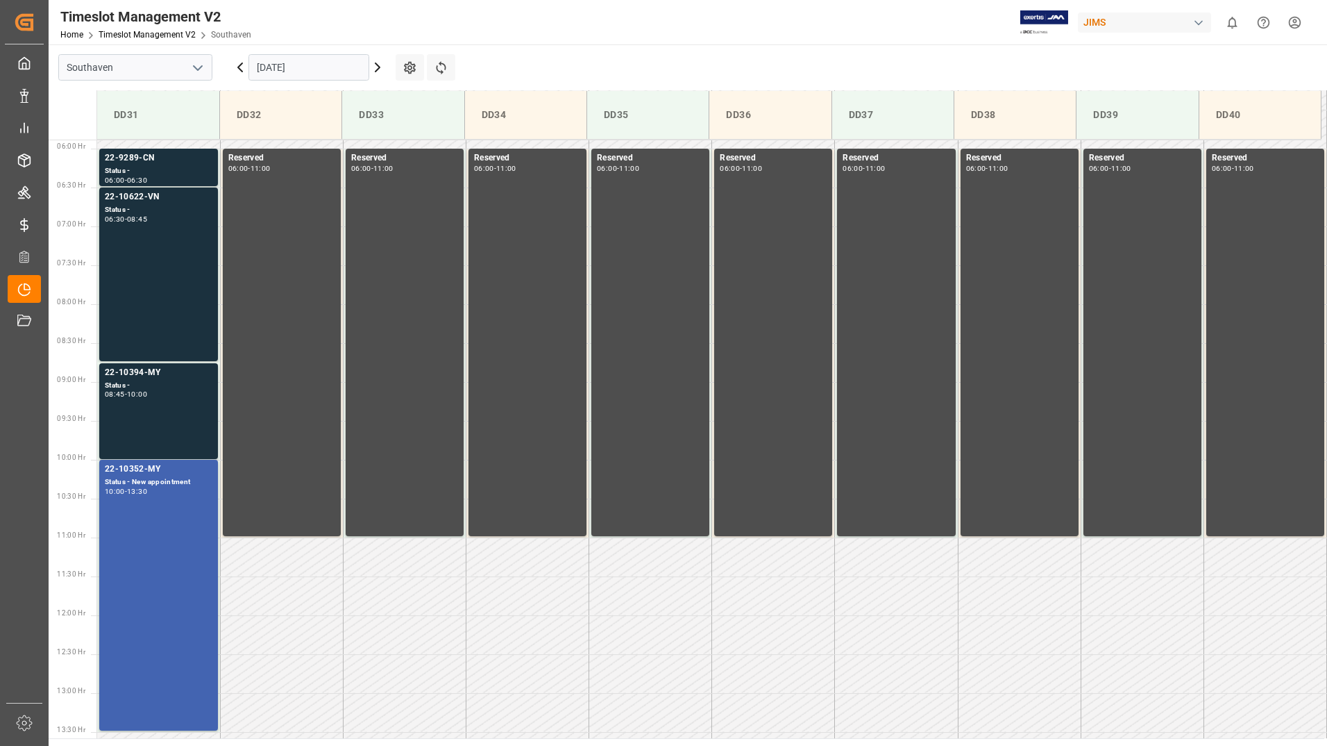
click at [178, 423] on div "22-10394-MY Status - 08:45 - 10:00" at bounding box center [159, 411] width 108 height 90
click at [176, 322] on div "22-10622-VN Status - 06:30 - 08:45" at bounding box center [159, 274] width 108 height 168
click at [190, 503] on div "22-10352-MY Status - New appointment 10:00 - 13:30" at bounding box center [159, 594] width 108 height 265
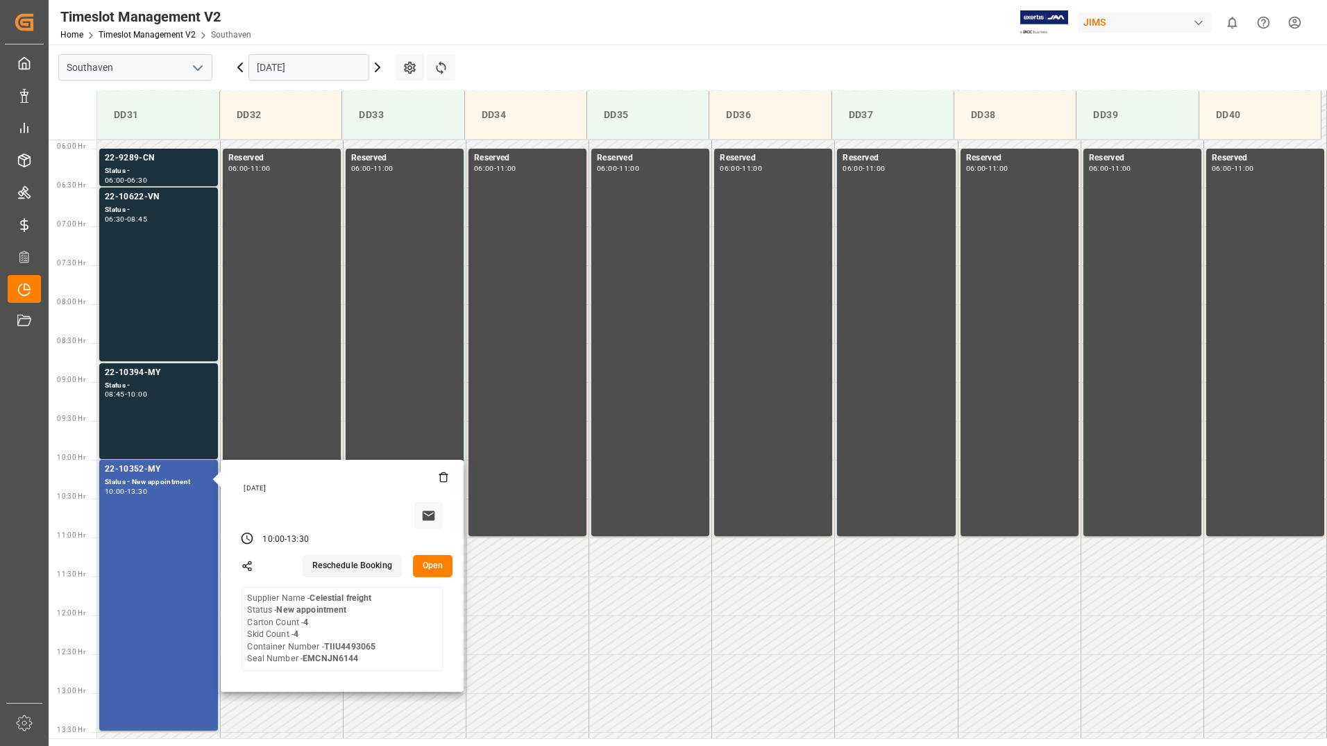
click at [444, 565] on button "Open" at bounding box center [433, 566] width 40 height 22
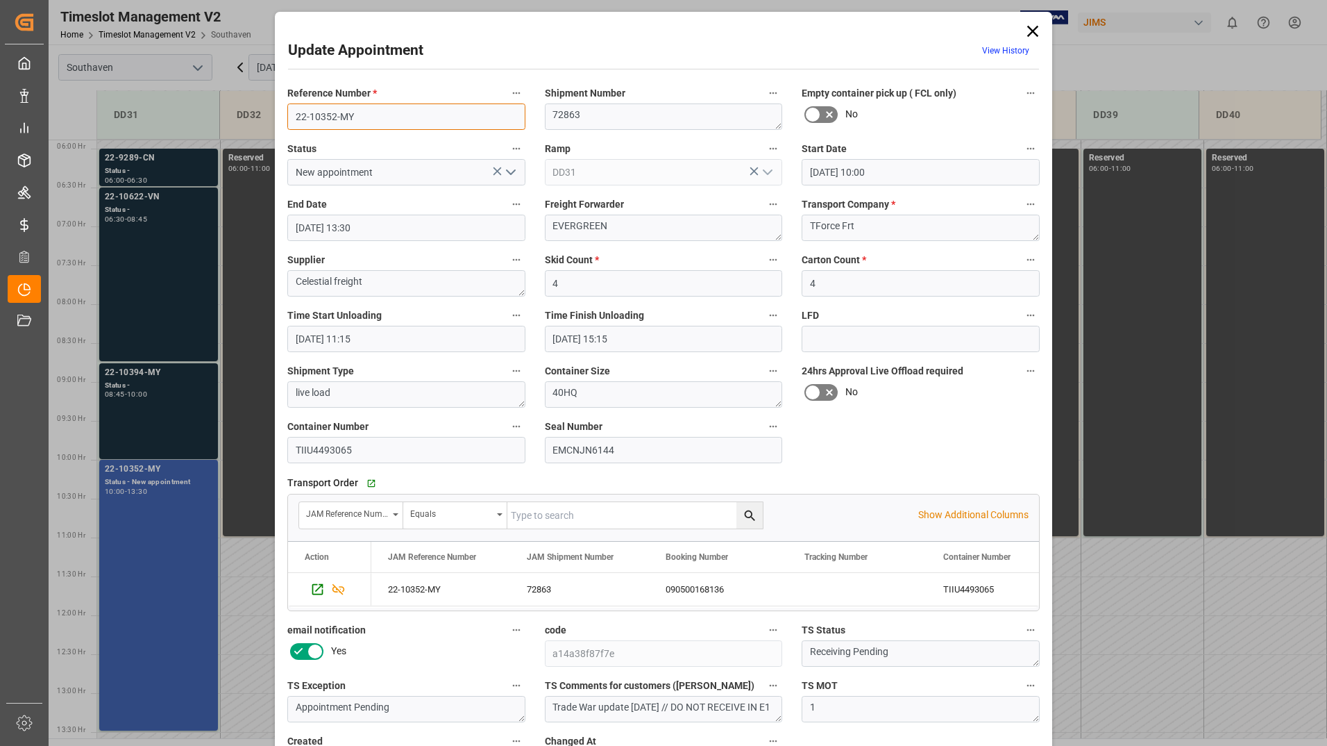
drag, startPoint x: 291, startPoint y: 117, endPoint x: 354, endPoint y: 119, distance: 63.2
click at [354, 119] on input "22-10352-MY" at bounding box center [406, 116] width 238 height 26
click at [1034, 32] on icon at bounding box center [1032, 31] width 19 height 19
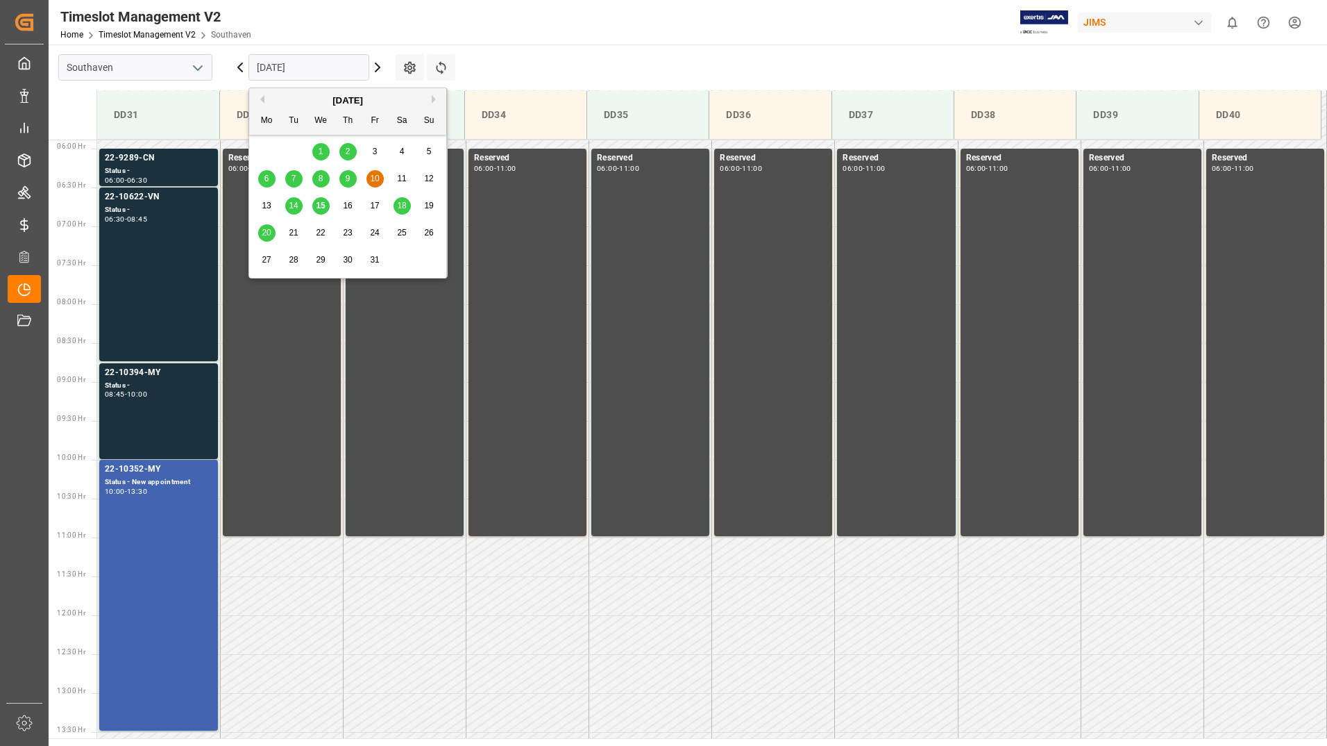
click at [331, 72] on input "[DATE]" at bounding box center [309, 67] width 121 height 26
click at [321, 208] on span "15" at bounding box center [320, 206] width 9 height 10
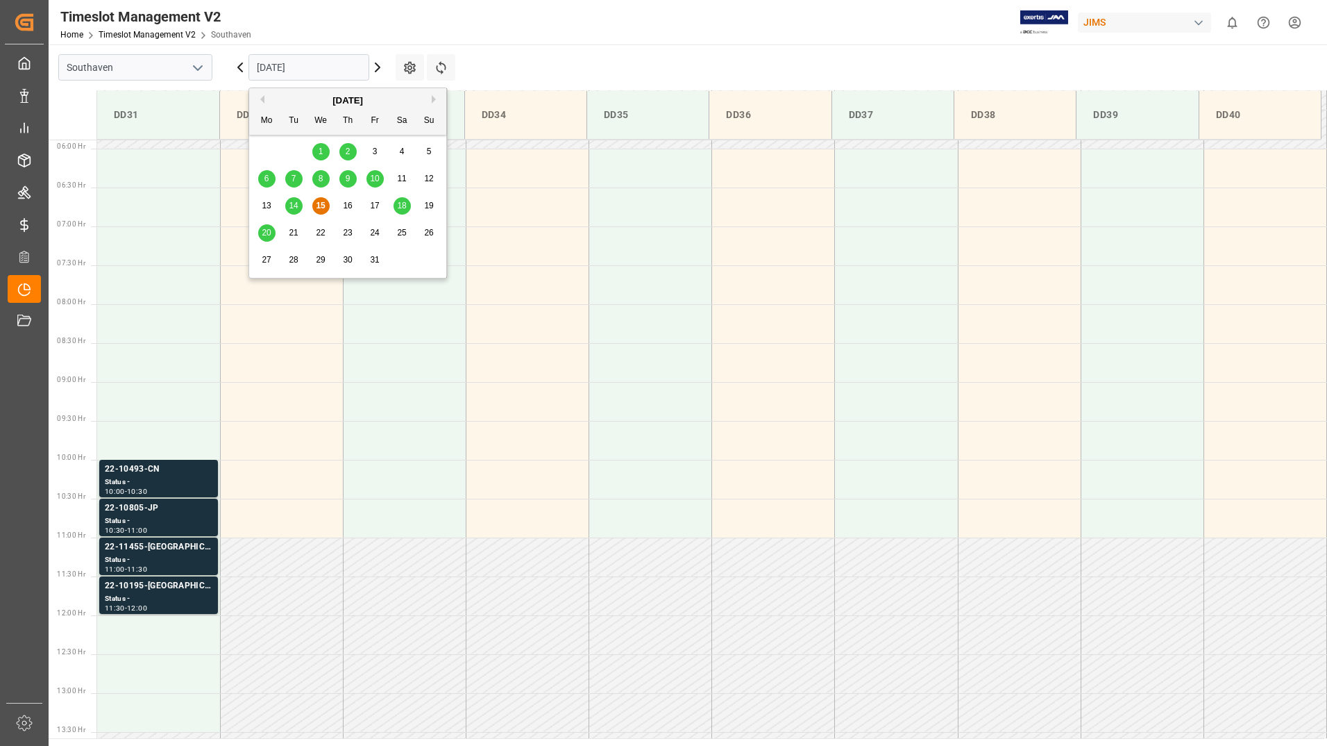
click at [323, 64] on input "[DATE]" at bounding box center [309, 67] width 121 height 26
click at [350, 206] on span "16" at bounding box center [347, 206] width 9 height 10
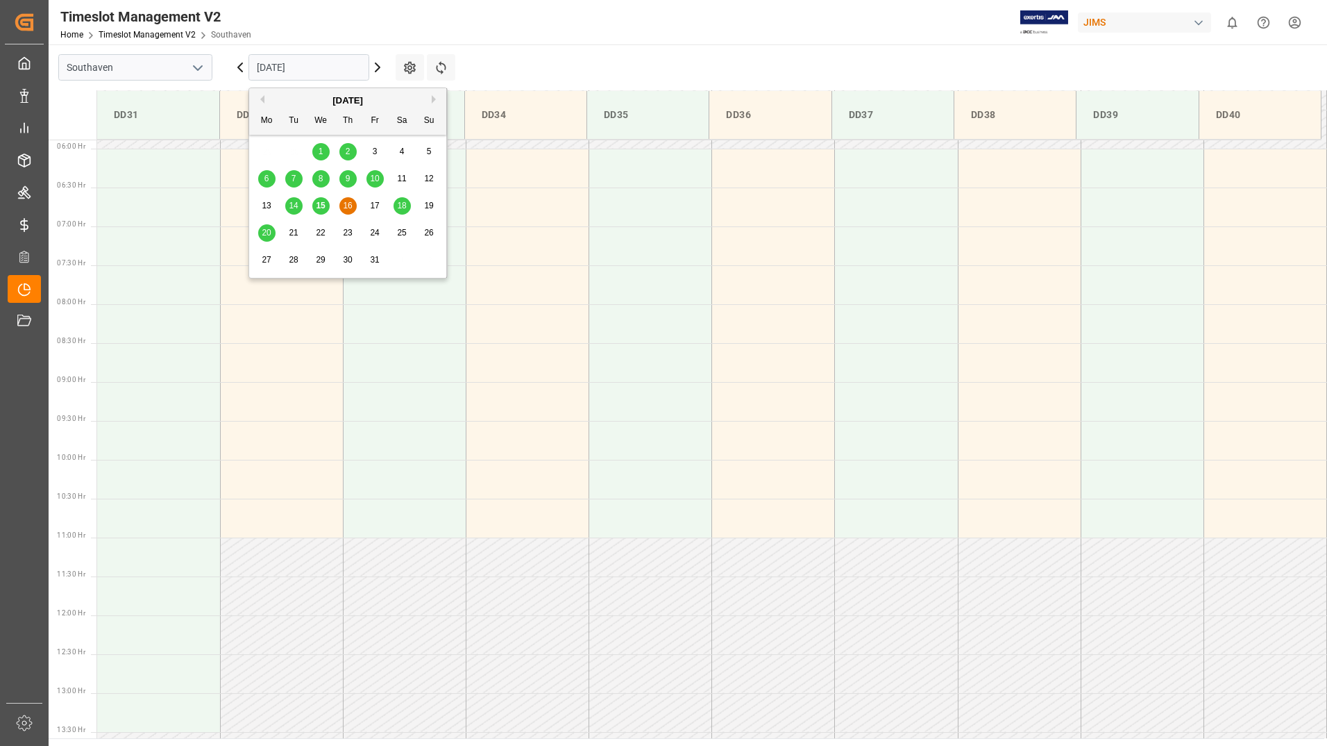
click at [346, 74] on input "[DATE]" at bounding box center [309, 67] width 121 height 26
click at [378, 203] on span "17" at bounding box center [374, 206] width 9 height 10
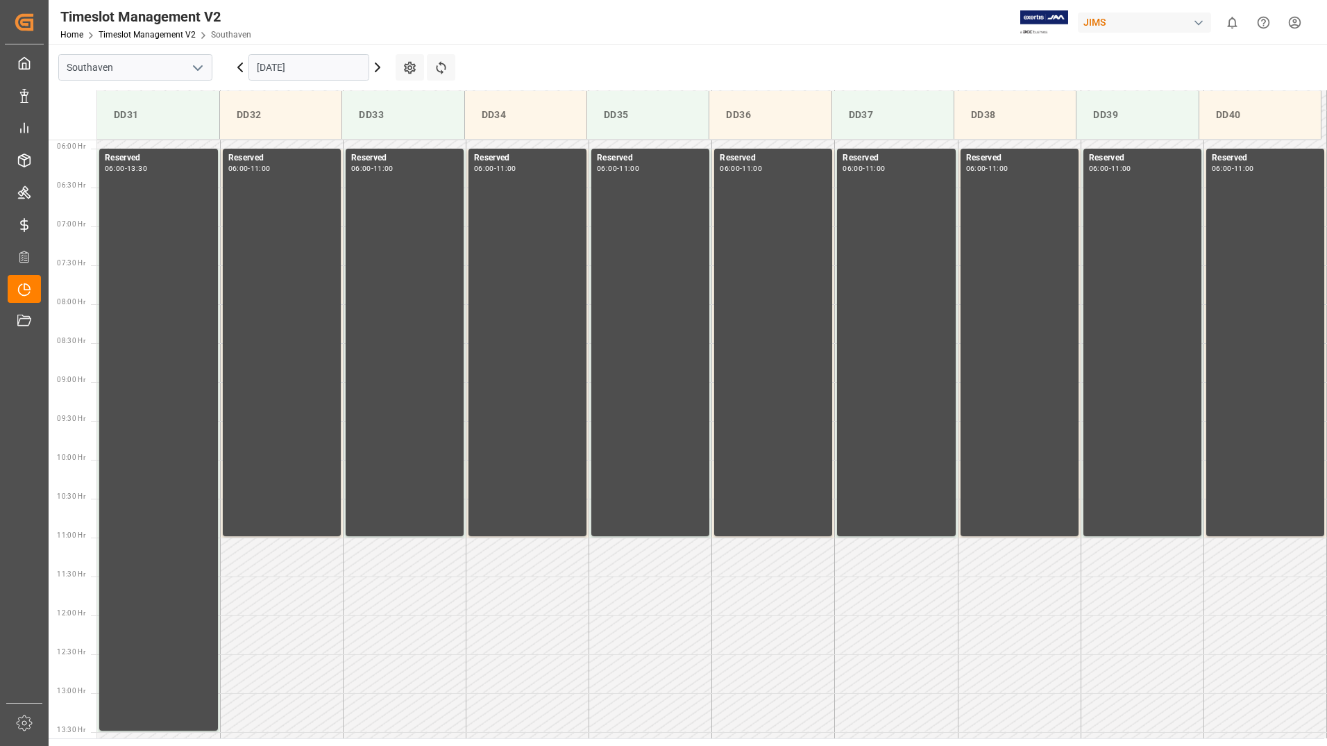
click at [342, 68] on input "[DATE]" at bounding box center [309, 67] width 121 height 26
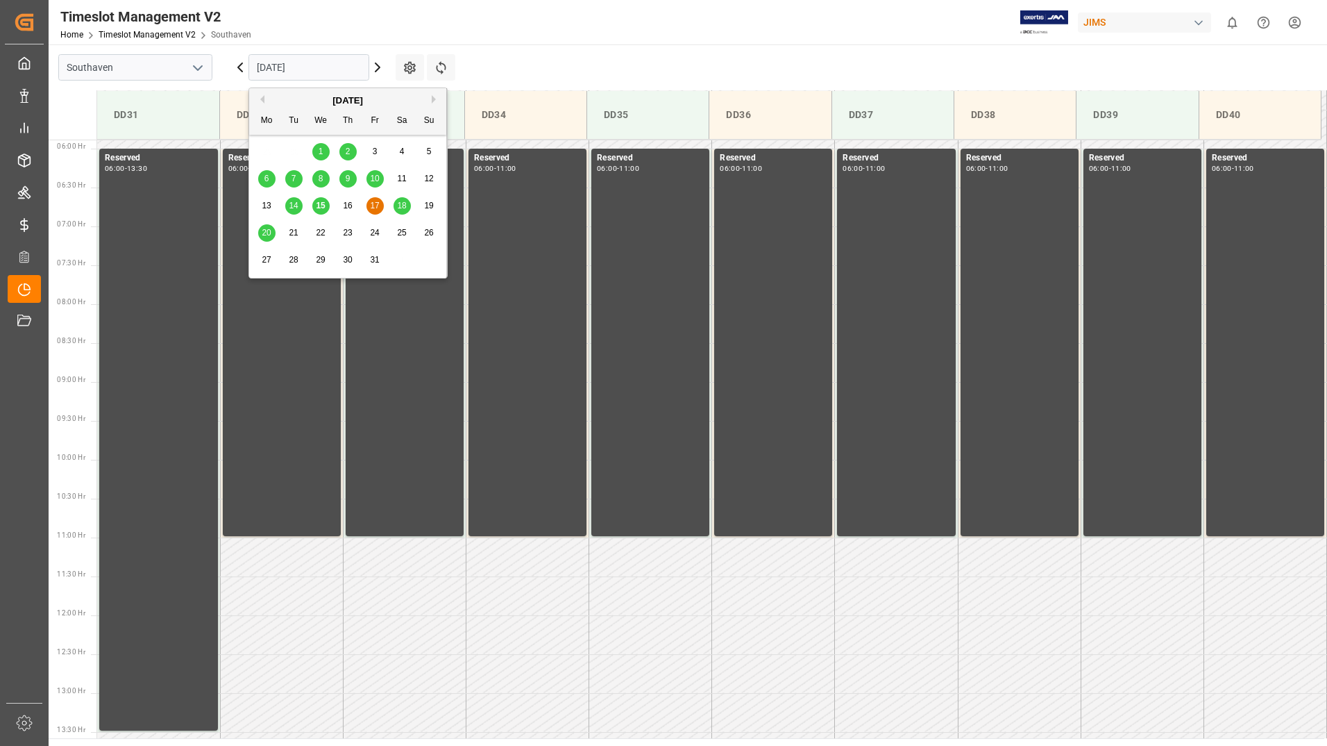
click at [319, 199] on div "15" at bounding box center [320, 206] width 17 height 17
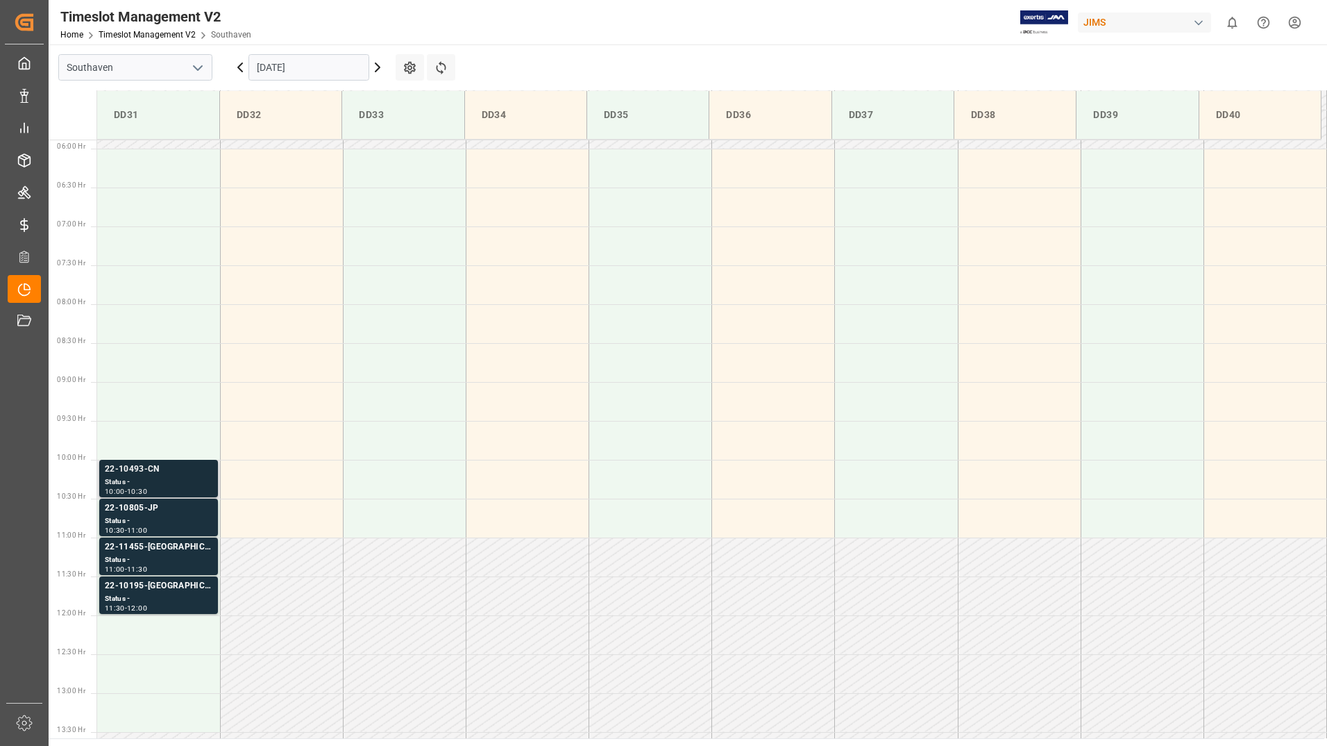
click at [148, 474] on div "22-10493-CN" at bounding box center [159, 469] width 108 height 14
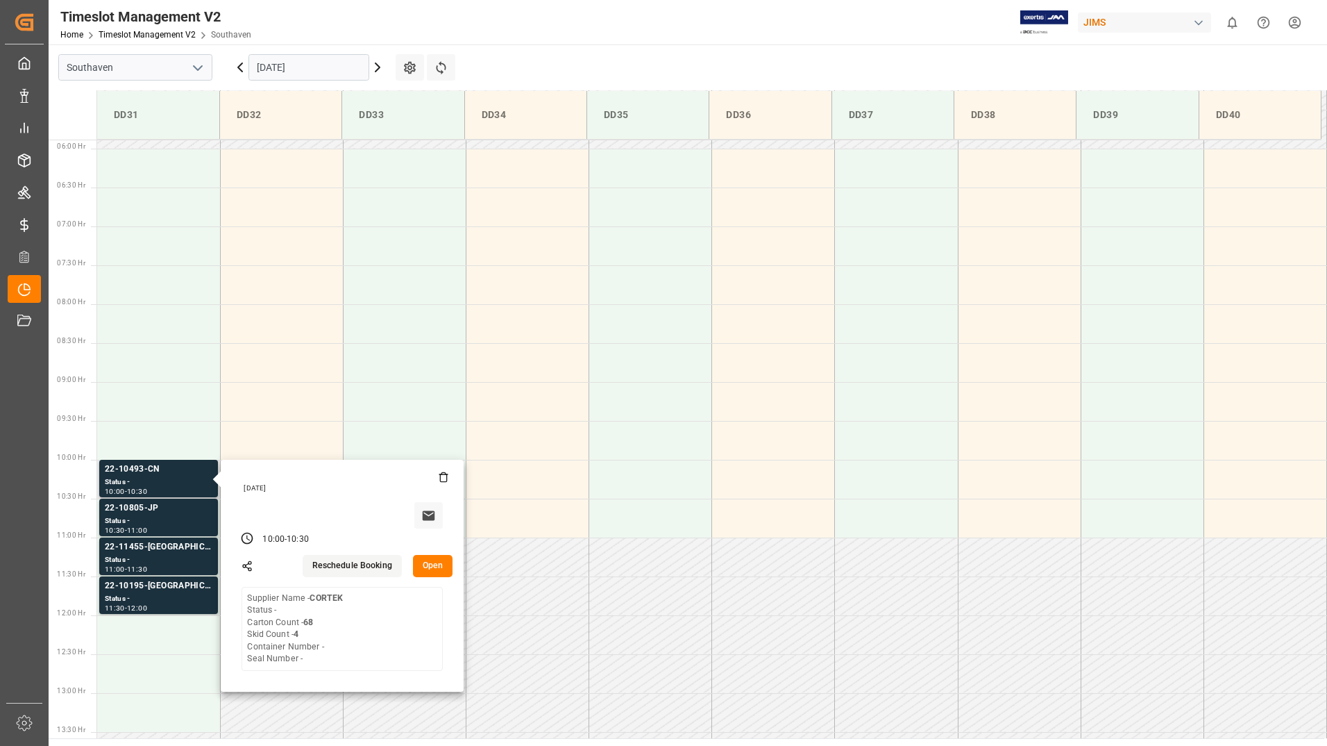
click at [428, 568] on button "Open" at bounding box center [433, 566] width 40 height 22
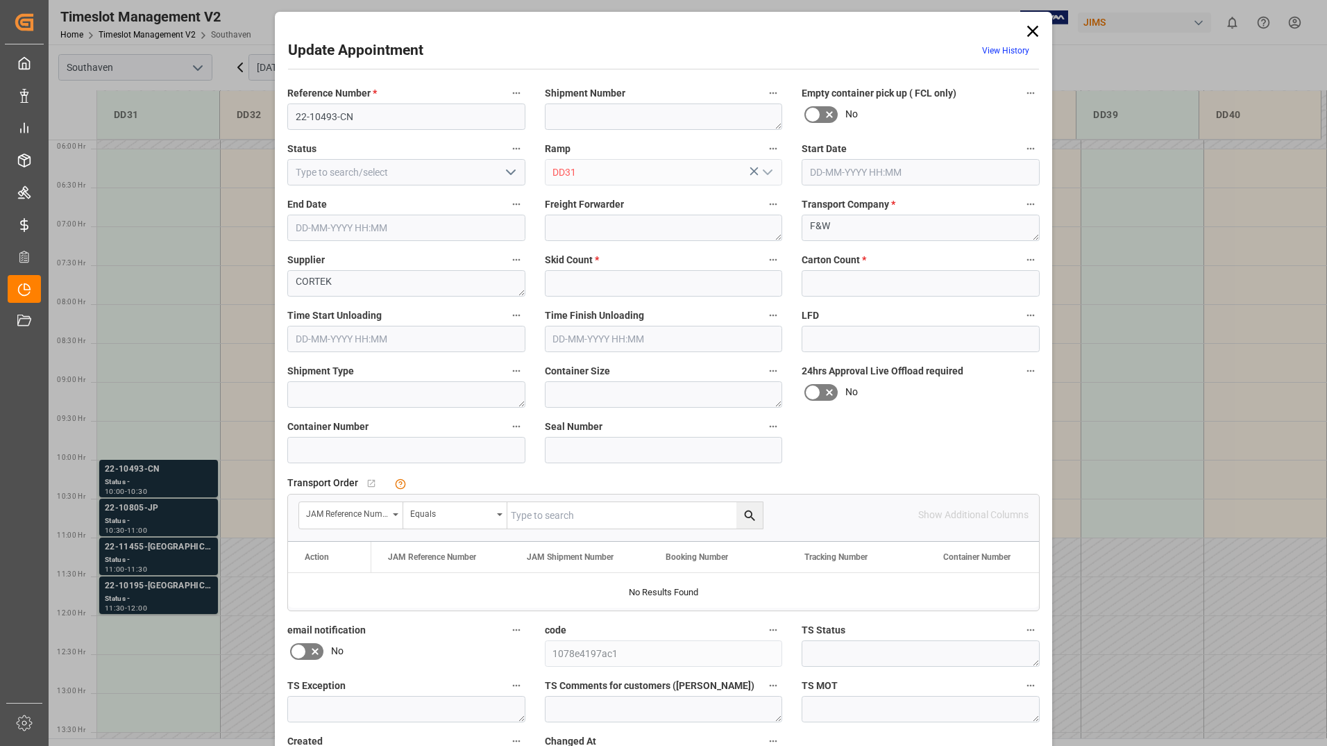
type input "4"
type input "68"
type input "[DATE] 10:00"
type input "[DATE] 10:30"
type input "[DATE] 22:05"
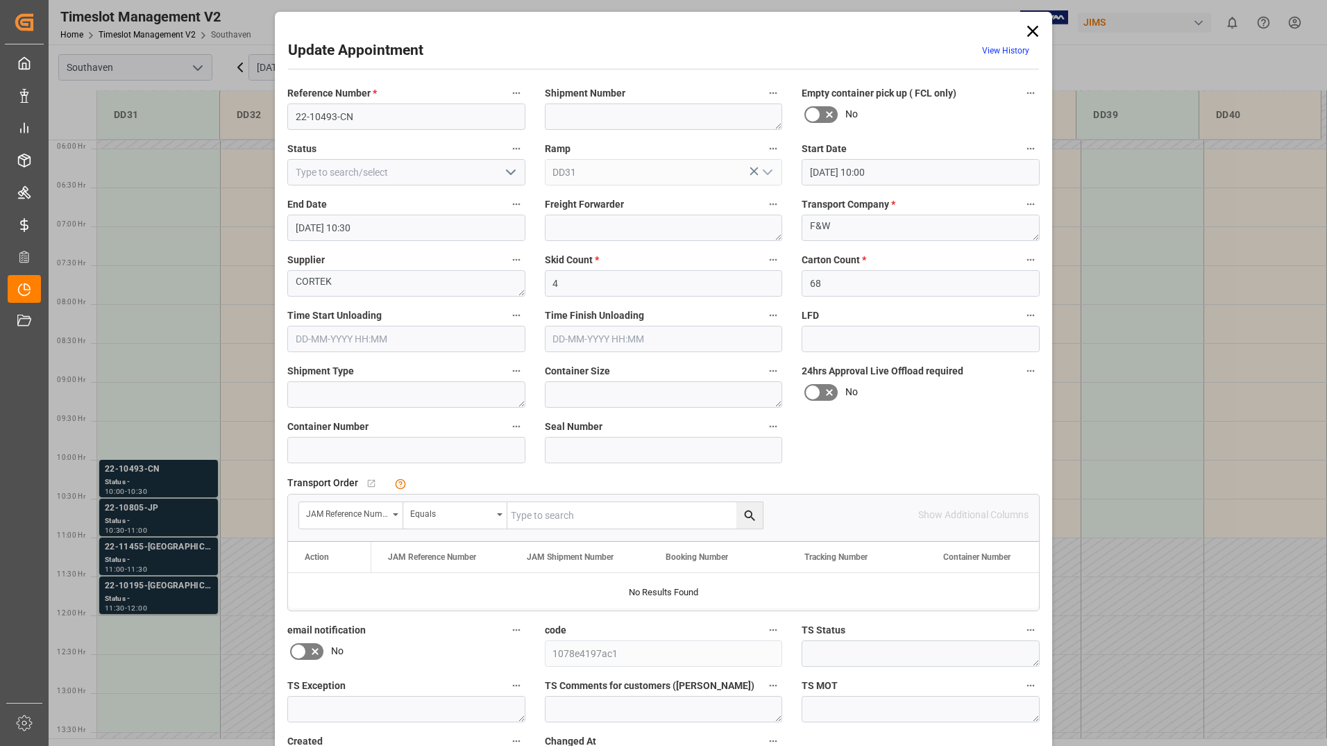
click at [585, 521] on input "text" at bounding box center [634, 515] width 255 height 26
type input "22-10493-cn"
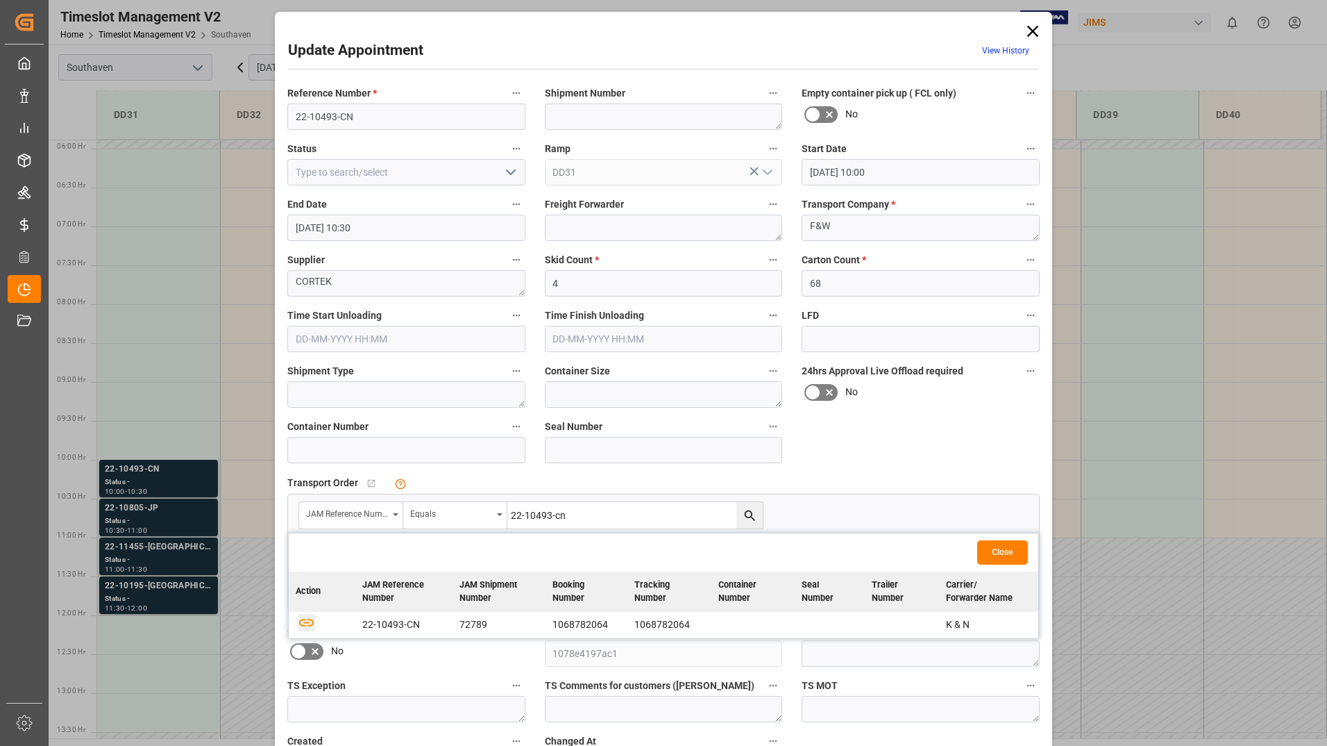
click at [305, 624] on icon "button" at bounding box center [306, 621] width 17 height 17
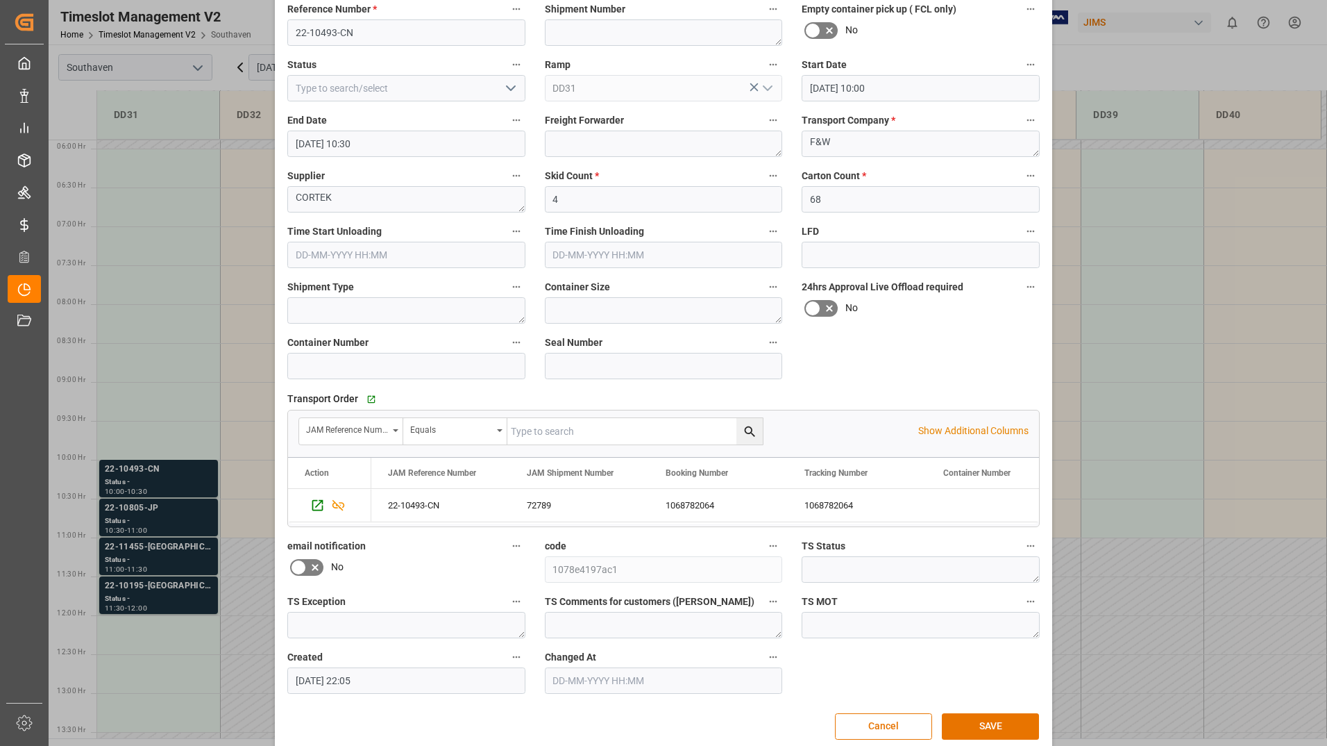
scroll to position [103, 0]
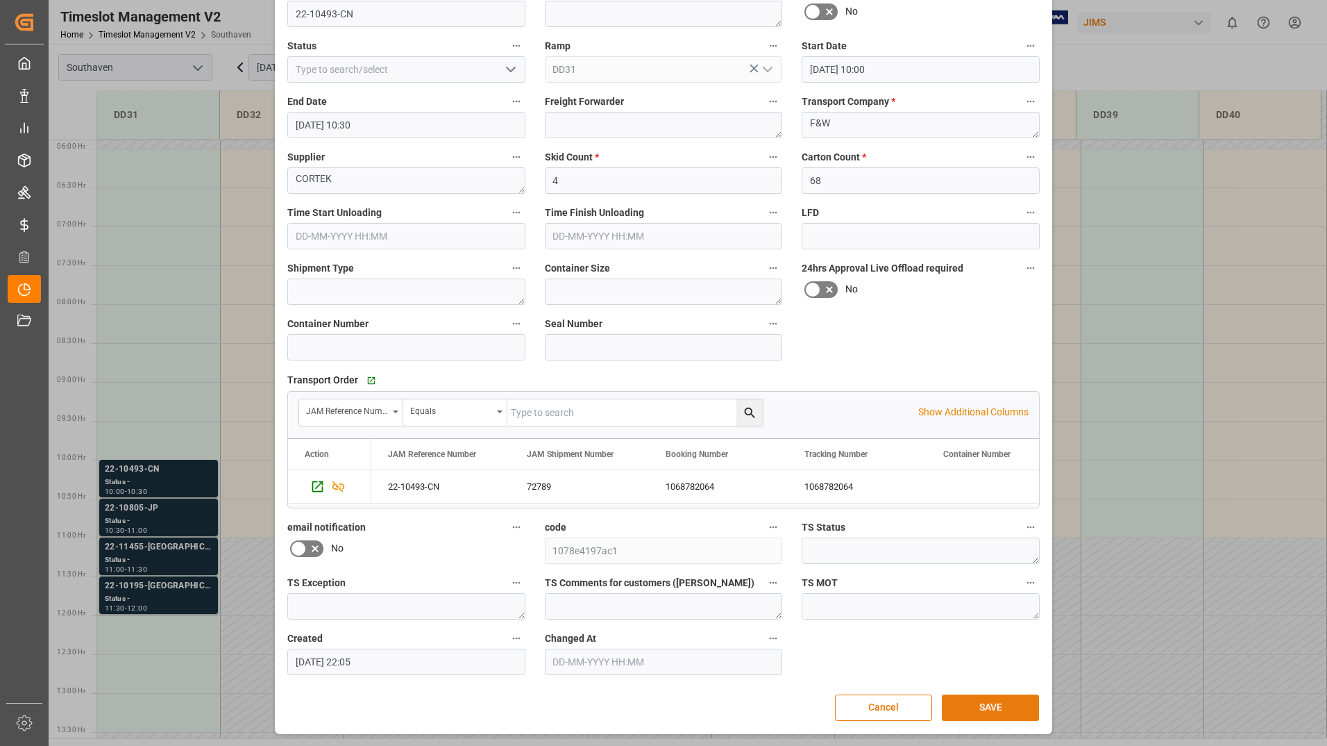
click at [970, 701] on button "SAVE" at bounding box center [990, 707] width 97 height 26
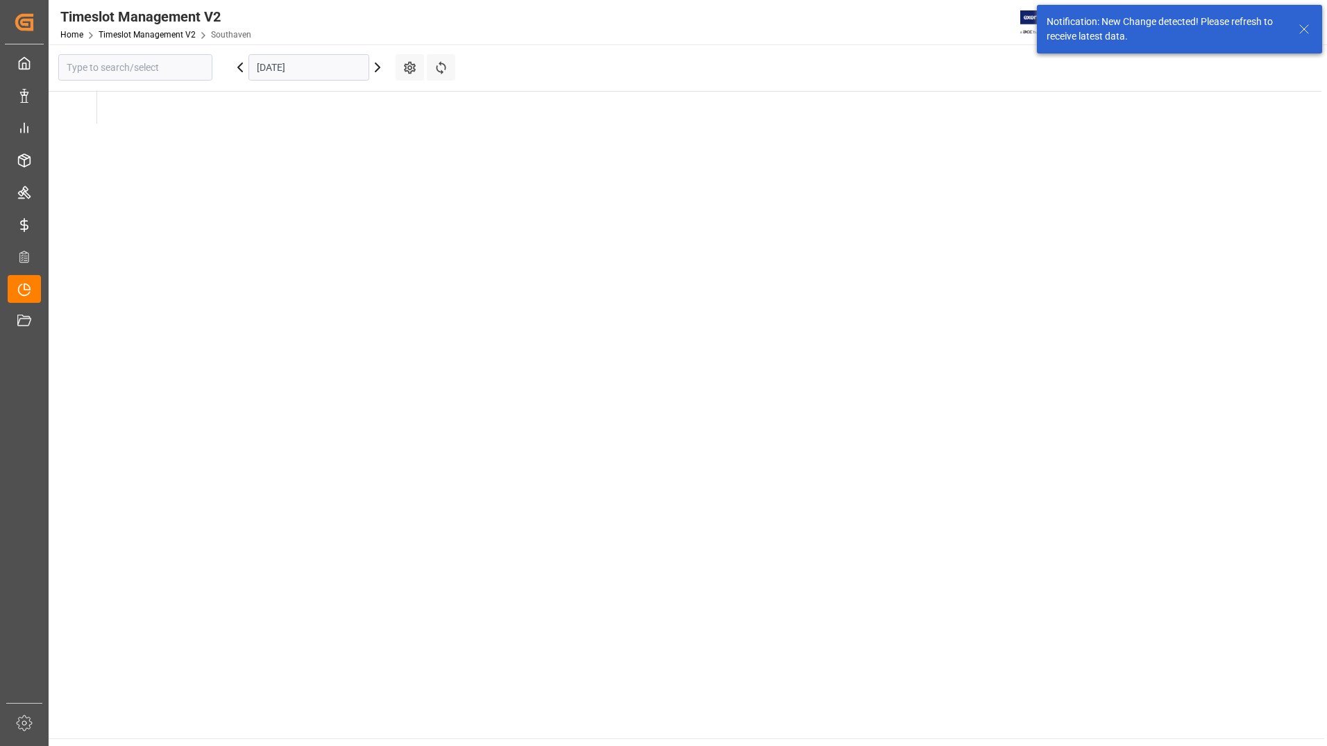
type input "Southaven"
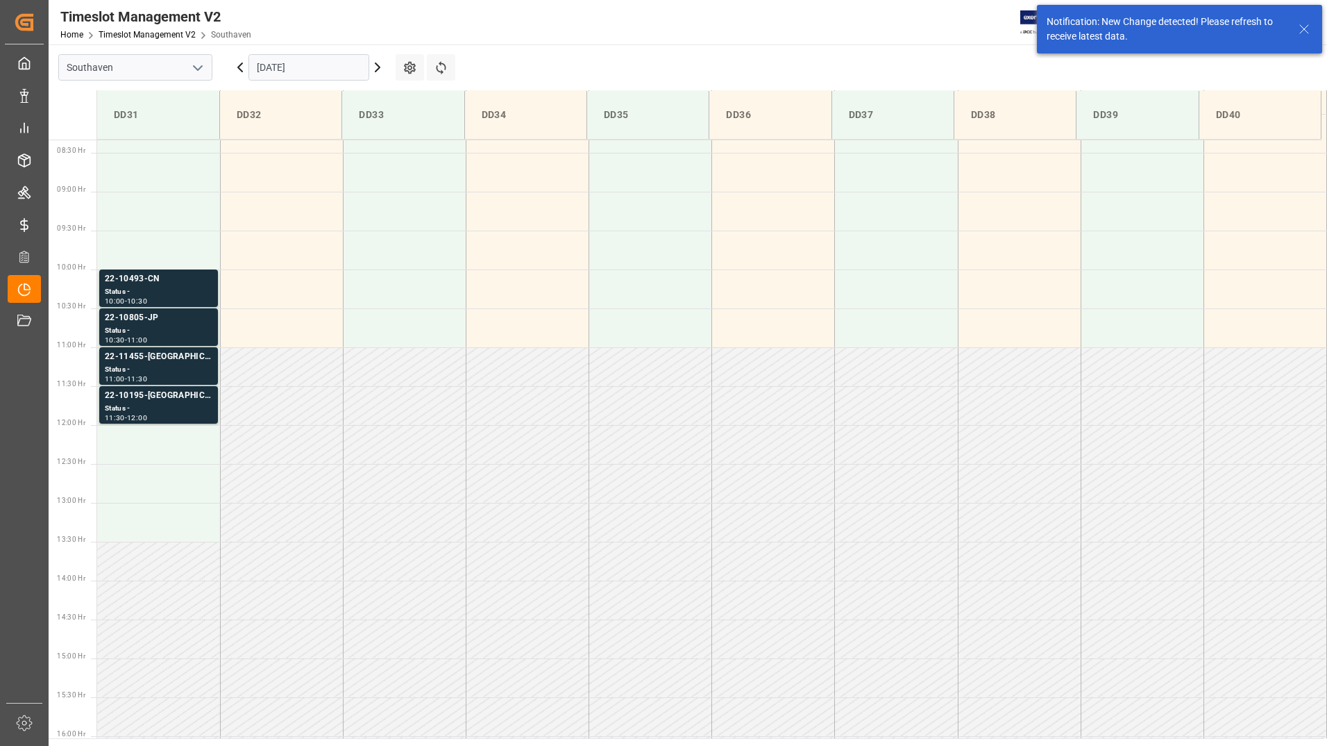
scroll to position [691, 0]
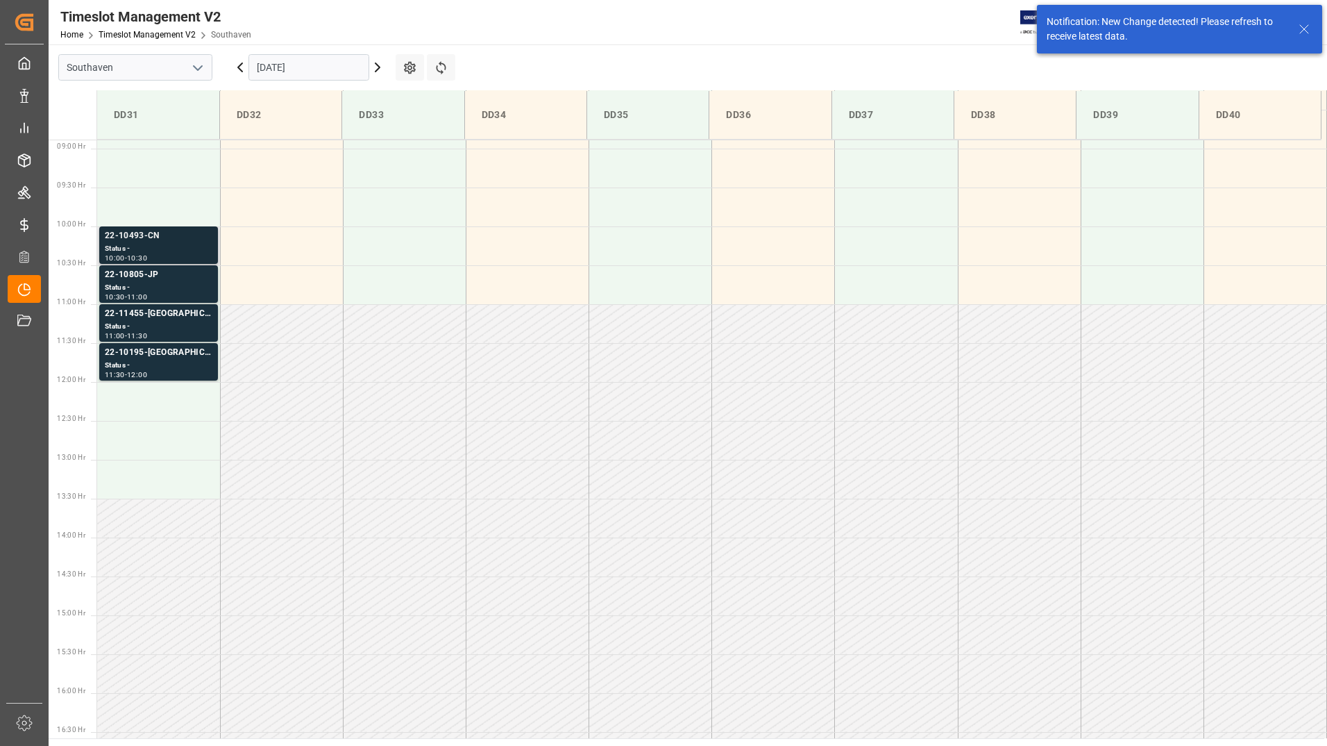
click at [154, 242] on div "22-10493-CN" at bounding box center [159, 236] width 108 height 14
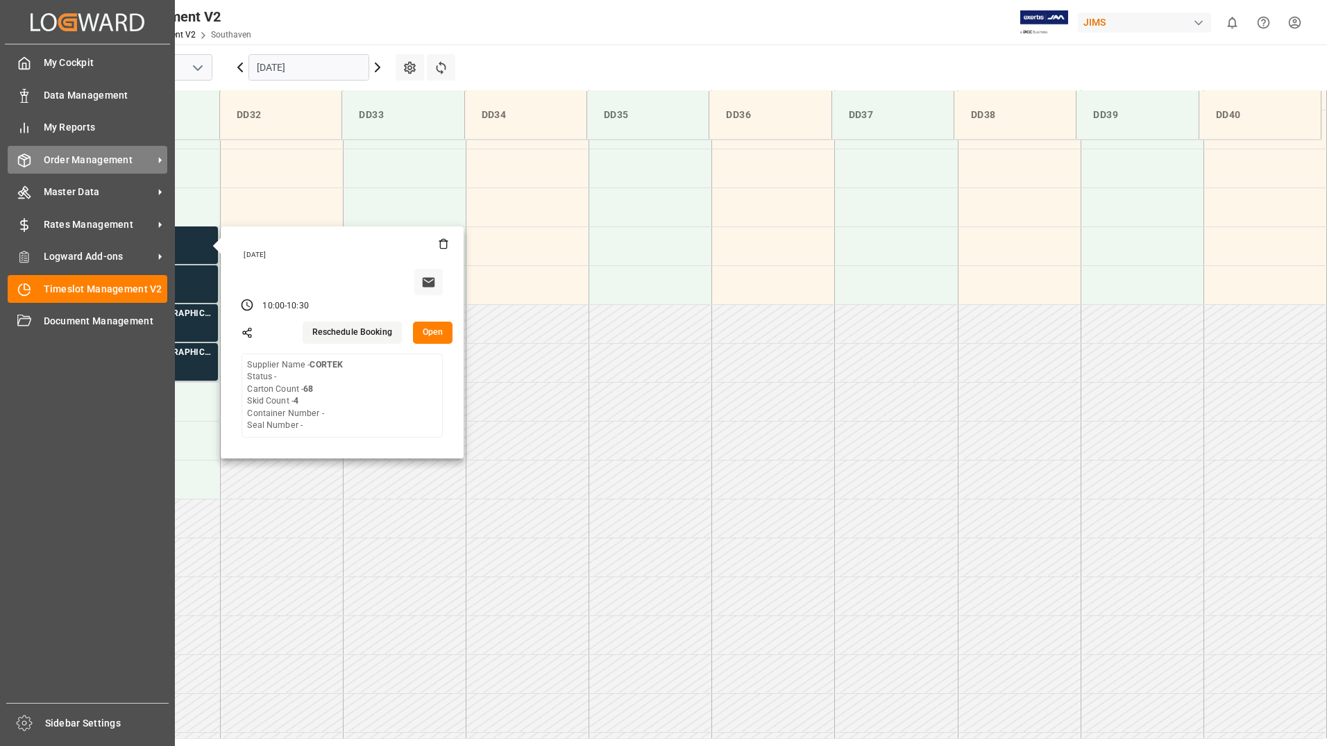
click at [103, 164] on span "Order Management" at bounding box center [99, 160] width 110 height 15
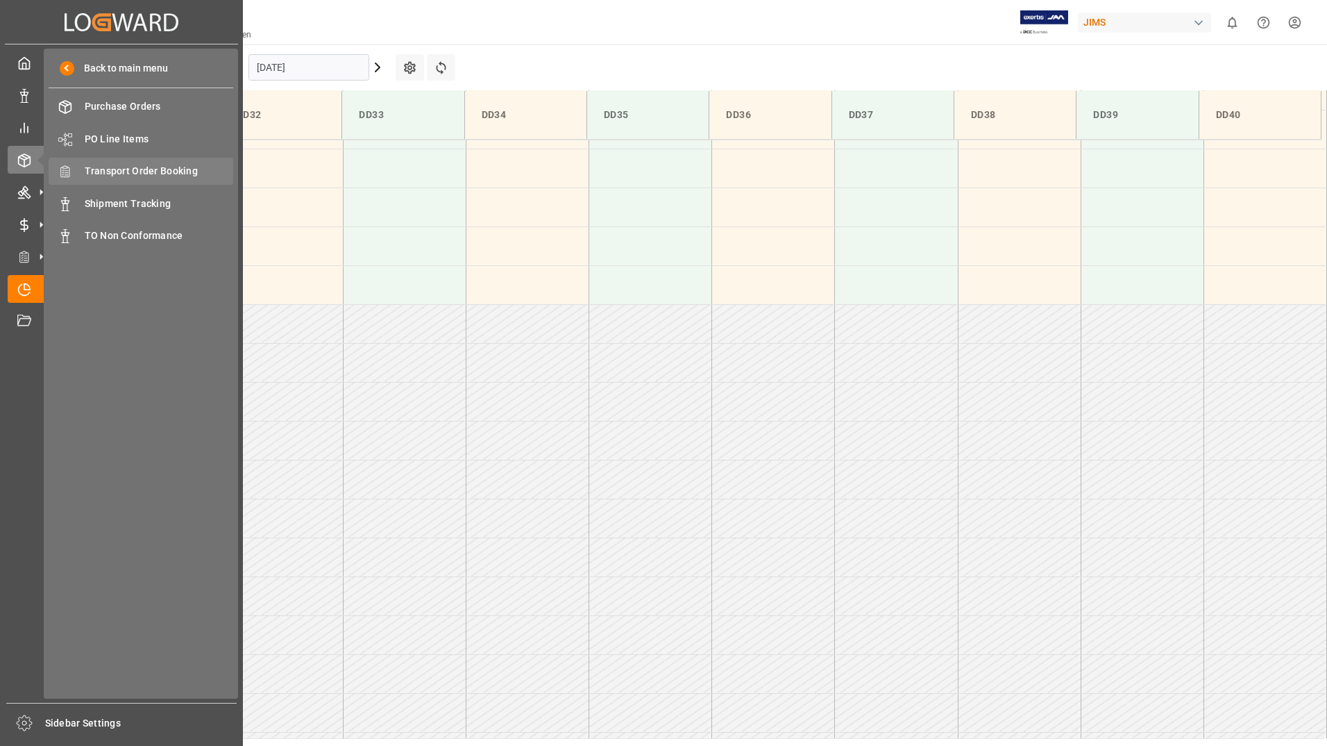
click at [201, 167] on span "Transport Order Booking" at bounding box center [159, 171] width 149 height 15
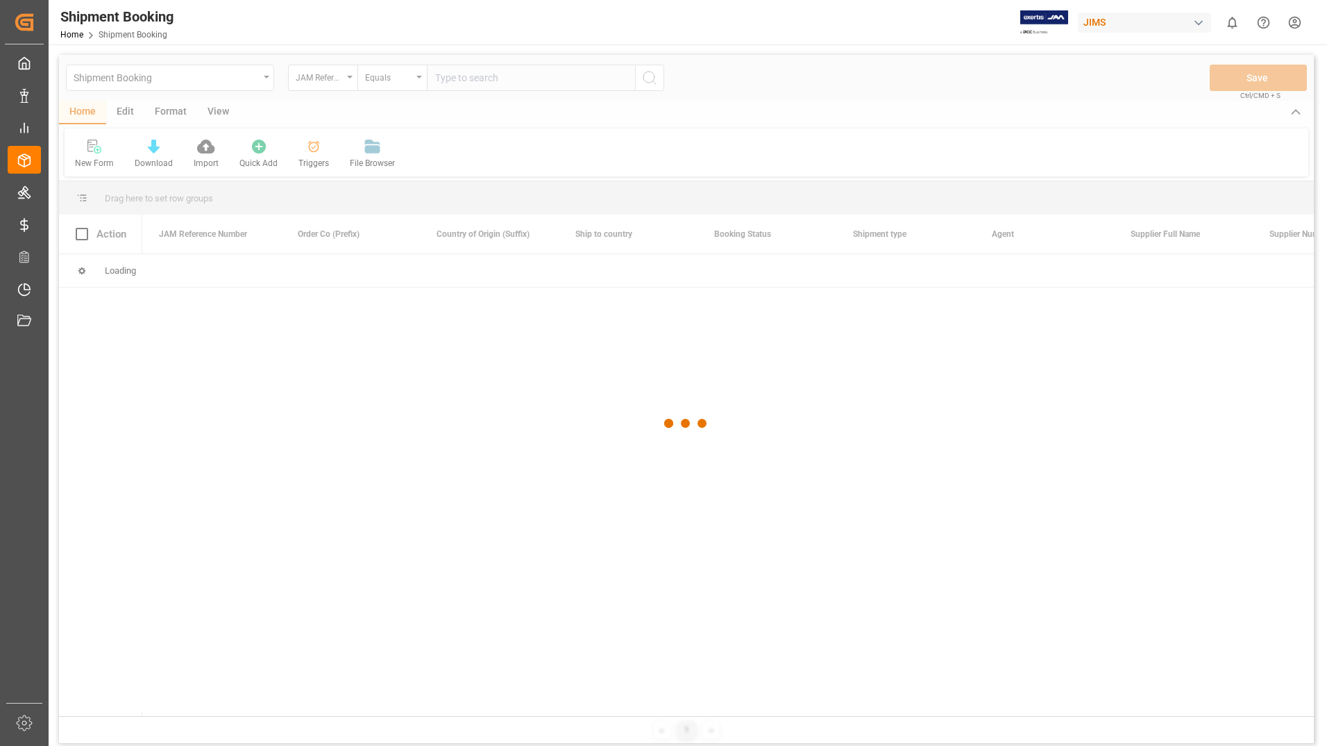
click at [562, 81] on div at bounding box center [686, 423] width 1255 height 737
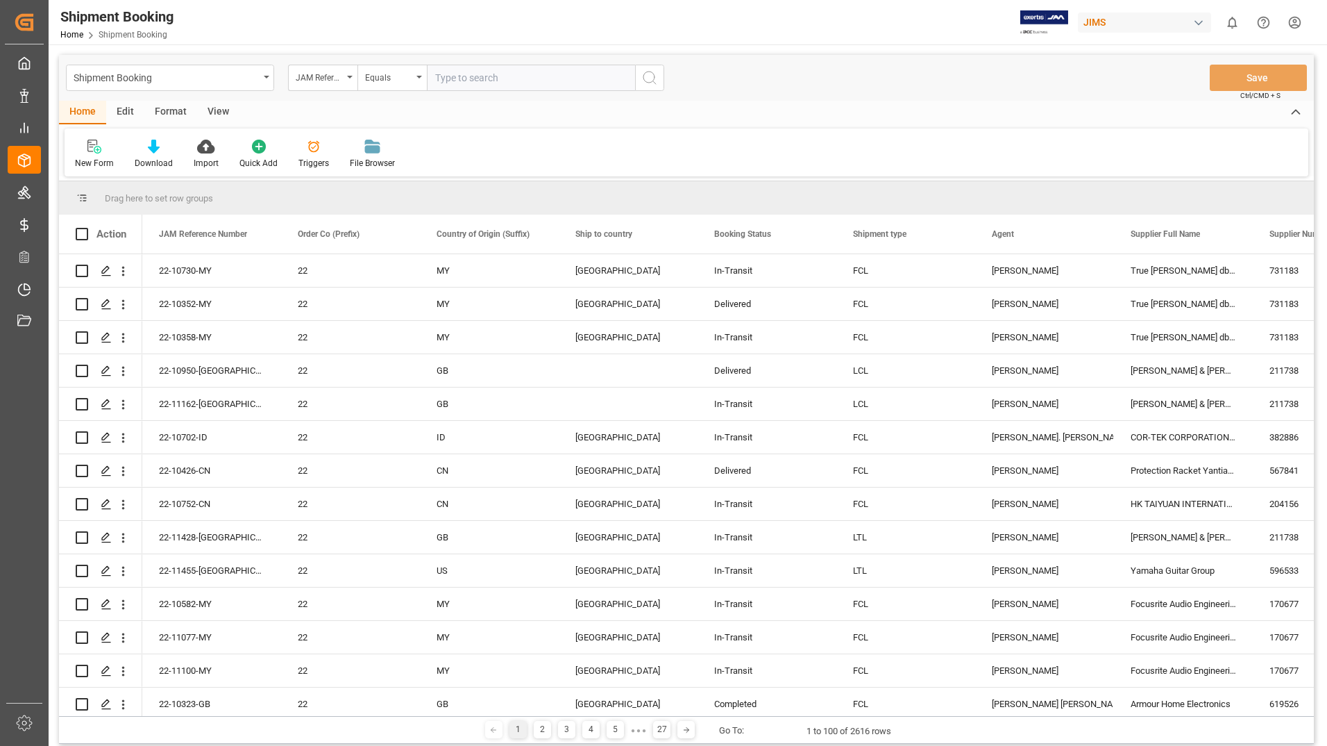
click at [562, 76] on input "text" at bounding box center [531, 78] width 208 height 26
type input "22-10493-cn"
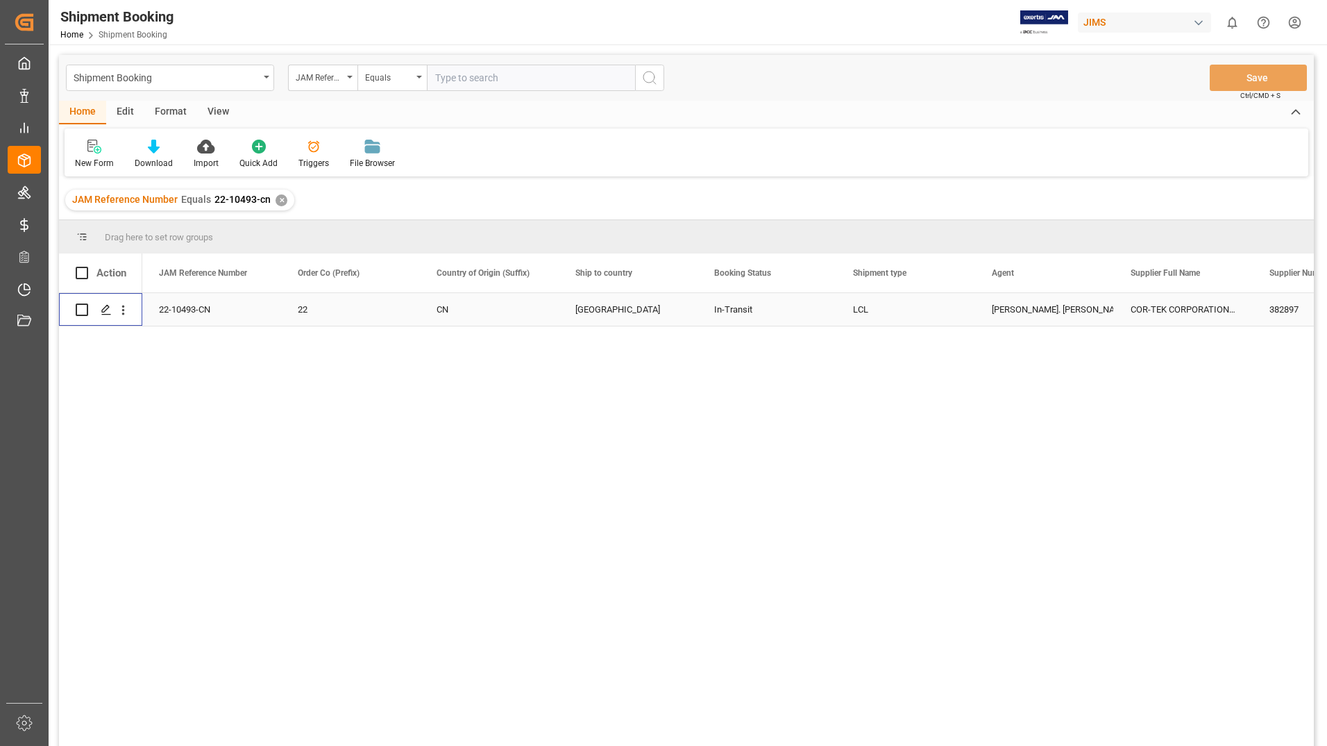
click at [83, 308] on input "Press Space to toggle row selection (unchecked)" at bounding box center [82, 309] width 12 height 12
checkbox input "true"
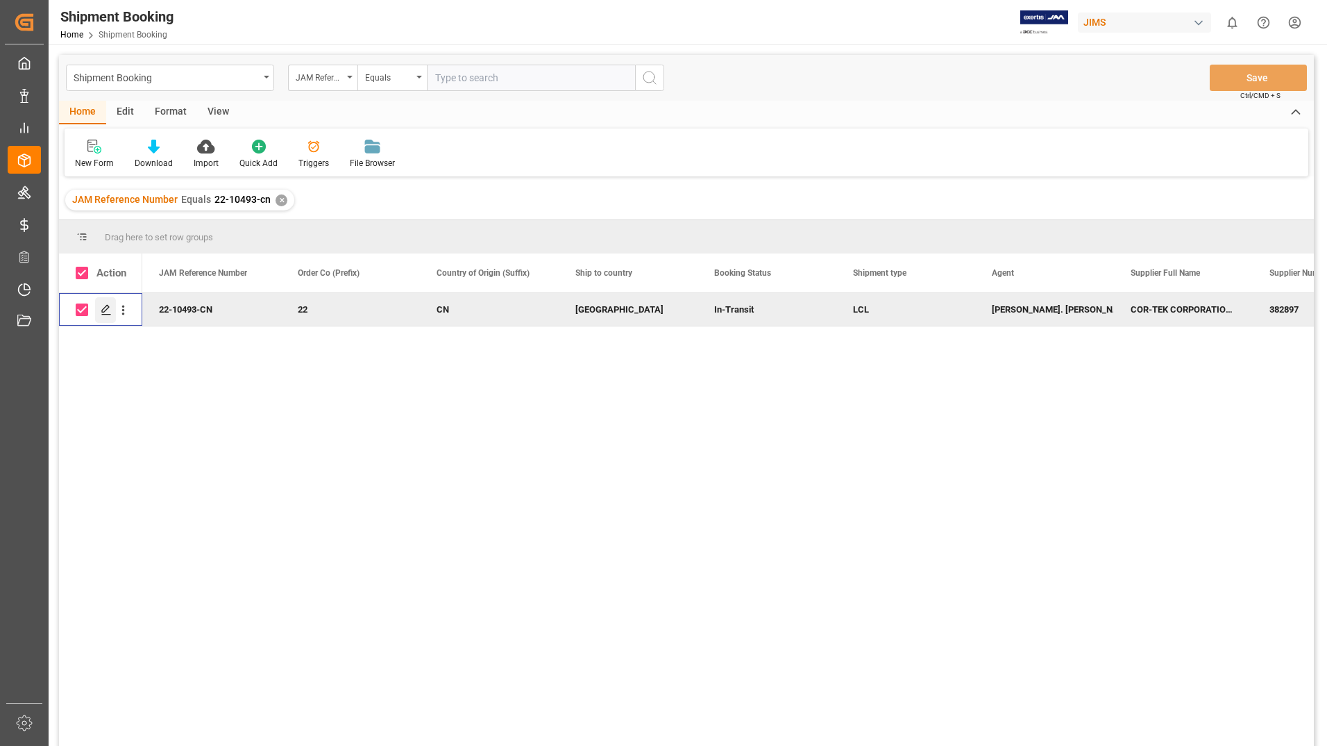
click at [108, 305] on icon "Press SPACE to deselect this row." at bounding box center [106, 309] width 11 height 11
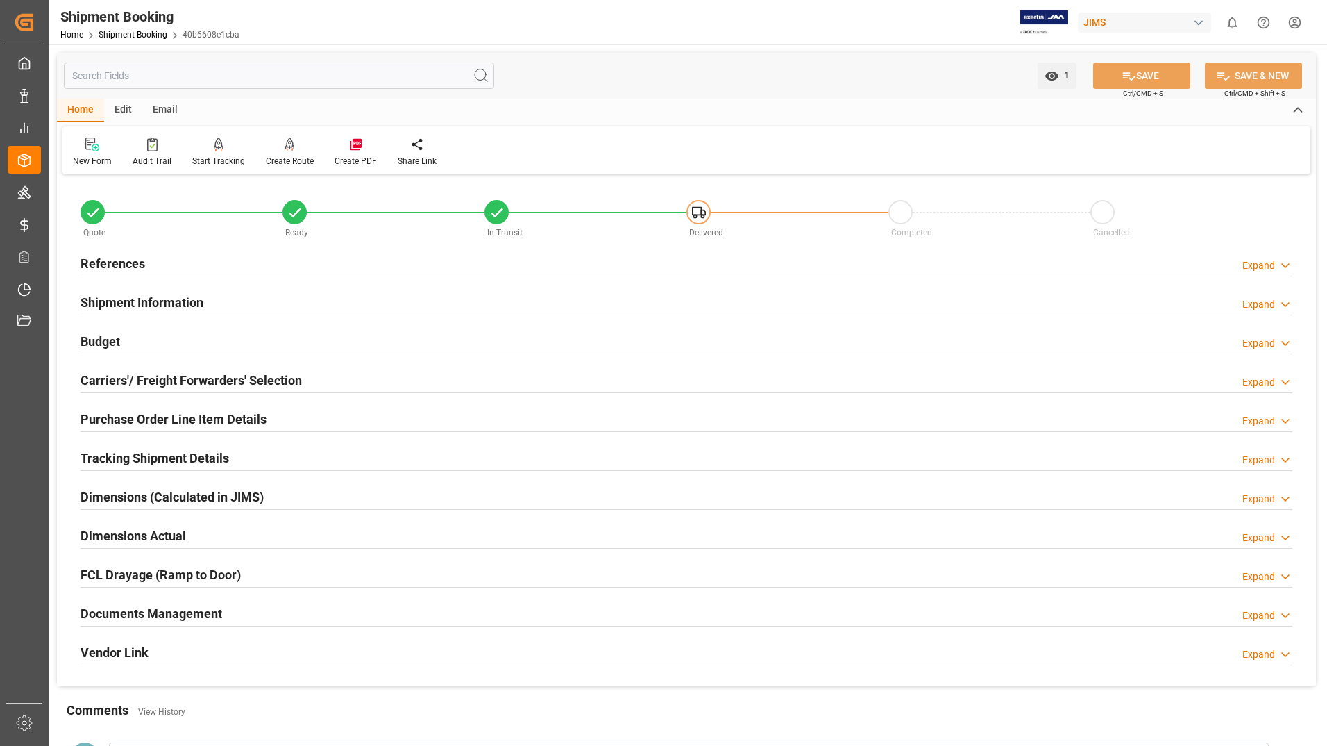
click at [158, 607] on h2 "Documents Management" at bounding box center [152, 613] width 142 height 19
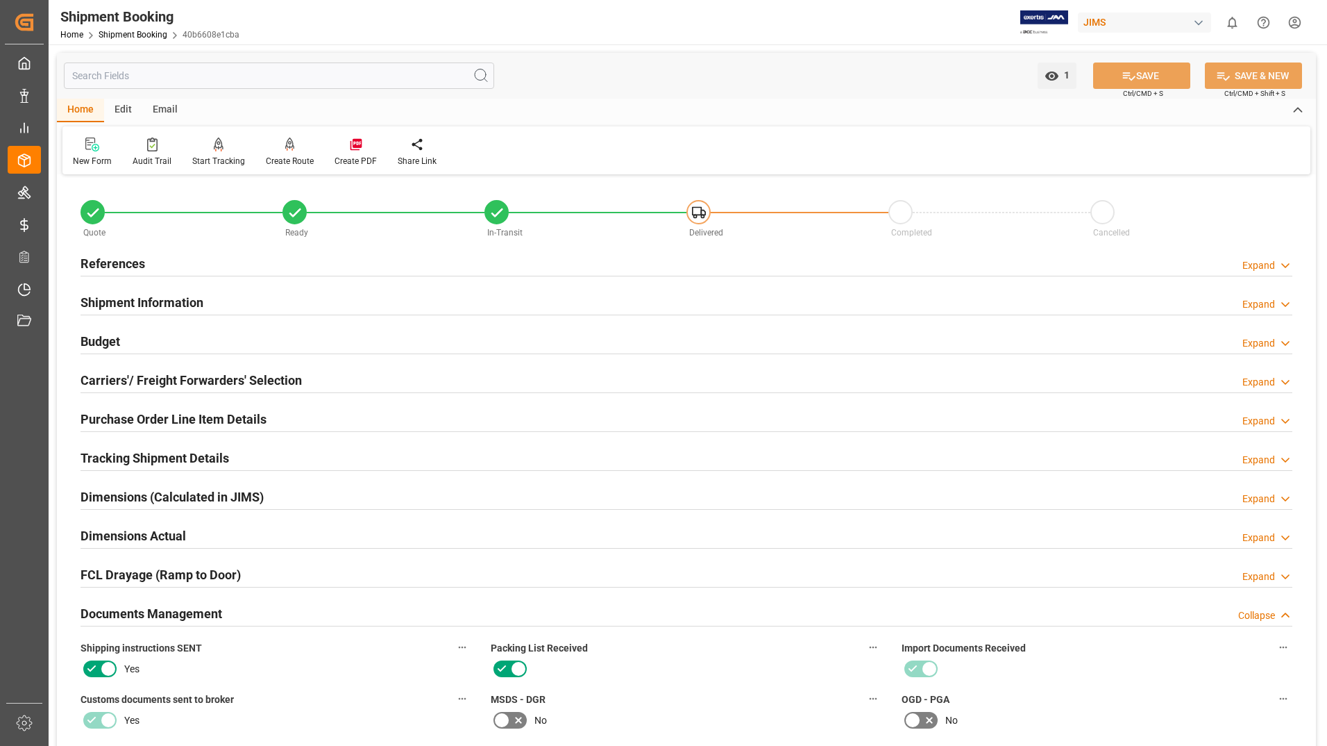
scroll to position [486, 0]
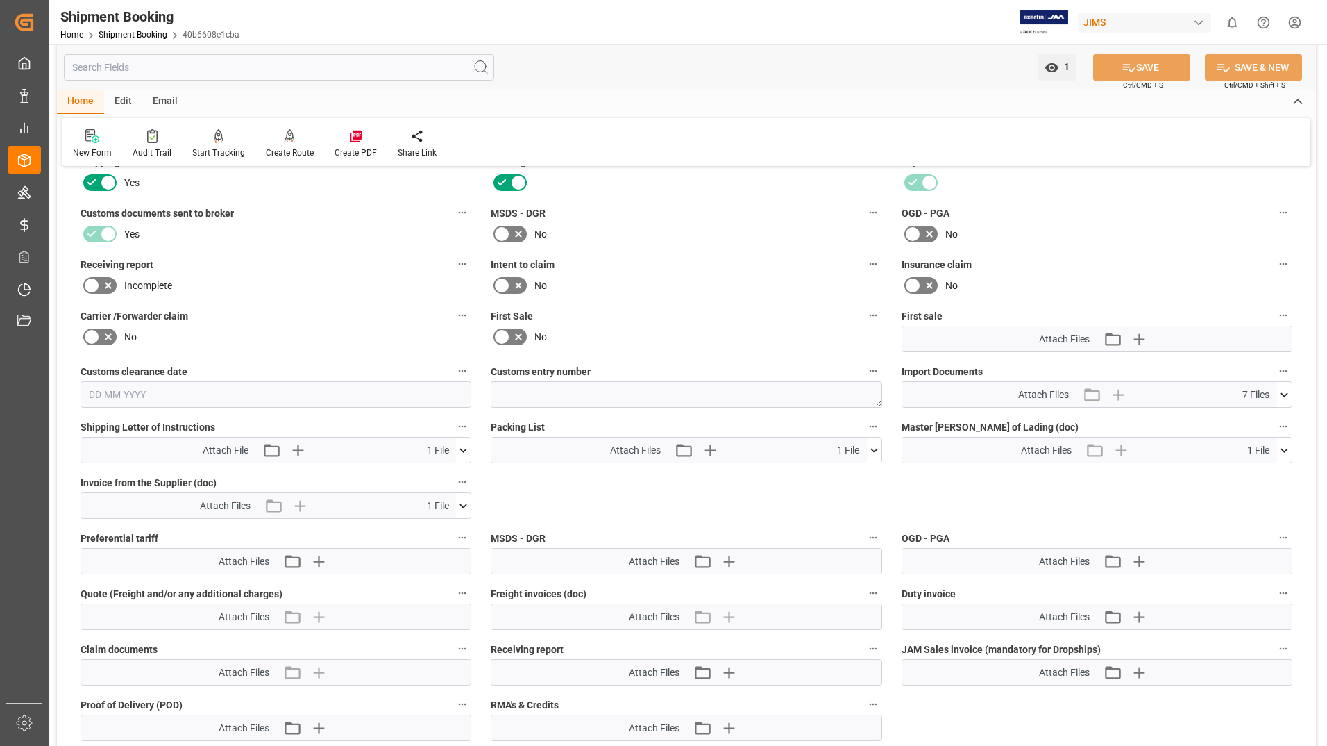
click at [876, 447] on icon at bounding box center [874, 450] width 15 height 15
click at [868, 473] on icon at bounding box center [866, 475] width 13 height 9
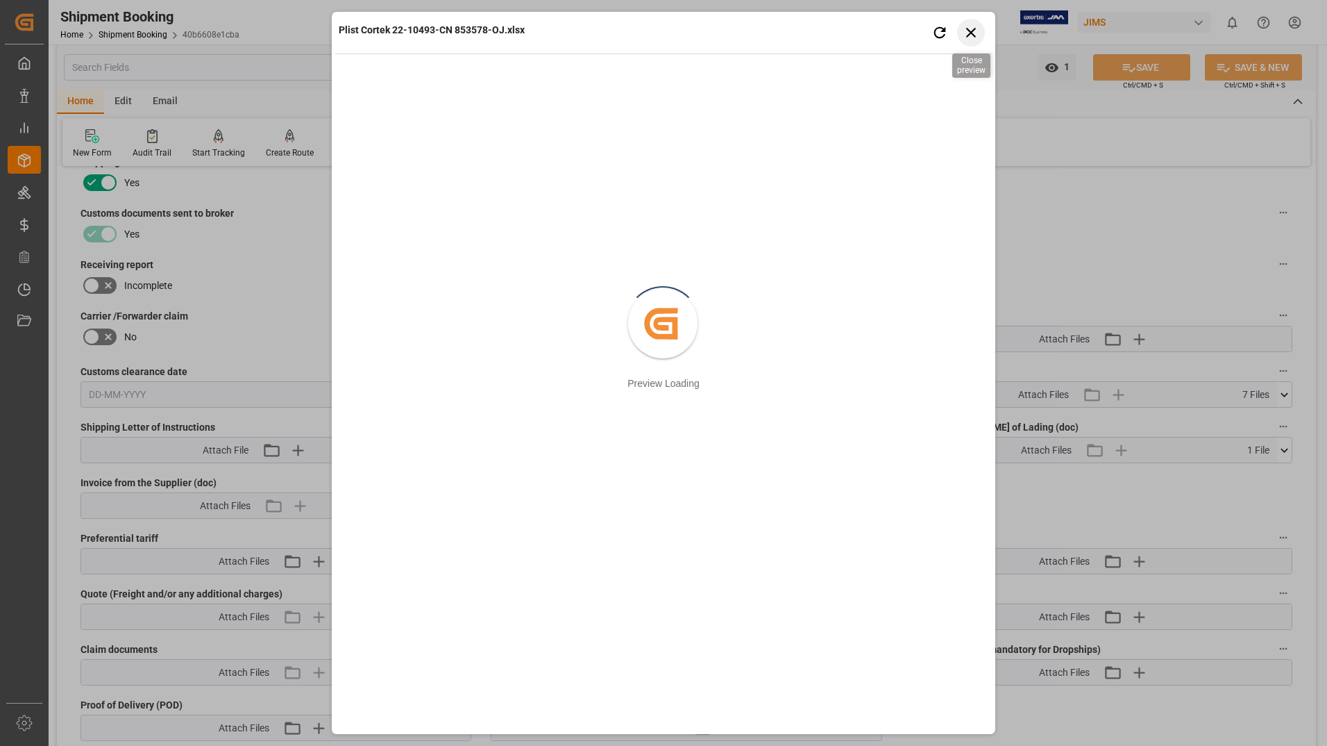
click at [968, 36] on icon "button" at bounding box center [971, 33] width 10 height 10
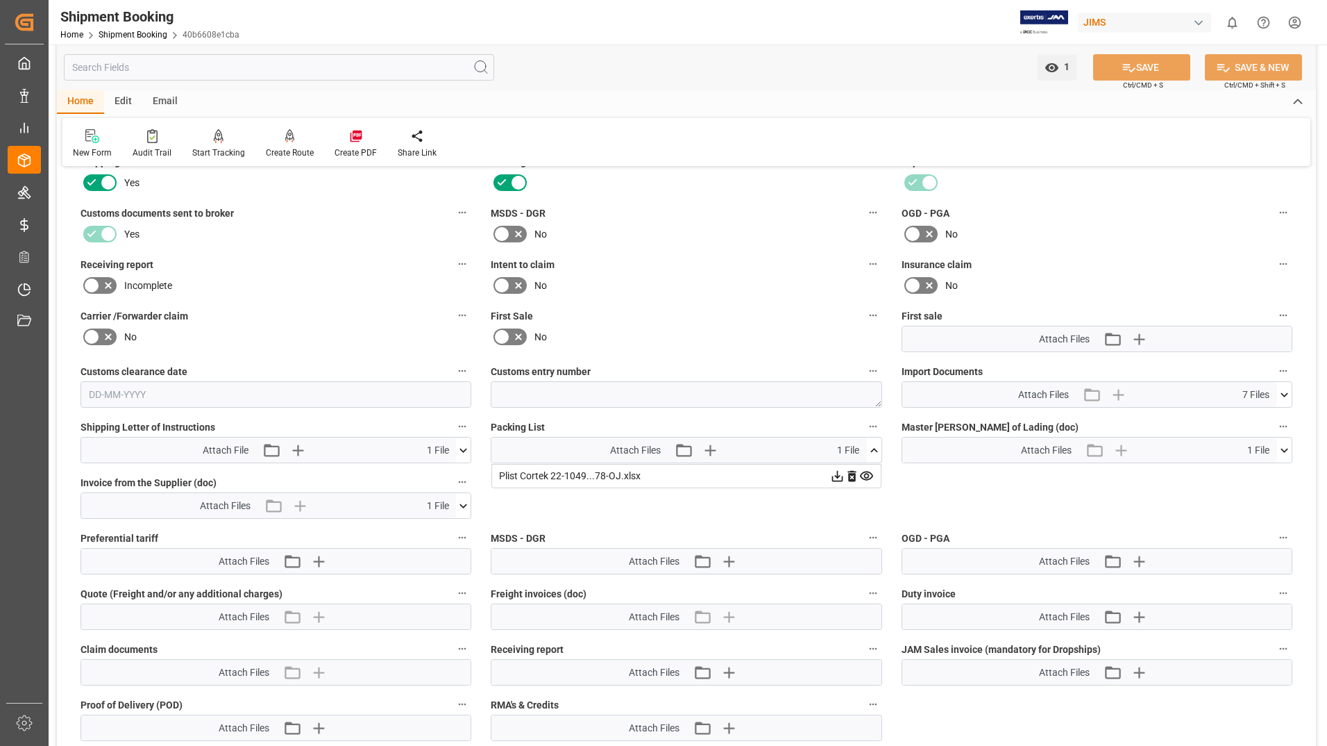
click at [836, 474] on icon at bounding box center [837, 476] width 15 height 15
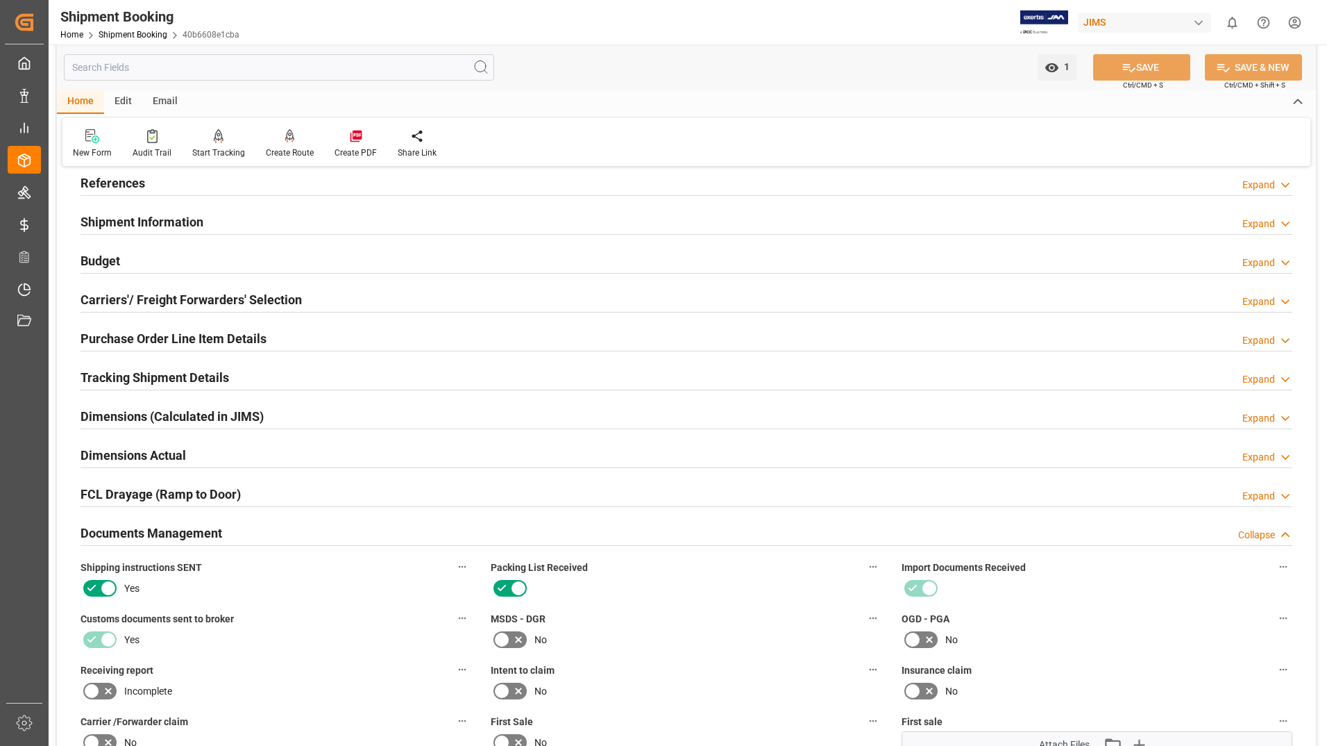
scroll to position [78, 0]
click at [148, 460] on h2 "Dimensions Actual" at bounding box center [134, 457] width 106 height 19
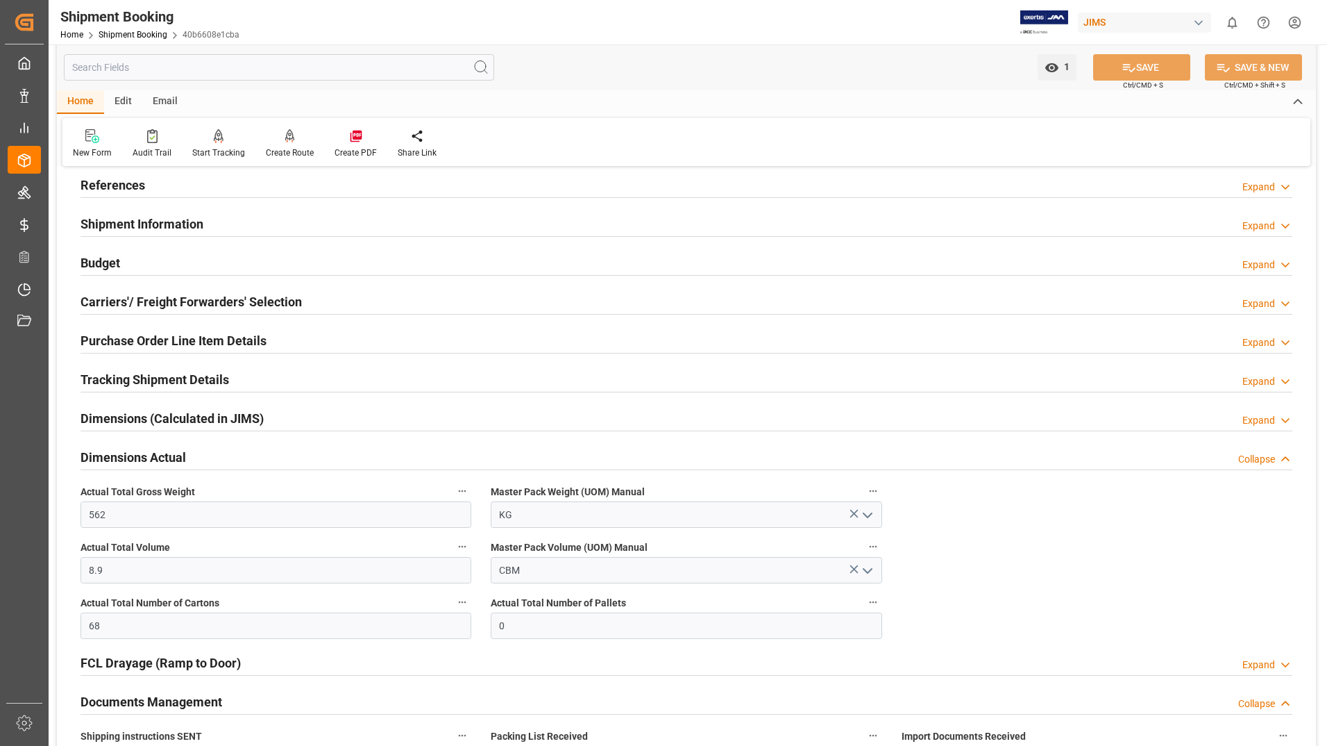
click at [196, 377] on h2 "Tracking Shipment Details" at bounding box center [155, 379] width 149 height 19
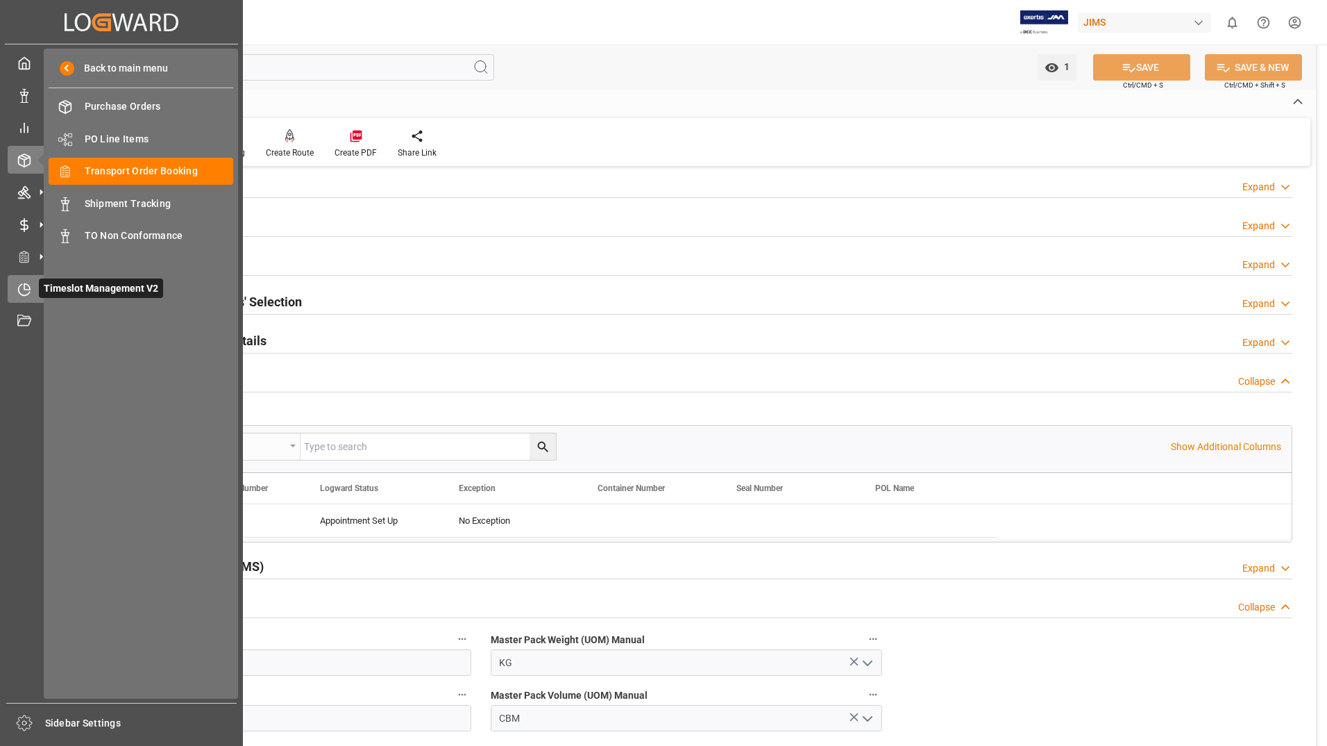
click at [50, 293] on span "Timeslot Management V2" at bounding box center [101, 287] width 124 height 19
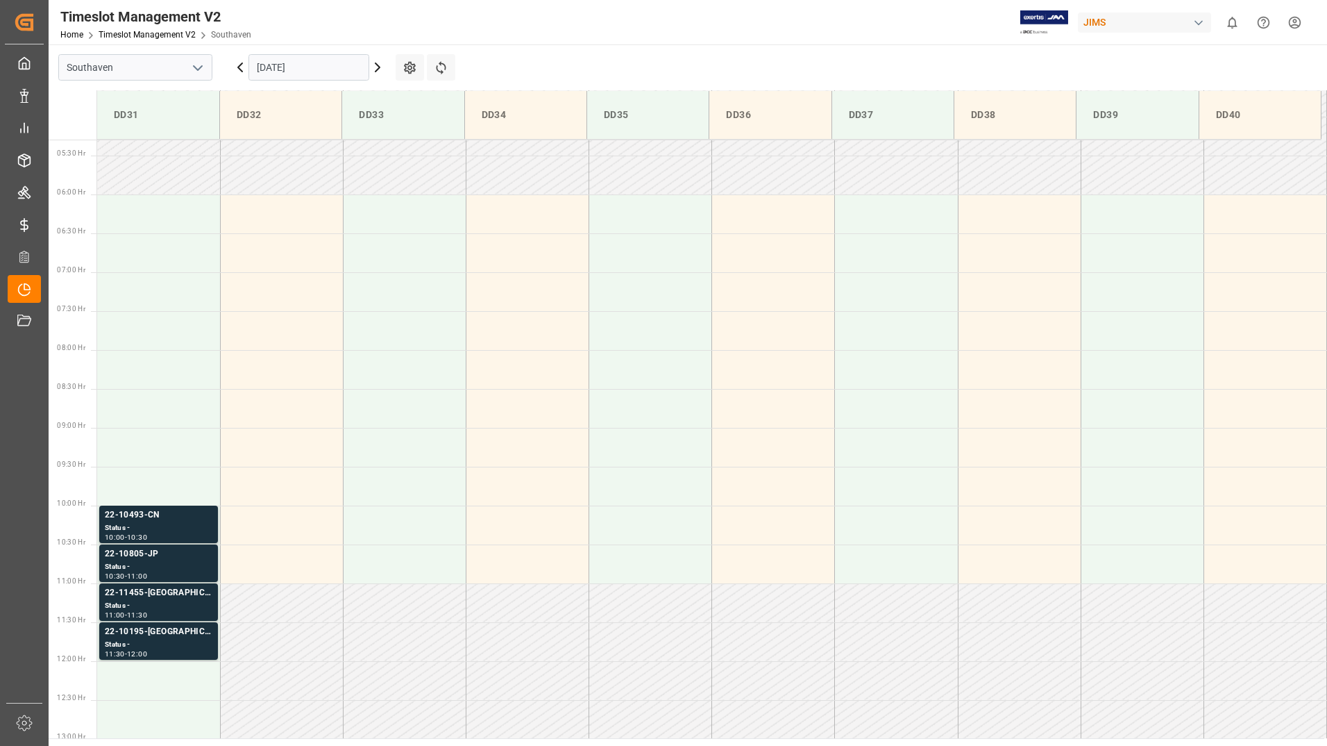
scroll to position [457, 0]
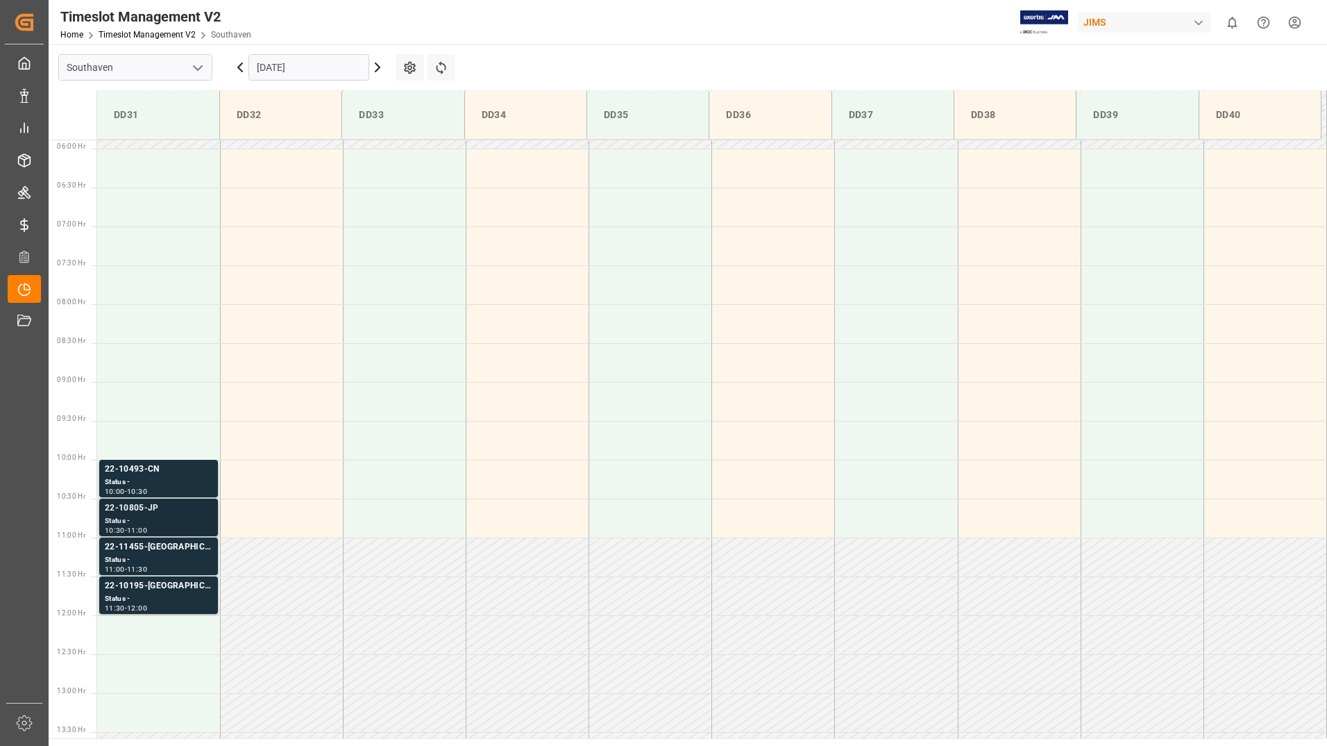
click at [158, 512] on div "22-10805-JP" at bounding box center [159, 508] width 108 height 14
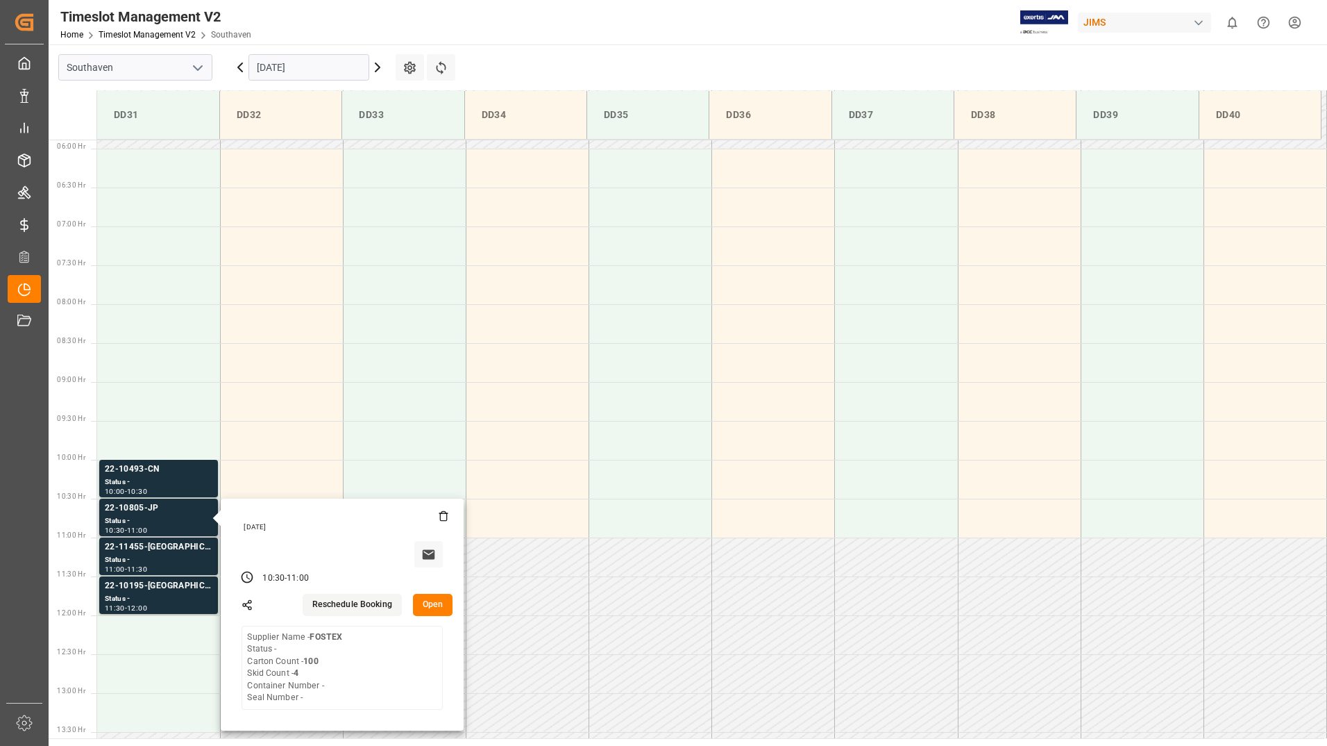
click at [440, 600] on button "Open" at bounding box center [433, 605] width 40 height 22
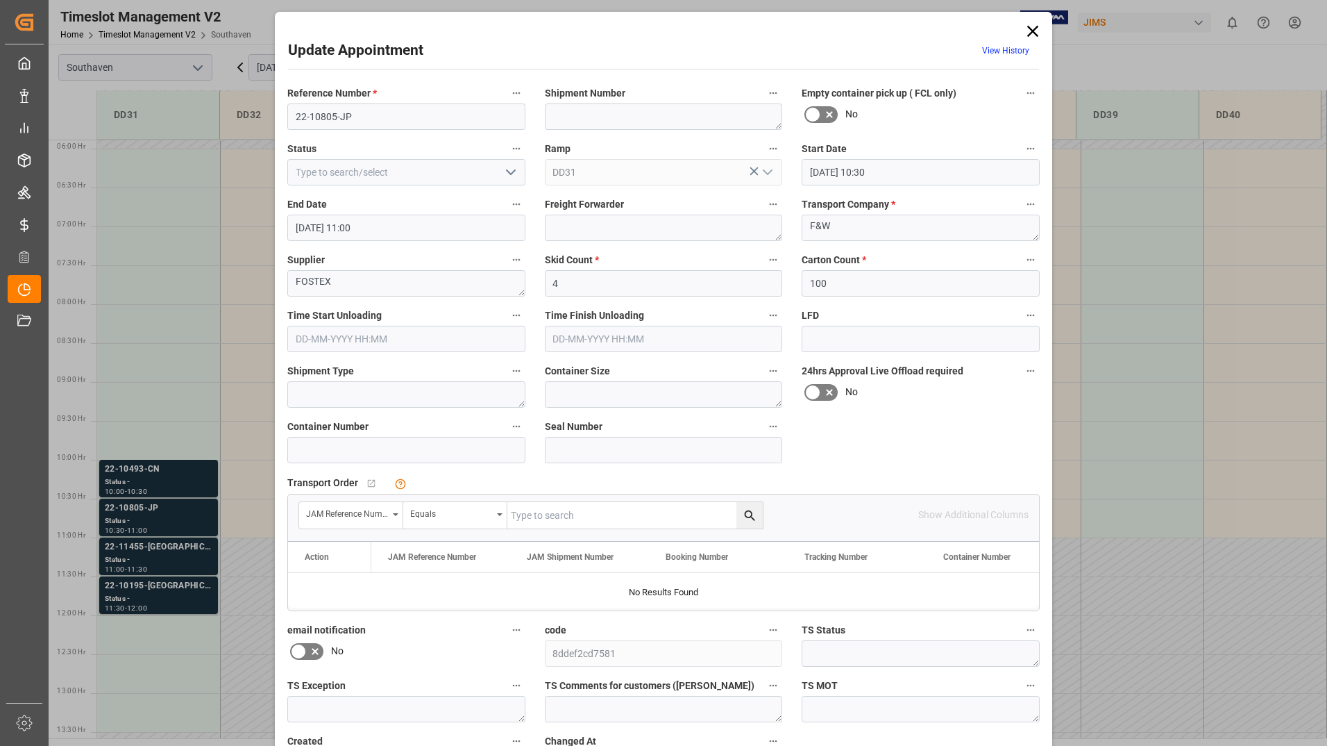
click at [684, 512] on input "text" at bounding box center [634, 515] width 255 height 26
type input "22-10805-JP"
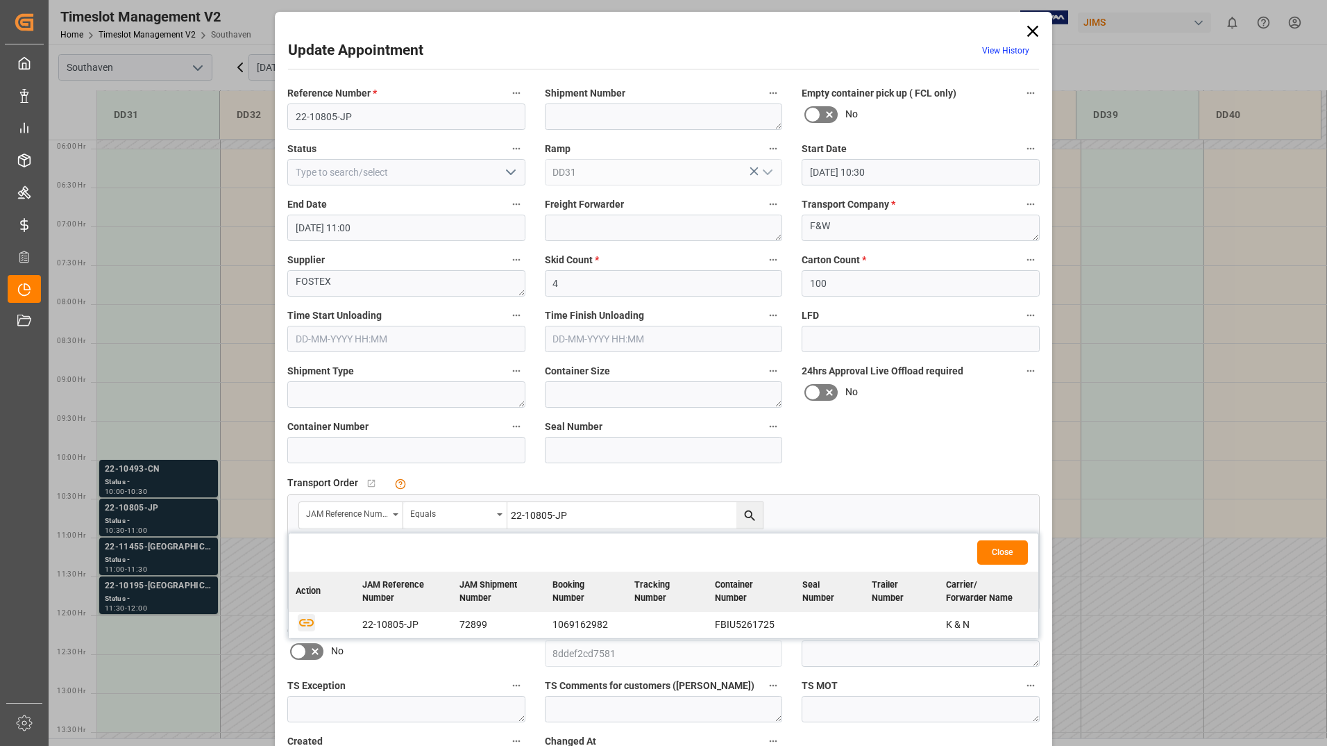
drag, startPoint x: 307, startPoint y: 620, endPoint x: 385, endPoint y: 597, distance: 81.1
click at [306, 621] on icon "button" at bounding box center [306, 621] width 17 height 17
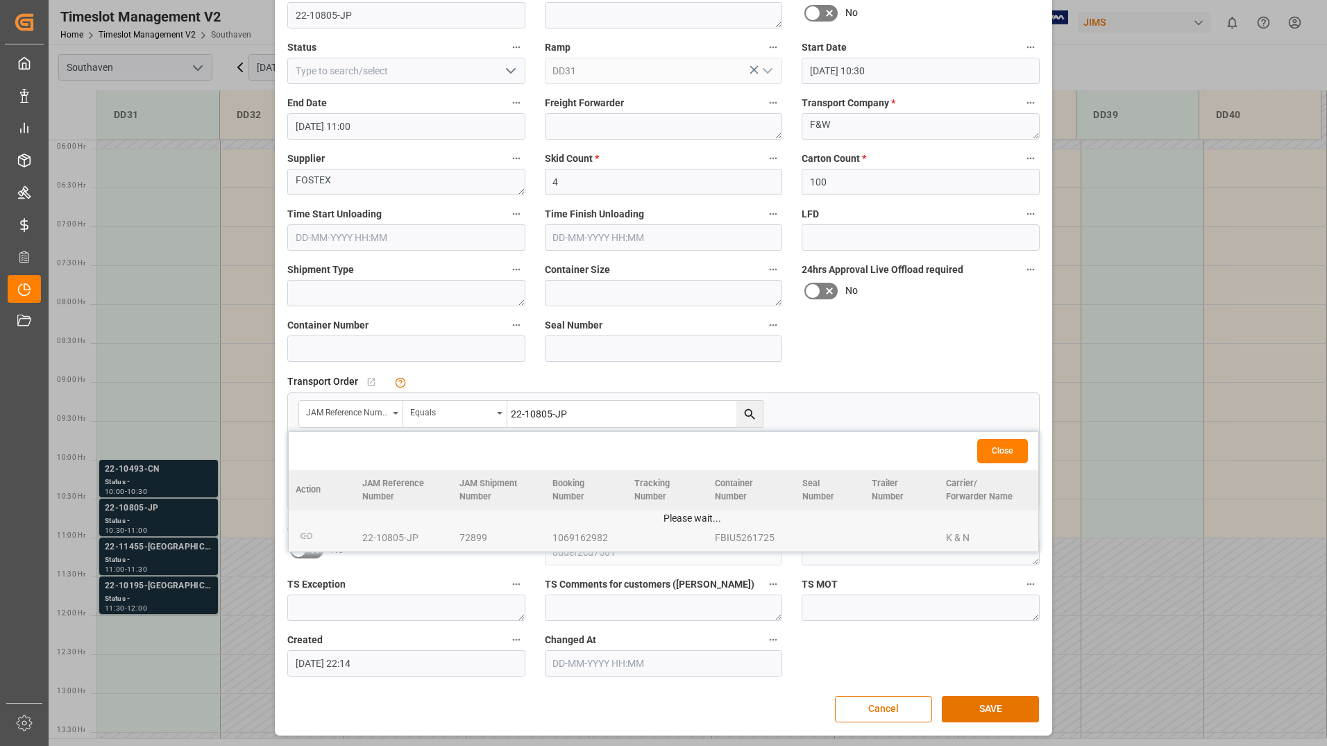
scroll to position [103, 0]
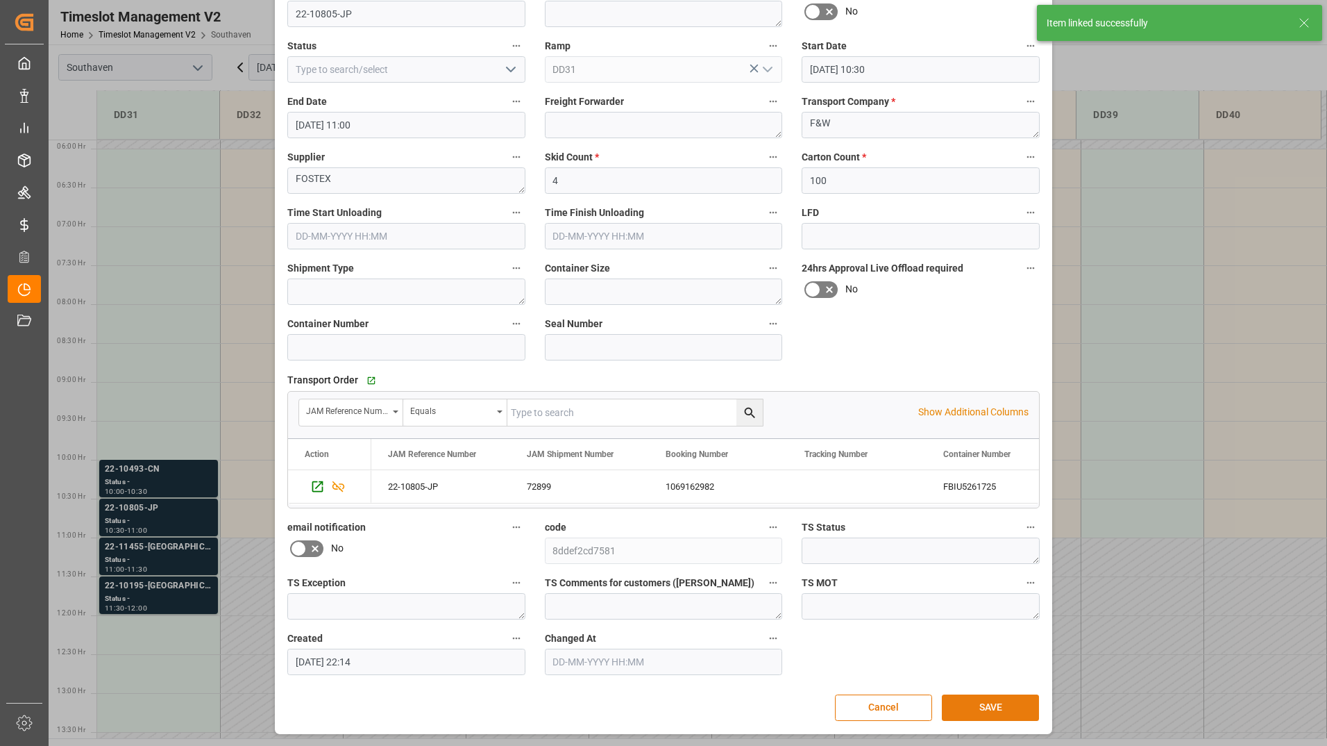
click at [983, 706] on button "SAVE" at bounding box center [990, 707] width 97 height 26
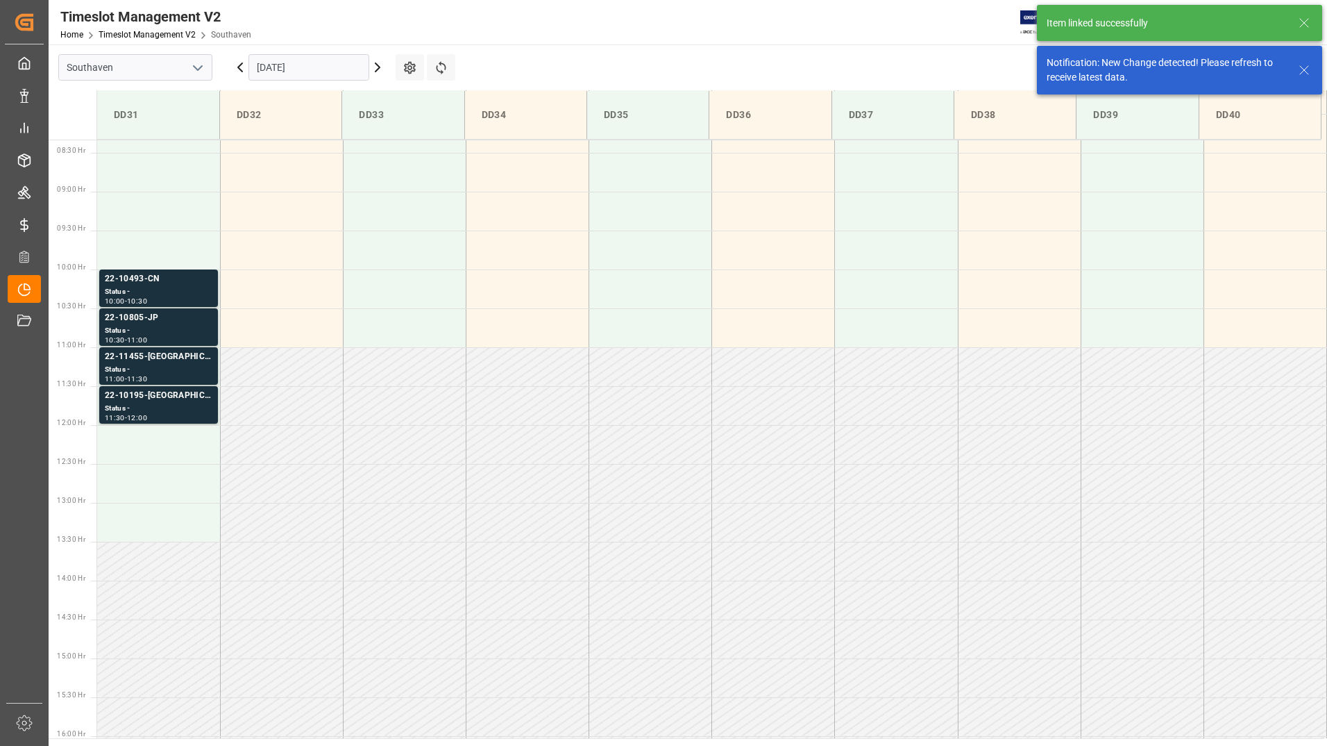
scroll to position [691, 0]
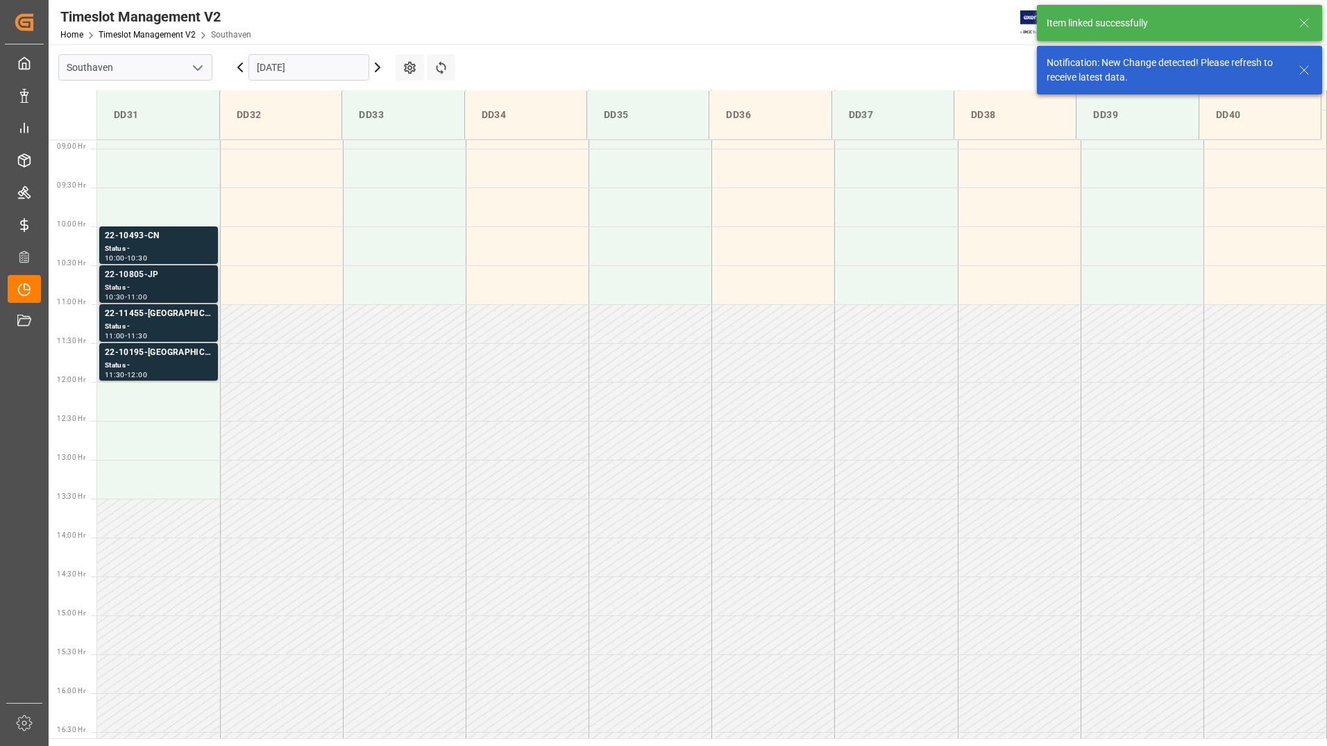
click at [139, 275] on div "22-10805-JP" at bounding box center [159, 275] width 108 height 14
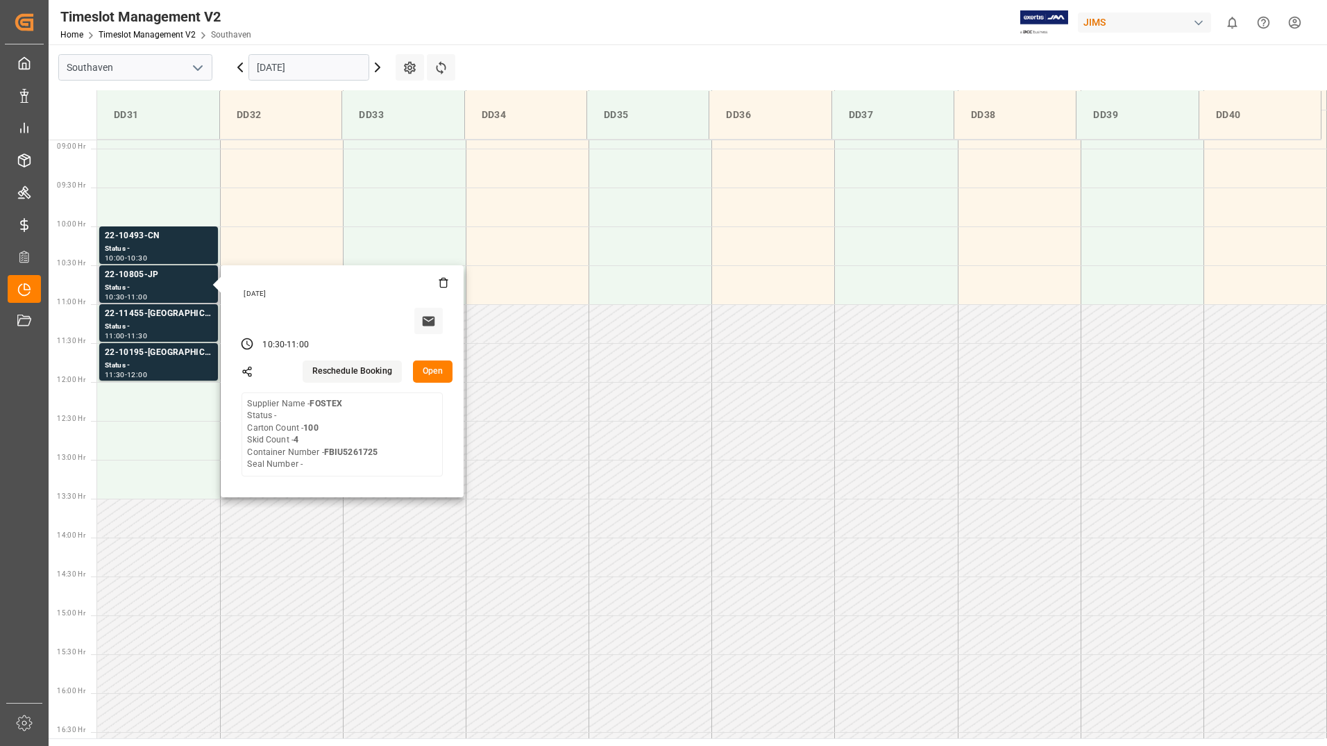
click at [430, 367] on button "Open" at bounding box center [433, 371] width 40 height 22
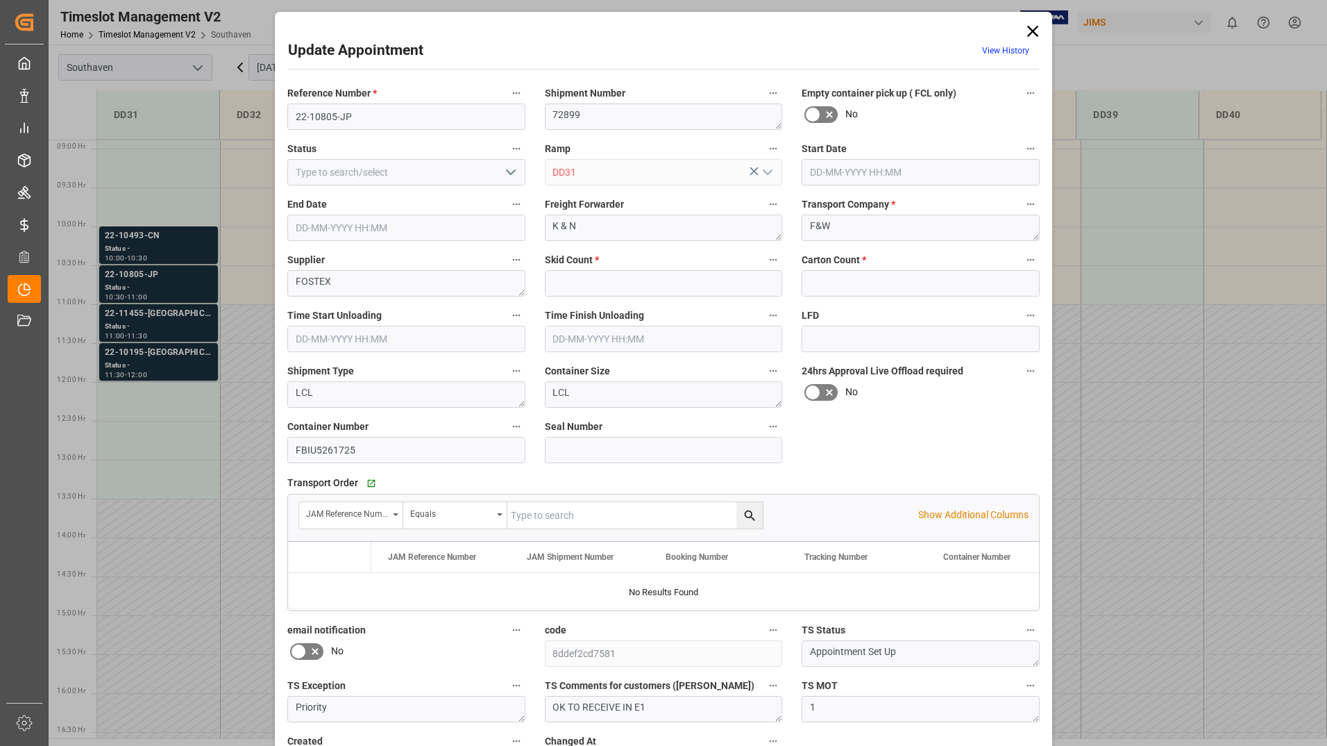
type input "4"
type input "100"
type input "[DATE] 10:30"
type input "[DATE] 11:00"
type input "[DATE] 22:14"
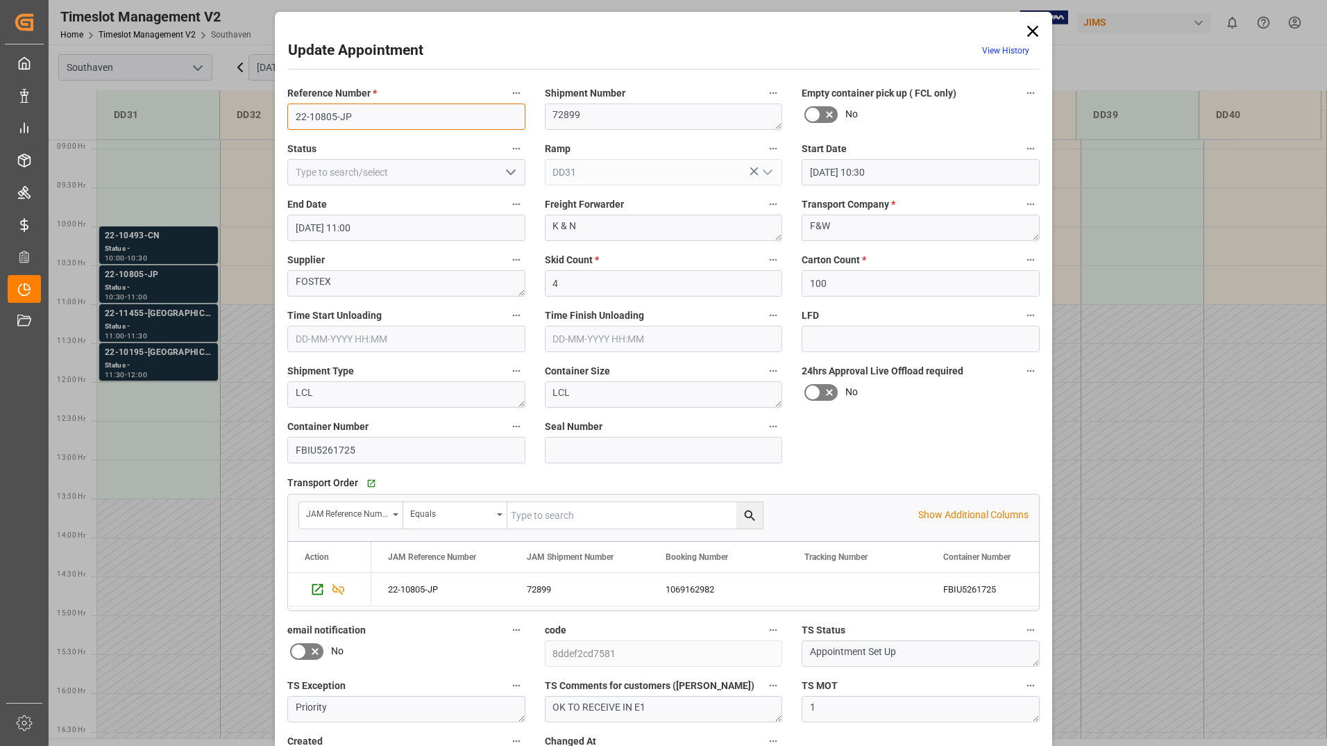
drag, startPoint x: 293, startPoint y: 117, endPoint x: 354, endPoint y: 117, distance: 61.1
click at [354, 117] on input "22-10805-JP" at bounding box center [406, 116] width 238 height 26
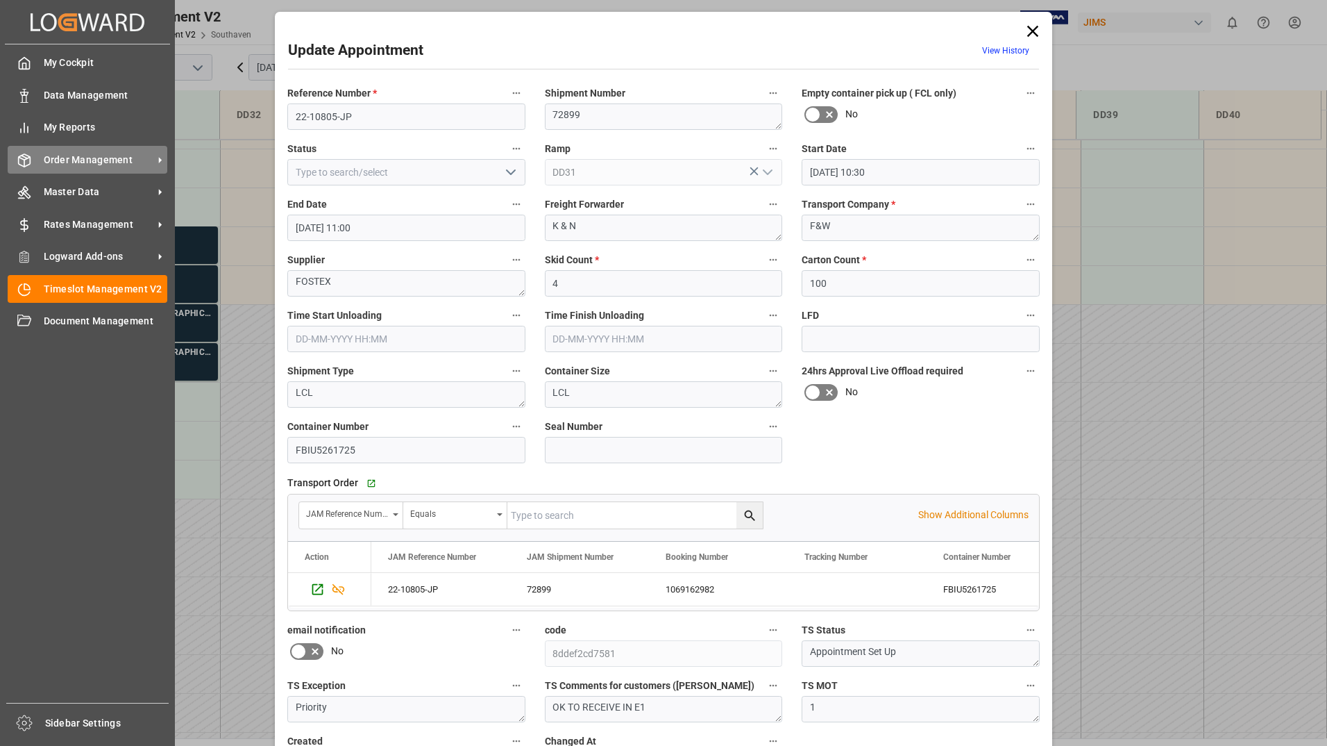
click at [60, 161] on span "Order Management" at bounding box center [99, 160] width 110 height 15
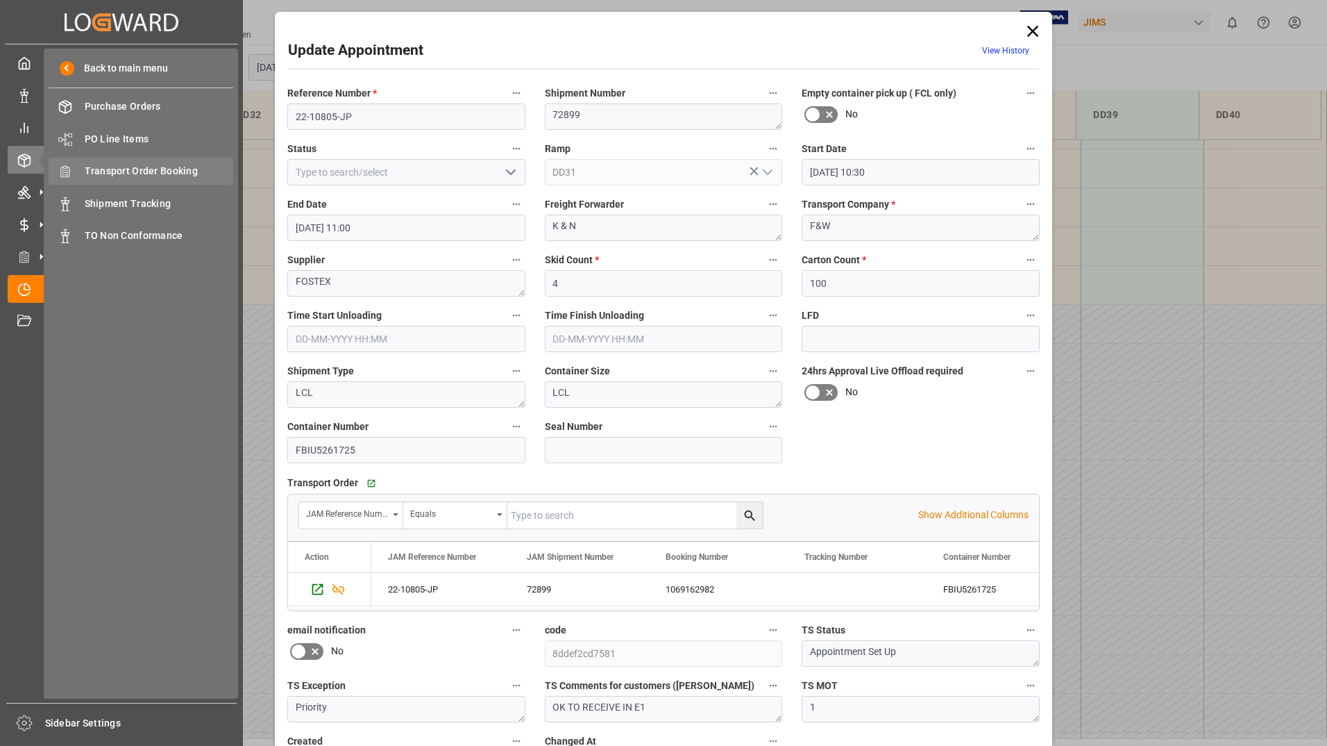
click at [164, 174] on span "Transport Order Booking" at bounding box center [159, 171] width 149 height 15
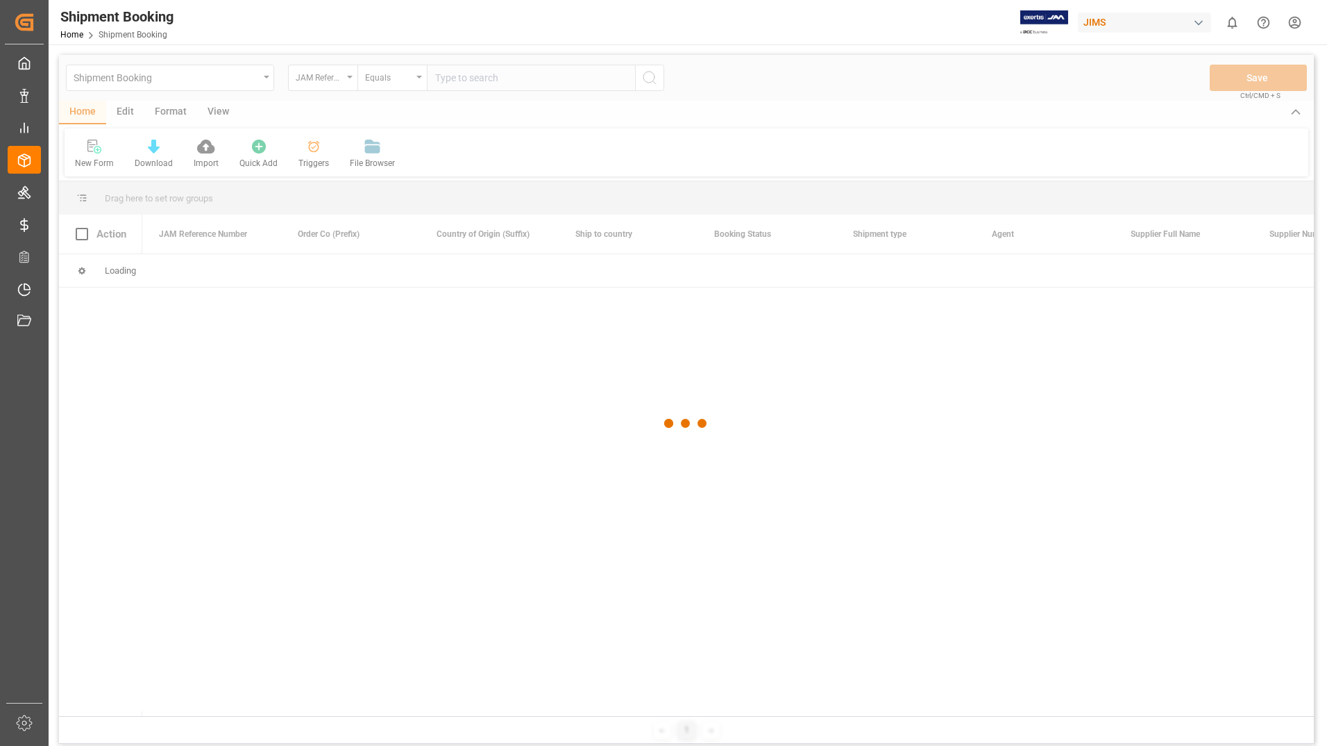
click at [489, 76] on div at bounding box center [686, 423] width 1255 height 737
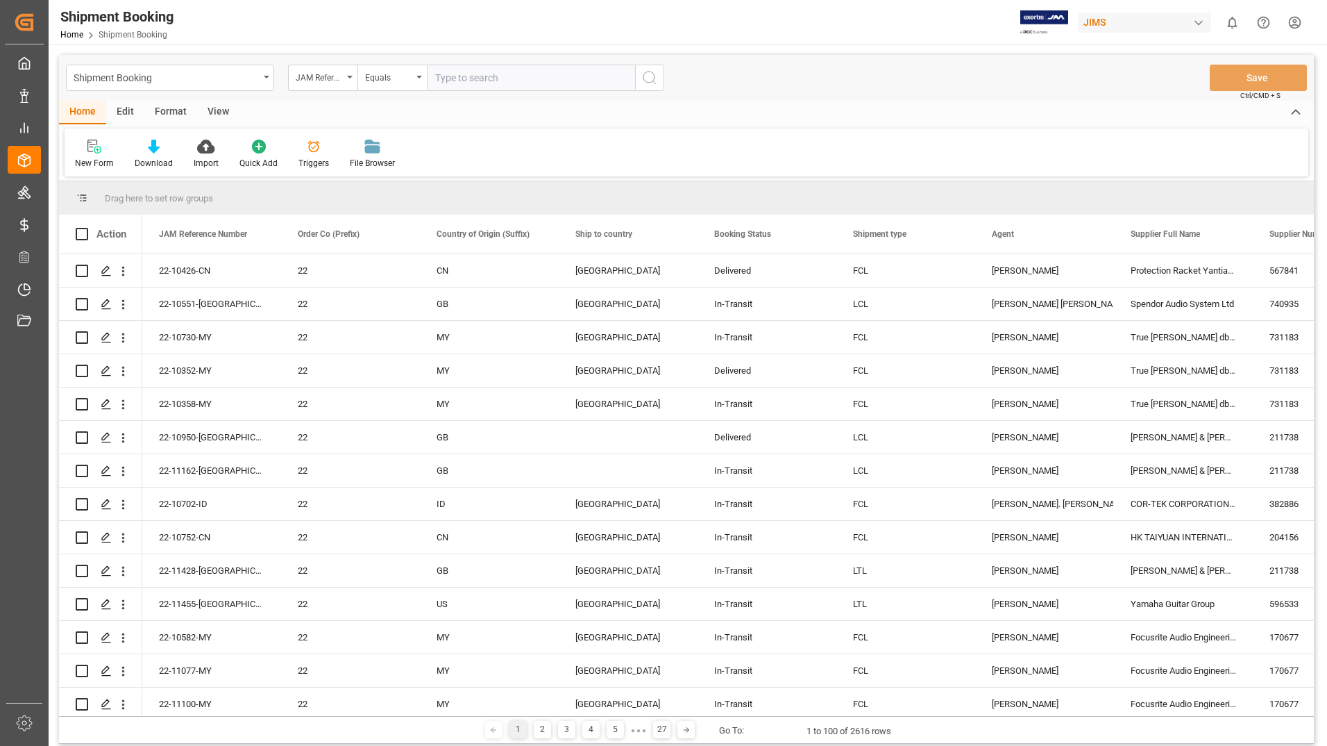
click at [512, 73] on input "text" at bounding box center [531, 78] width 208 height 26
paste input "22-10805-JP"
type input "22-10805-JP"
click at [659, 77] on button "search button" at bounding box center [649, 78] width 29 height 26
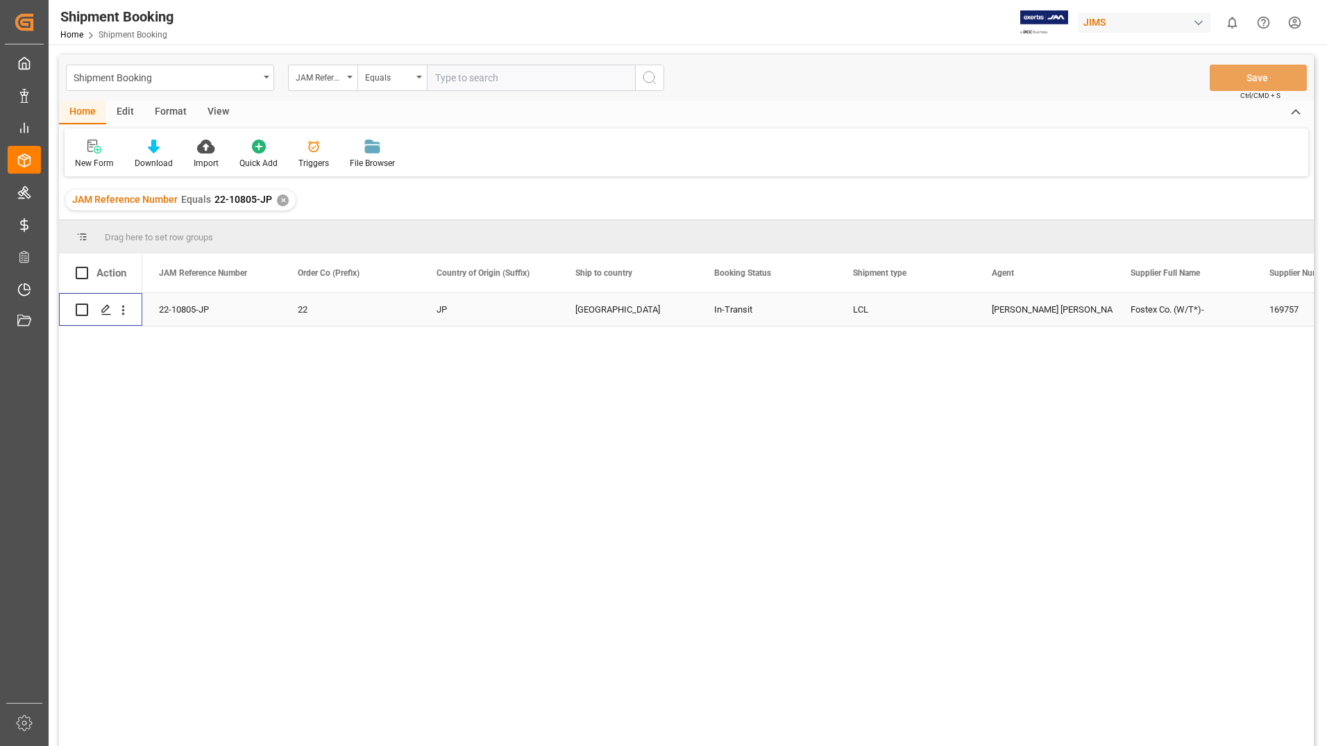
click at [84, 310] on input "Press Space to toggle row selection (unchecked)" at bounding box center [82, 309] width 12 height 12
checkbox input "true"
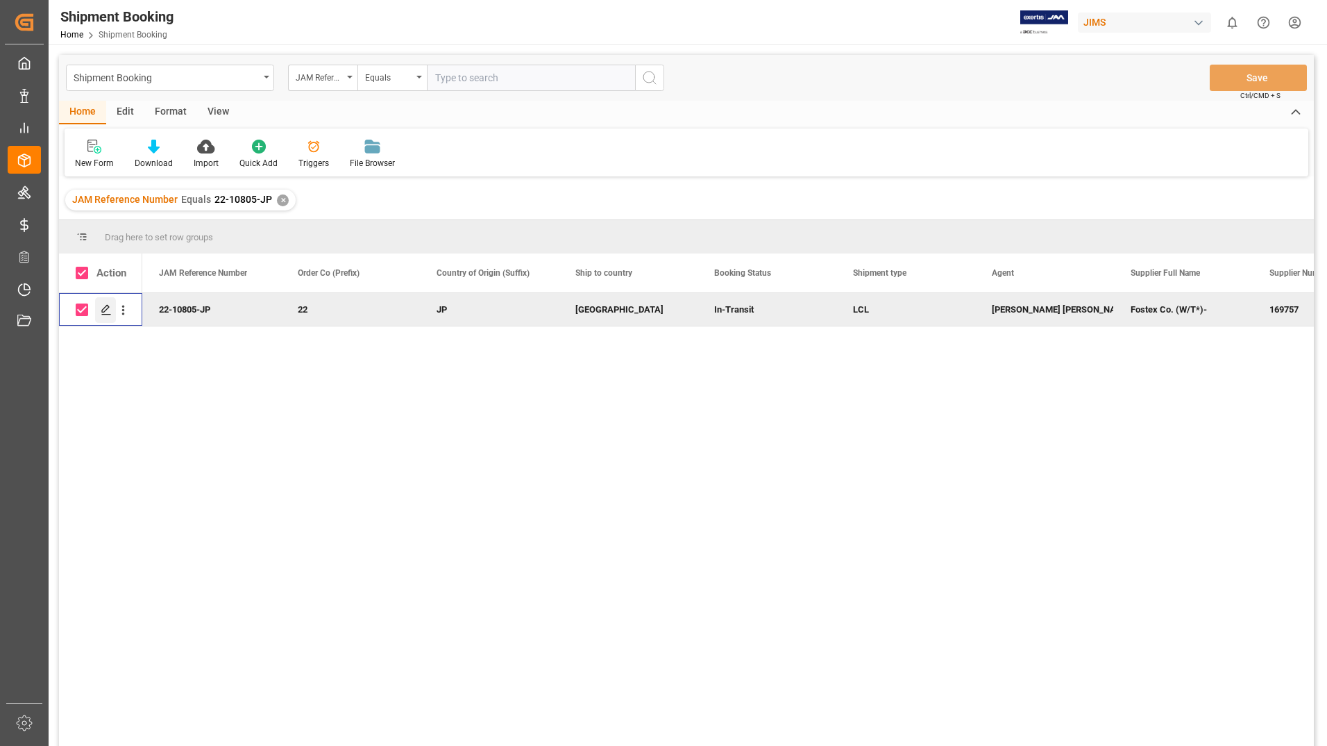
click at [103, 310] on icon "Press SPACE to deselect this row." at bounding box center [106, 309] width 11 height 11
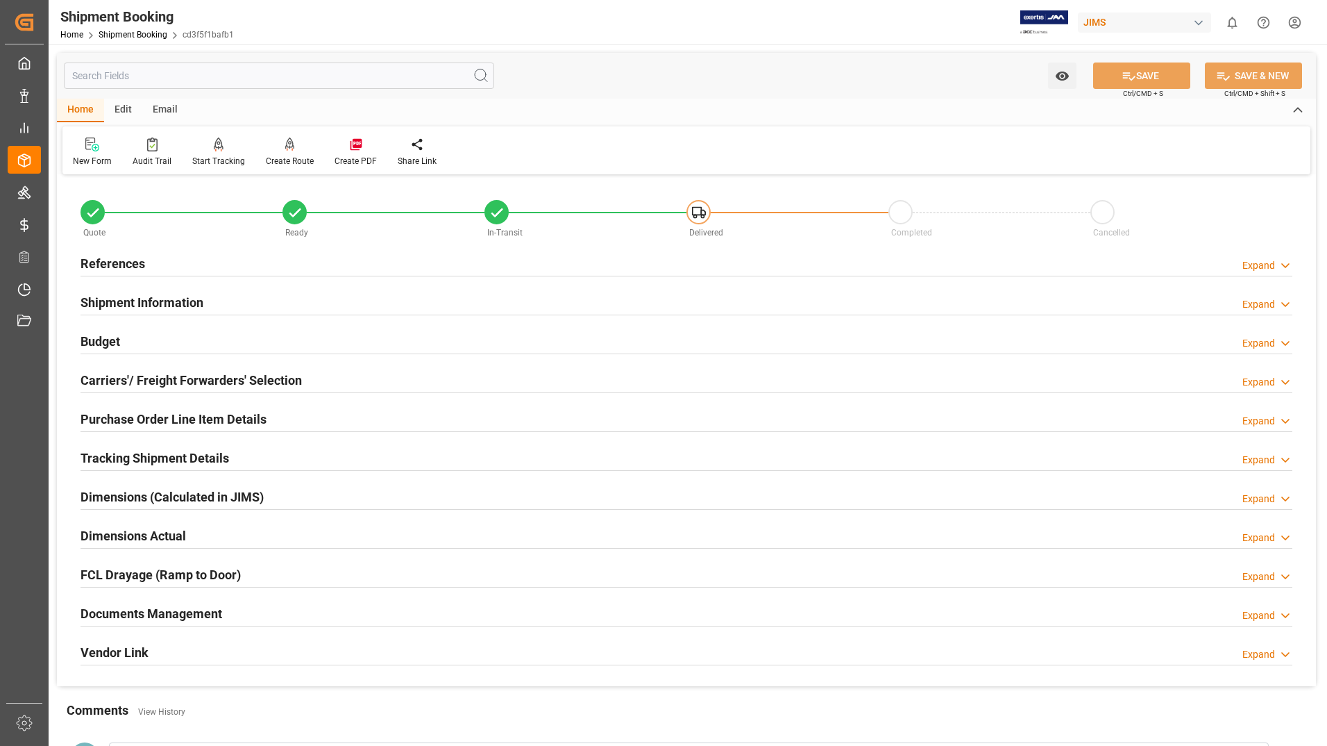
click at [204, 607] on h2 "Documents Management" at bounding box center [152, 613] width 142 height 19
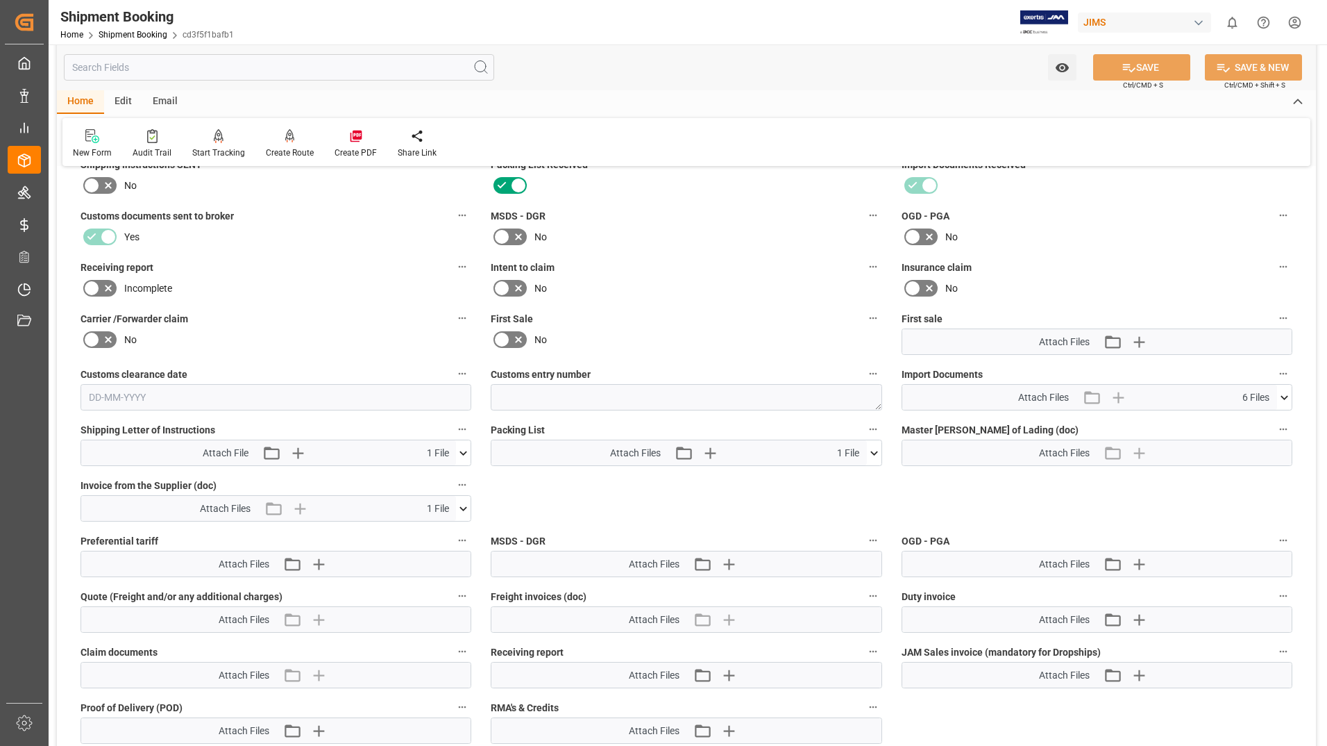
scroll to position [486, 0]
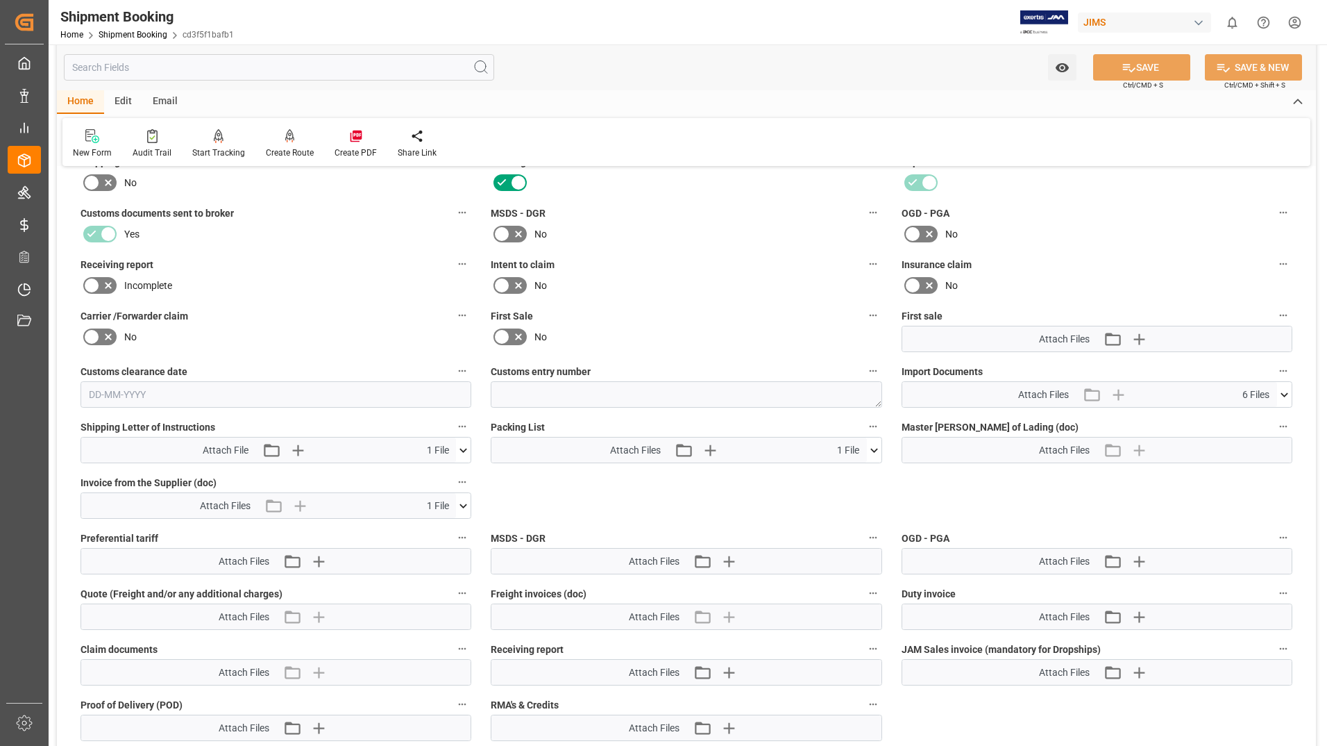
click at [875, 445] on icon at bounding box center [874, 450] width 15 height 15
click at [866, 475] on icon at bounding box center [866, 476] width 15 height 15
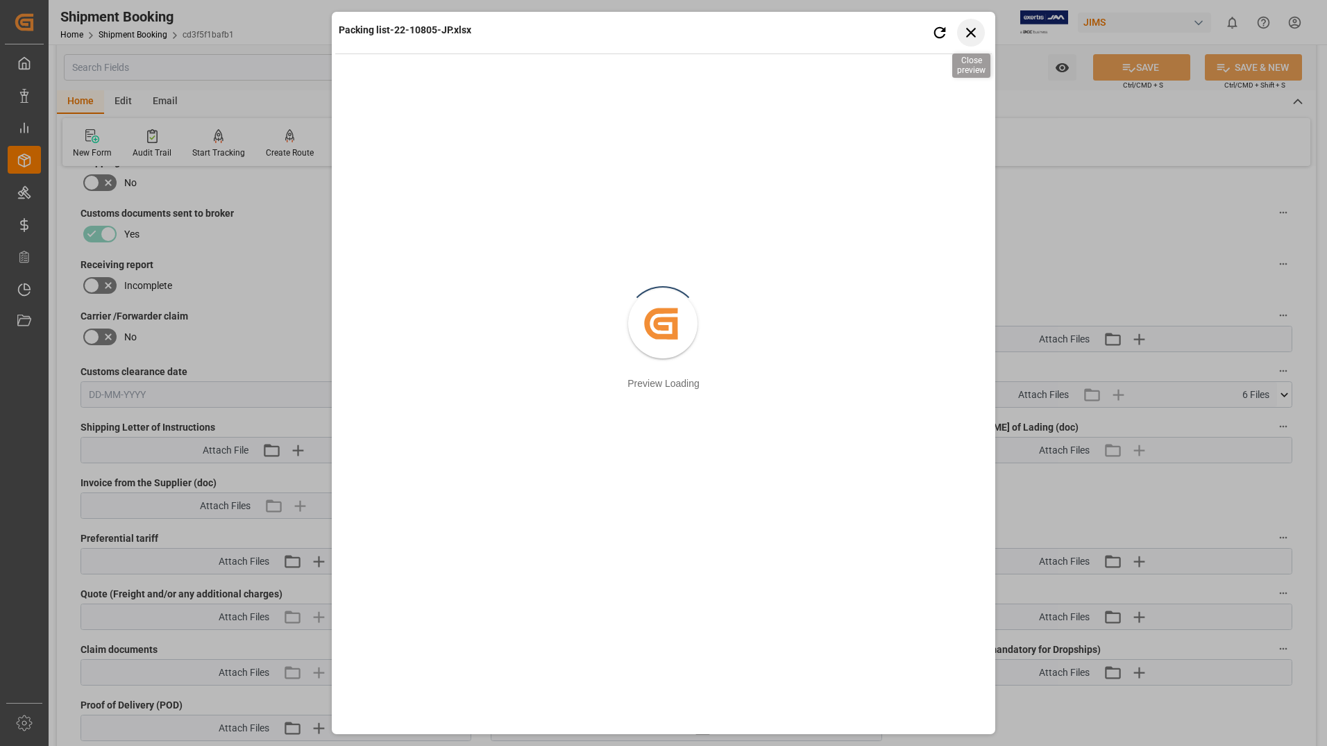
click at [975, 28] on icon "button" at bounding box center [971, 32] width 17 height 17
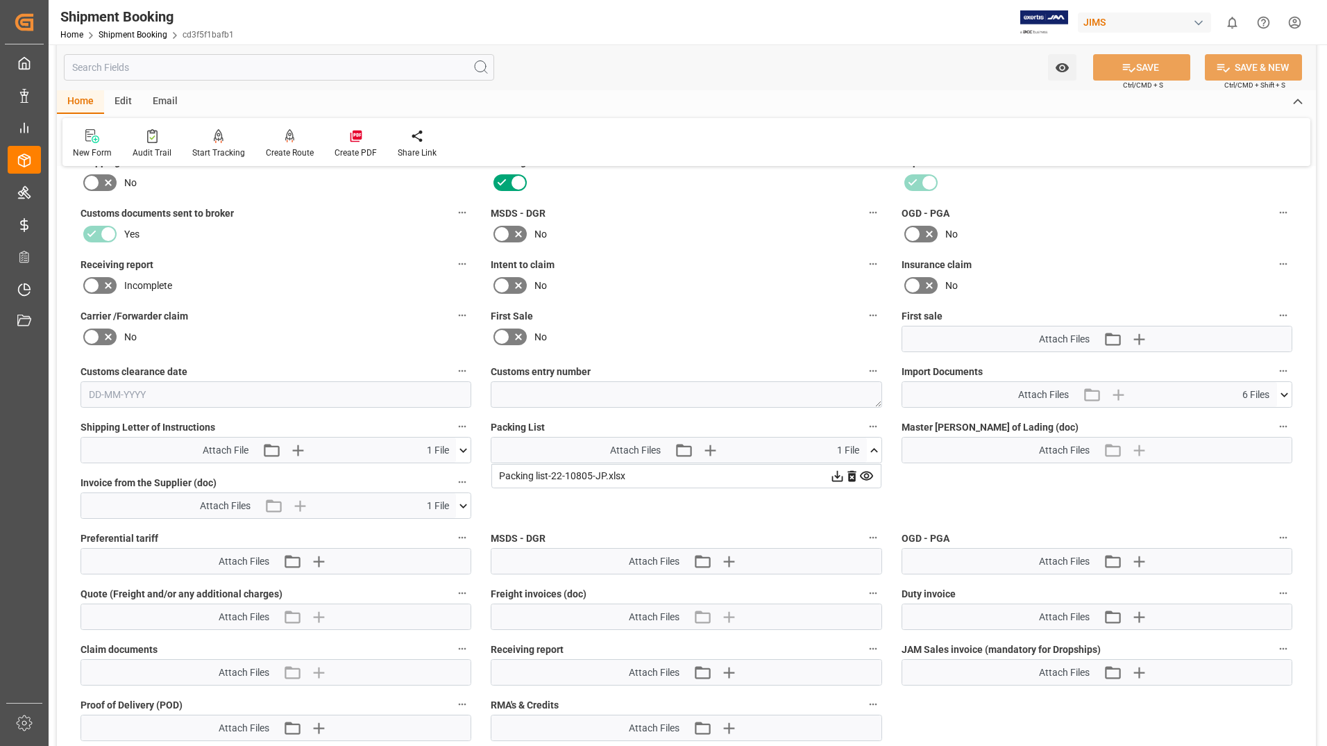
click at [839, 473] on icon at bounding box center [837, 476] width 15 height 15
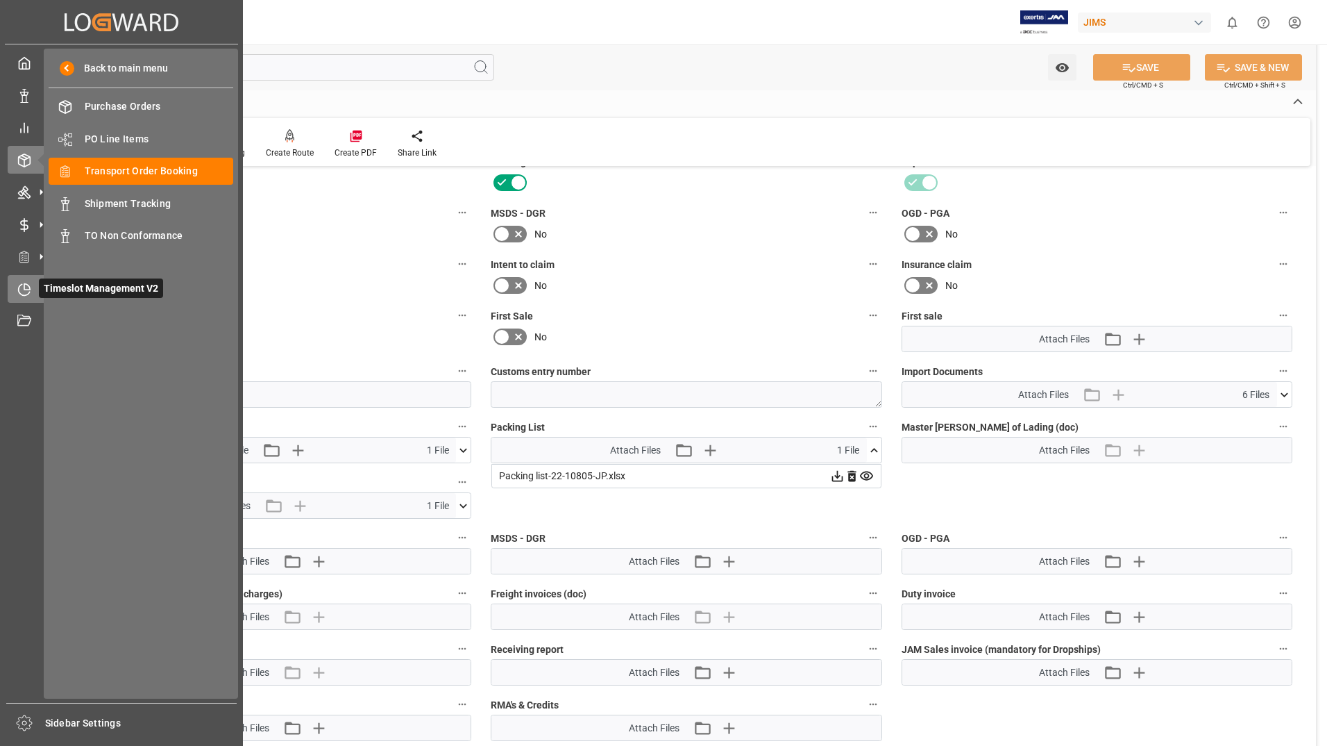
click at [42, 284] on span "Timeslot Management V2" at bounding box center [101, 287] width 124 height 19
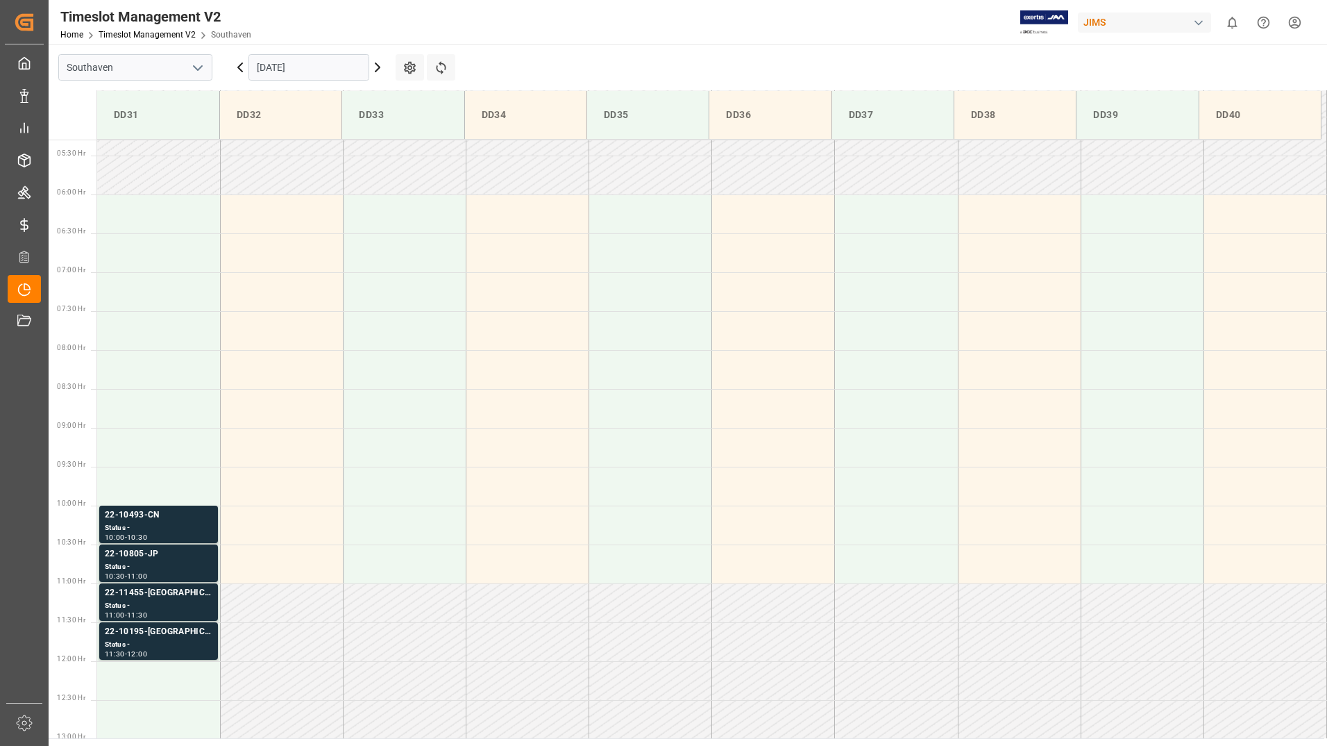
scroll to position [457, 0]
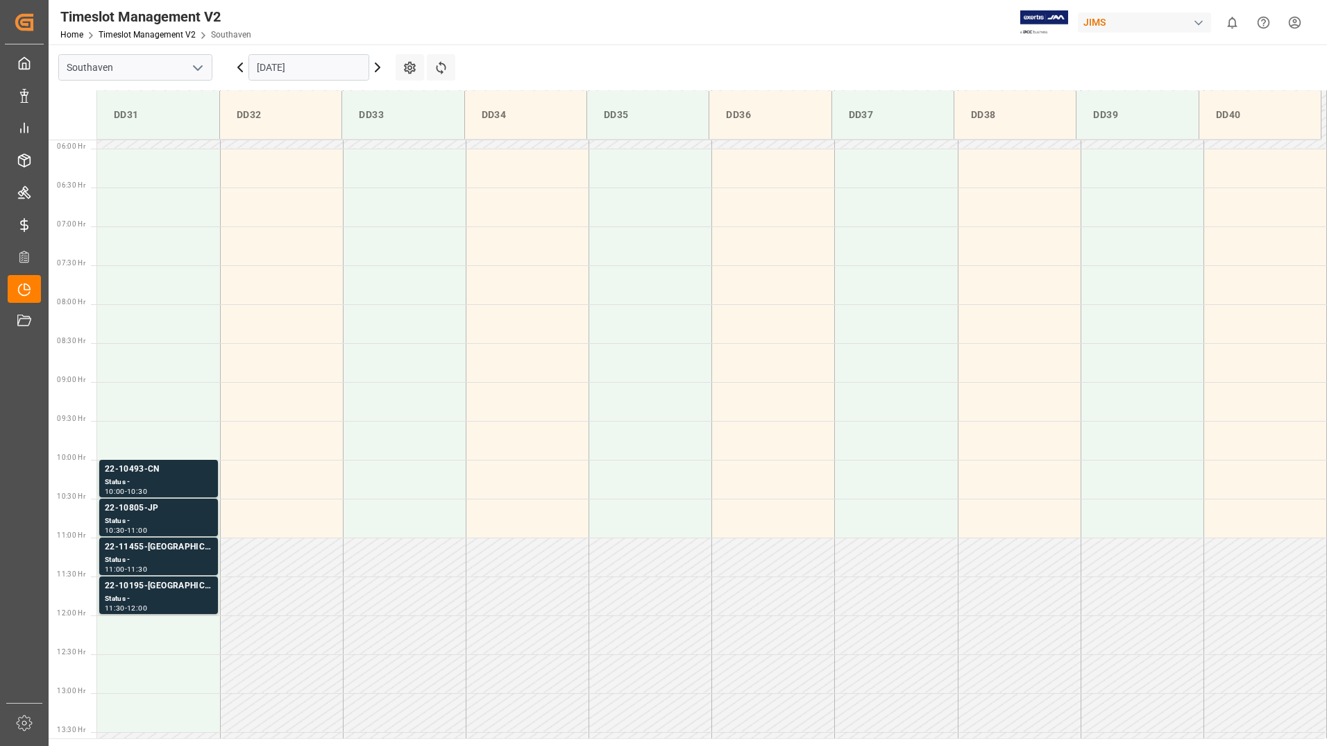
click at [329, 59] on input "[DATE]" at bounding box center [309, 67] width 121 height 26
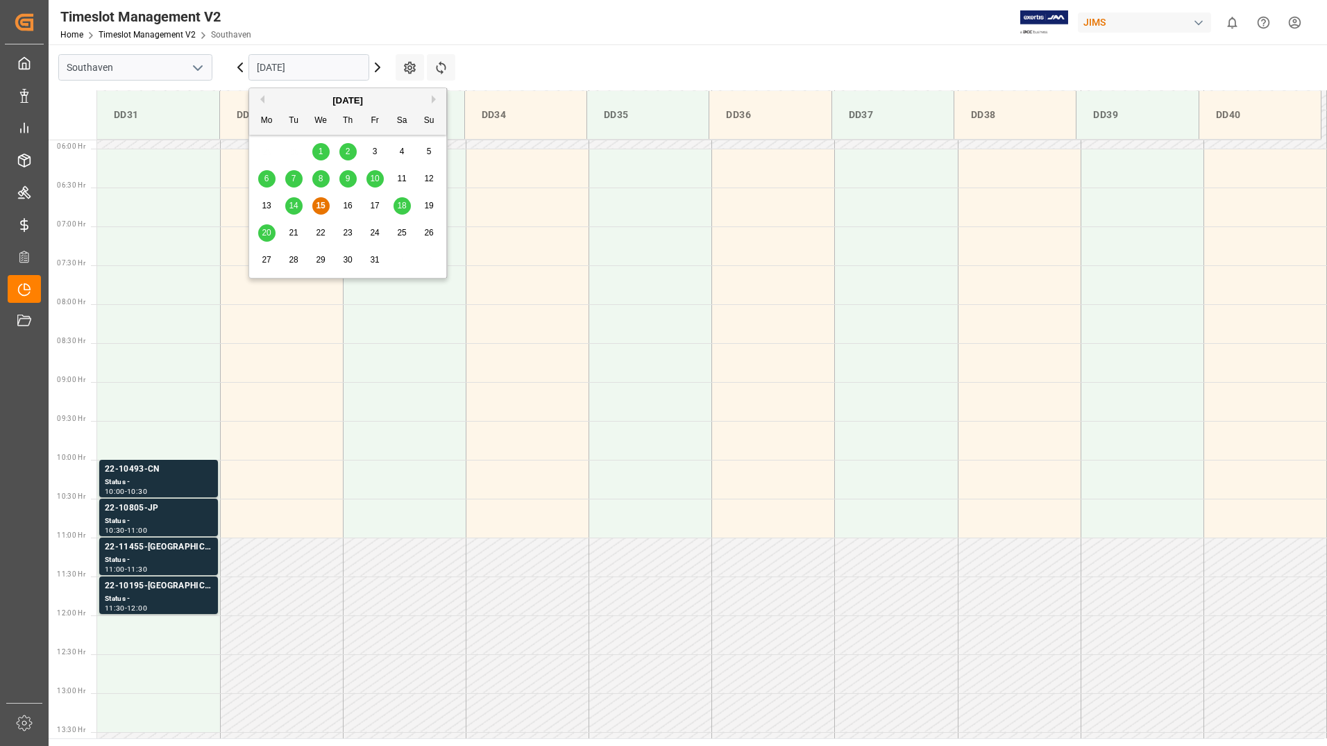
click at [317, 176] on div "8" at bounding box center [320, 179] width 17 height 17
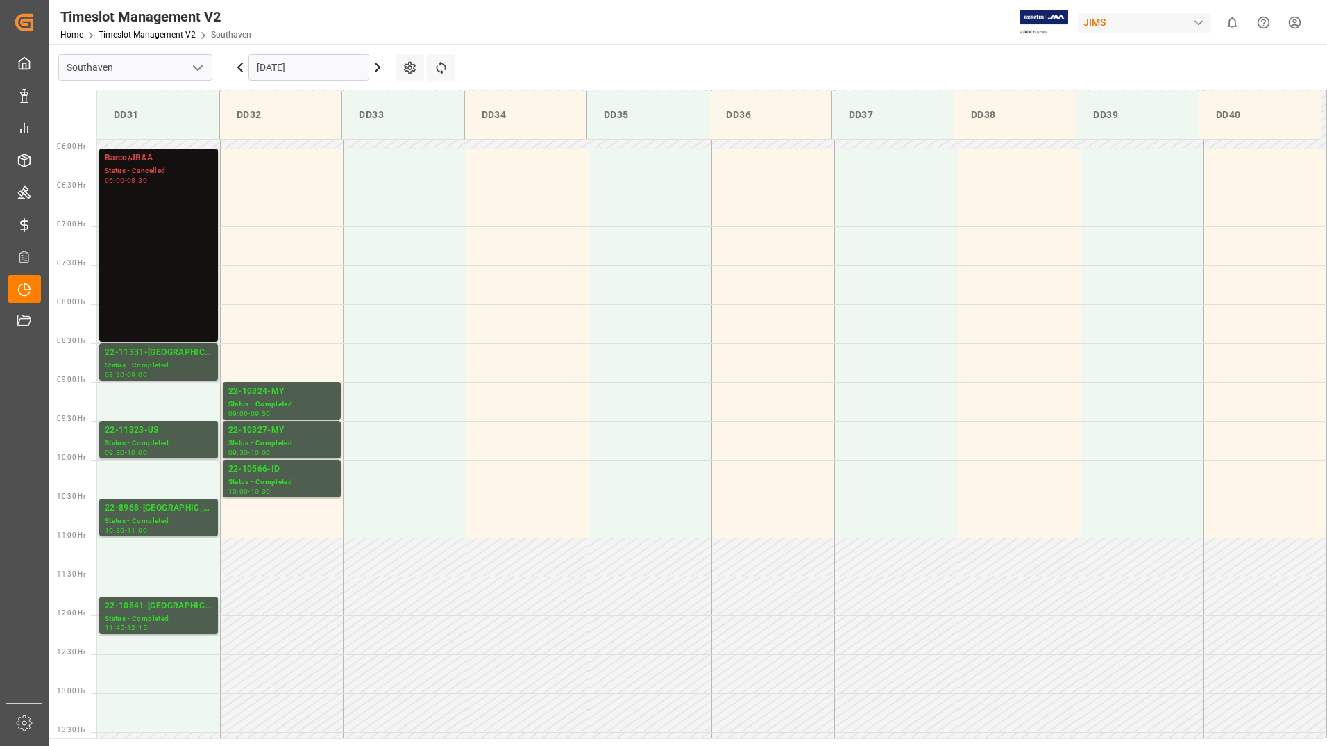
click at [170, 364] on div "Status - Completed" at bounding box center [159, 366] width 108 height 12
click at [166, 444] on div "Status - Completed" at bounding box center [159, 443] width 108 height 12
click at [173, 513] on div "22-8968-[GEOGRAPHIC_DATA]" at bounding box center [159, 508] width 108 height 14
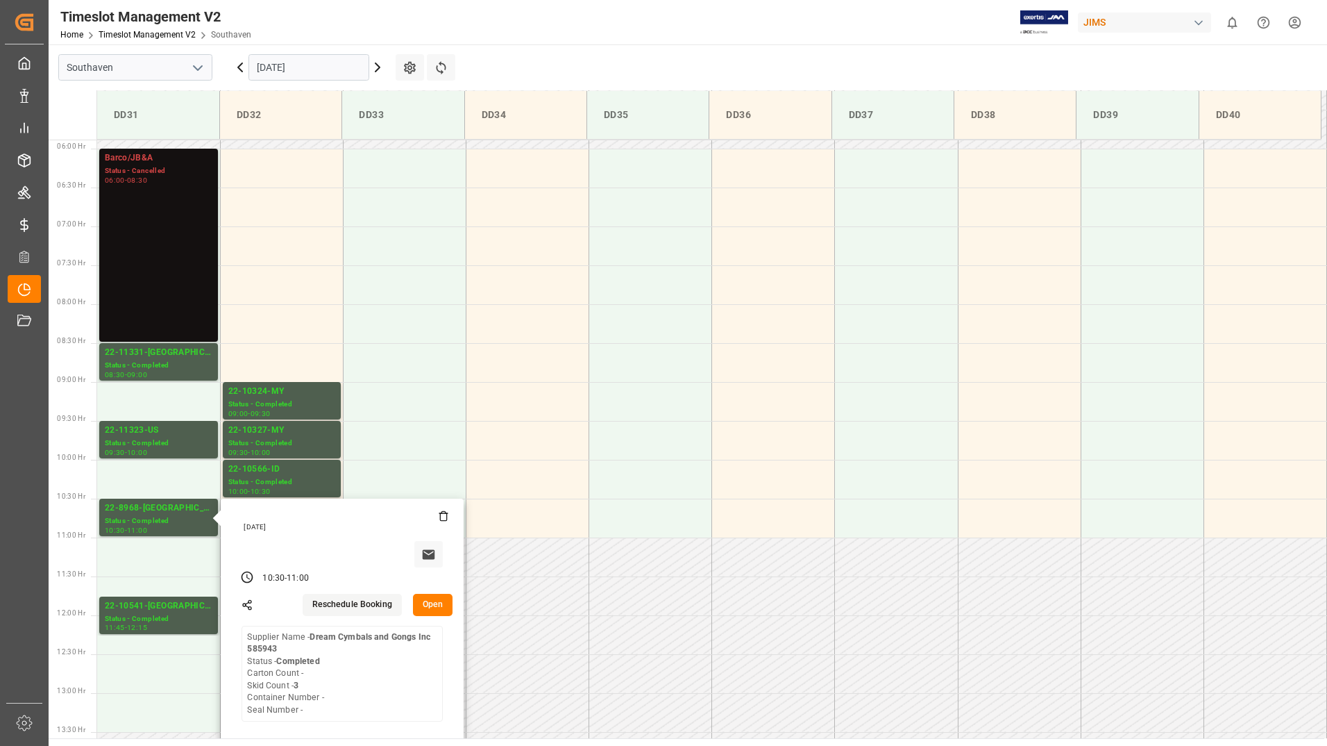
click at [291, 65] on input "[DATE]" at bounding box center [309, 67] width 121 height 26
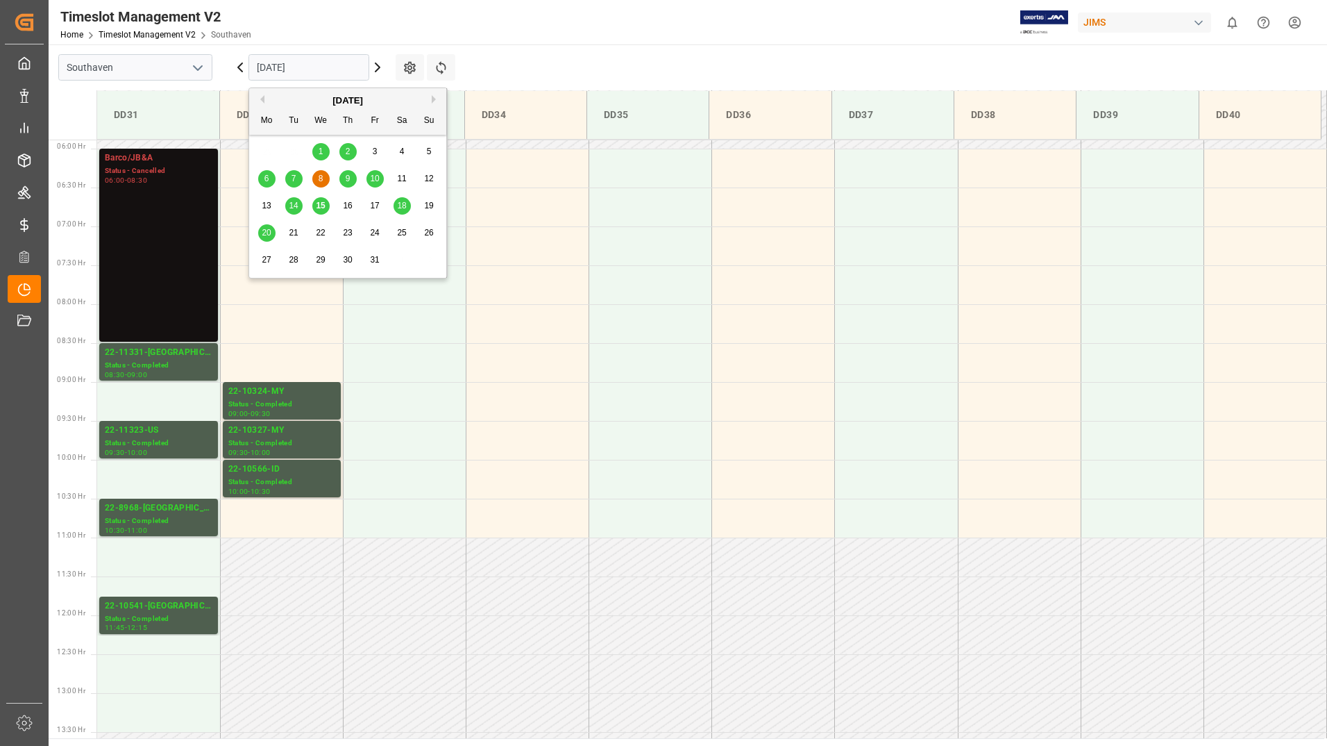
click at [322, 208] on span "15" at bounding box center [320, 206] width 9 height 10
